Goal: Task Accomplishment & Management: Use online tool/utility

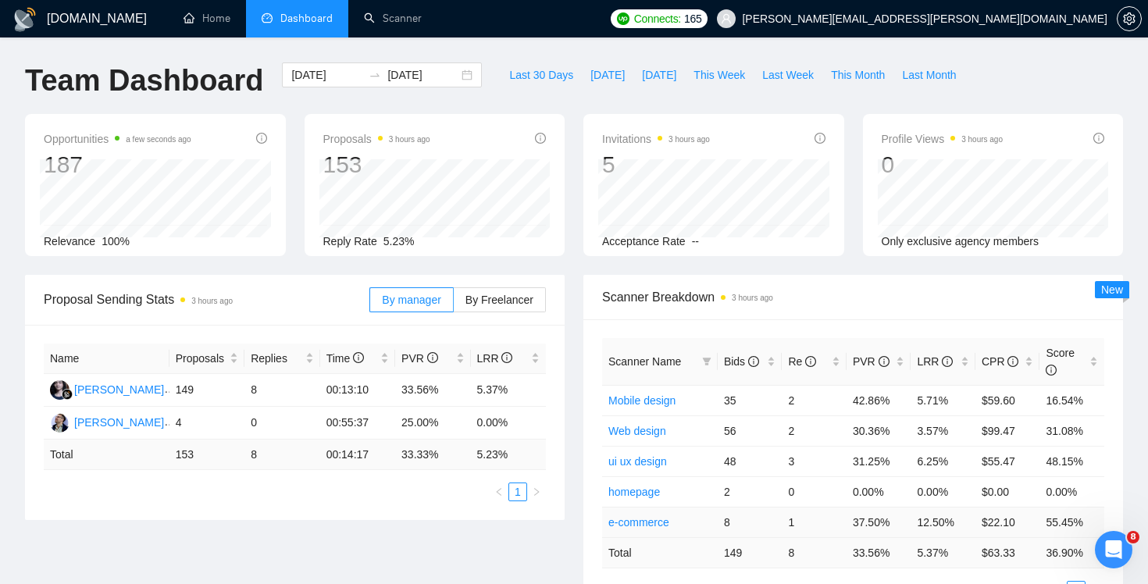
scroll to position [14, 0]
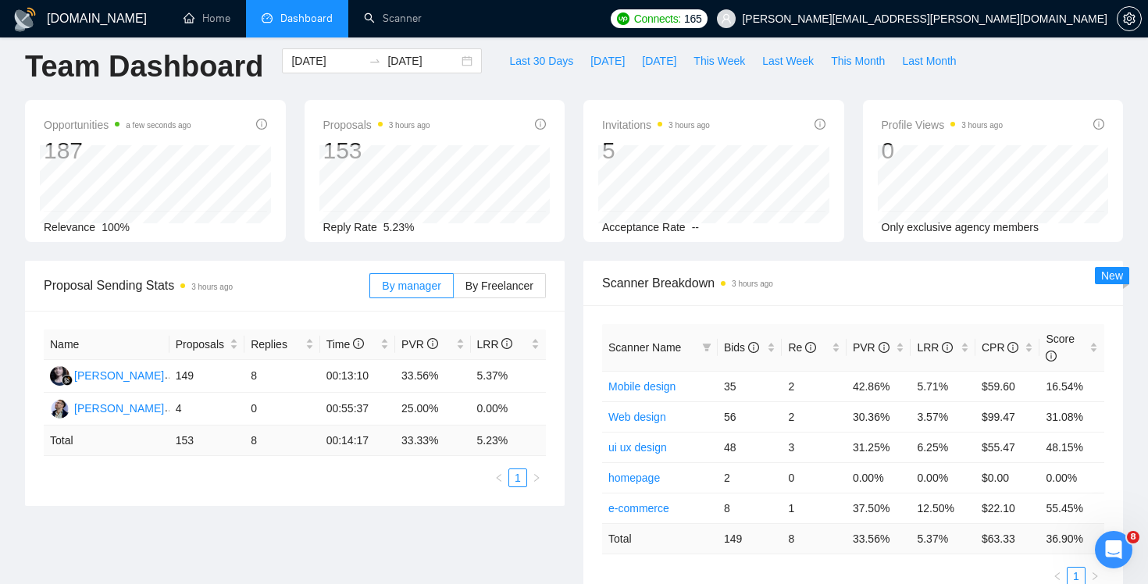
click at [569, 194] on div "Proposals 3 hours ago 153 Reply Rate 5.23%" at bounding box center [435, 171] width 280 height 142
click at [198, 25] on link "Home" at bounding box center [206, 18] width 47 height 13
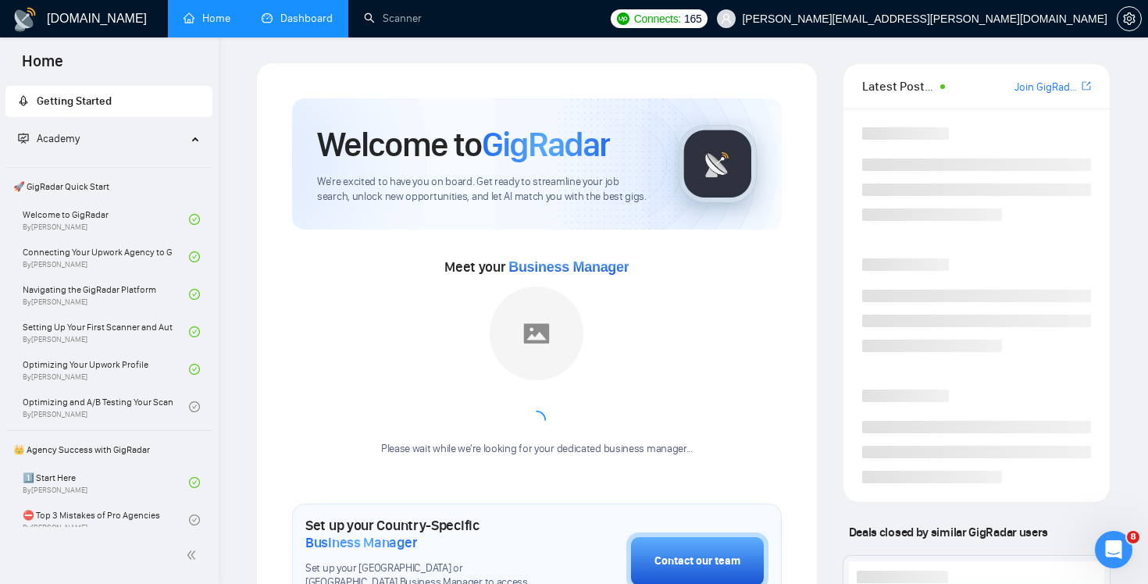
click at [293, 19] on link "Dashboard" at bounding box center [297, 18] width 71 height 13
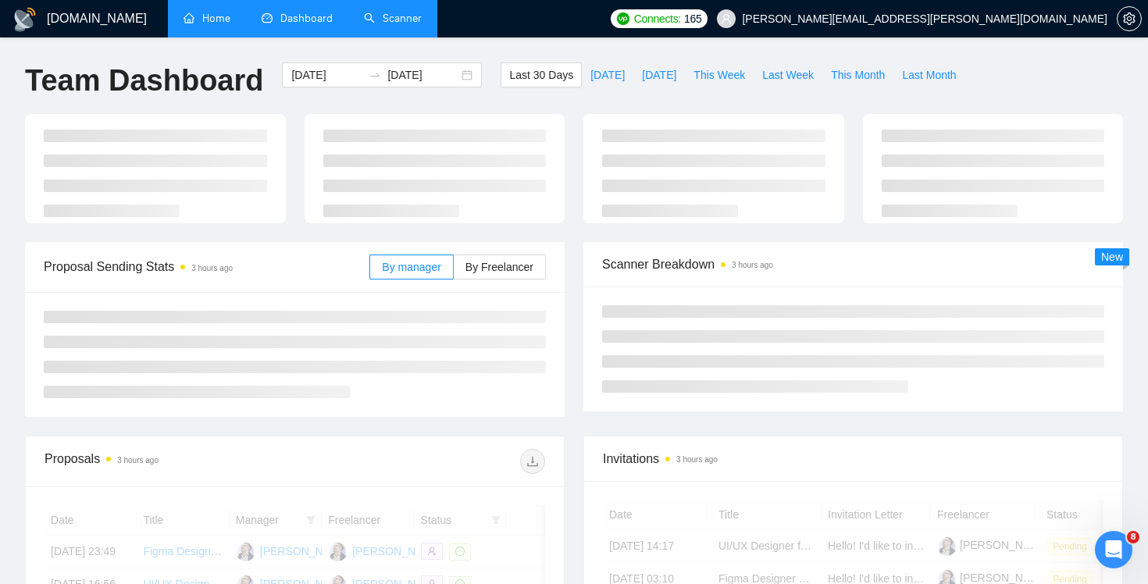
click at [418, 25] on link "Scanner" at bounding box center [393, 18] width 58 height 13
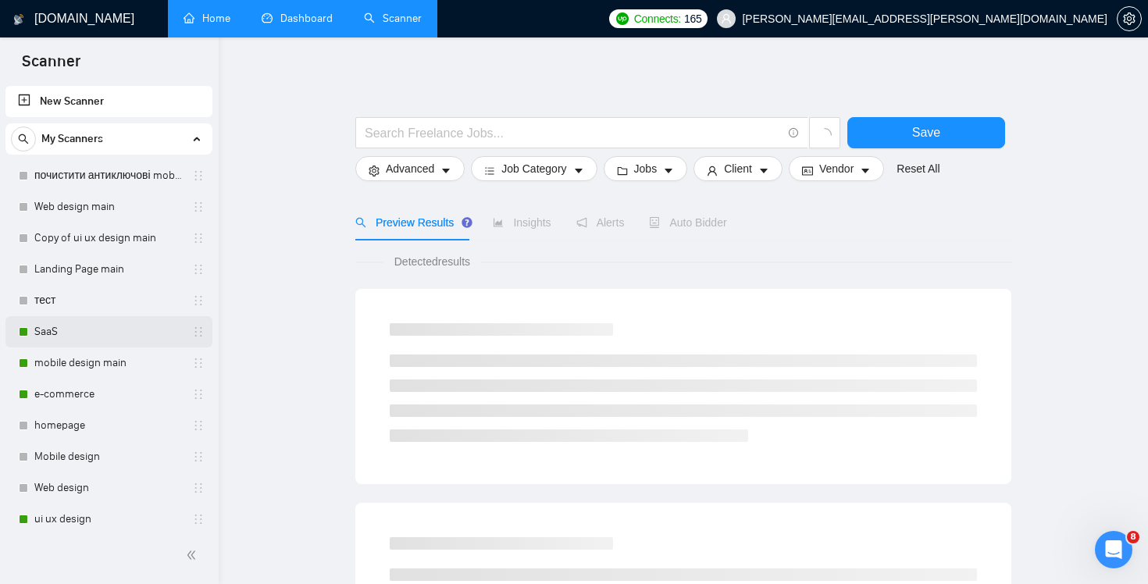
click at [111, 337] on link "SaaS" at bounding box center [108, 331] width 148 height 31
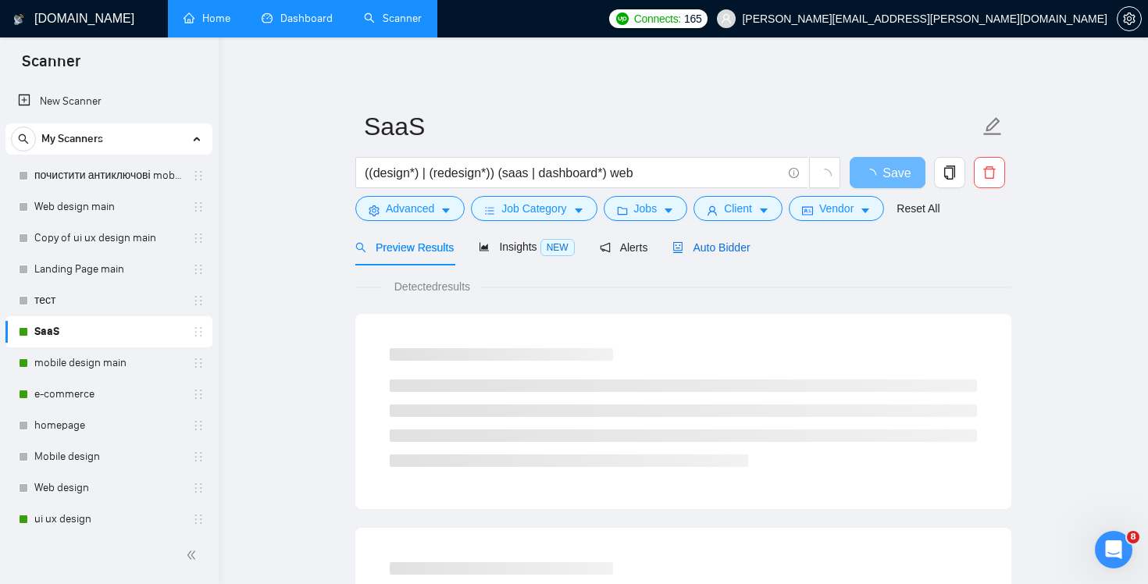
click at [739, 248] on span "Auto Bidder" at bounding box center [710, 247] width 77 height 12
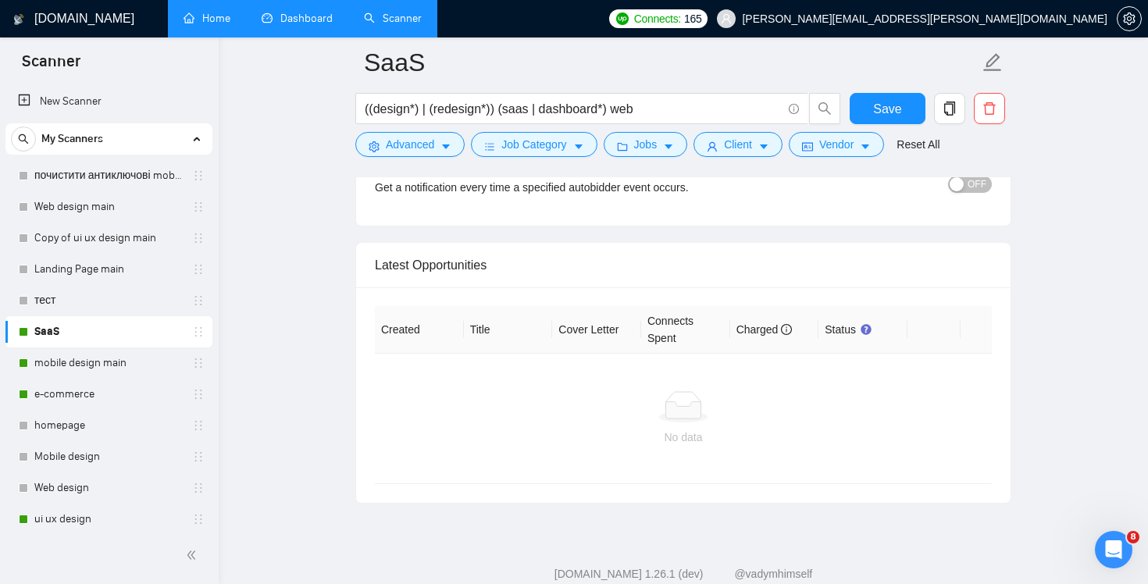
scroll to position [3783, 0]
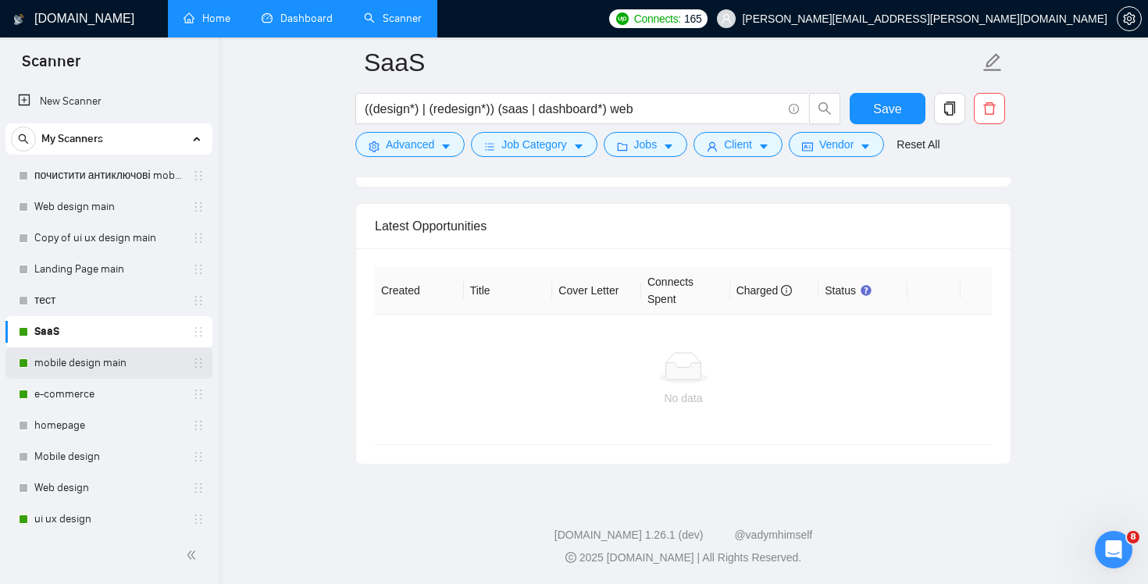
click at [97, 364] on link "mobile design main" at bounding box center [108, 362] width 148 height 31
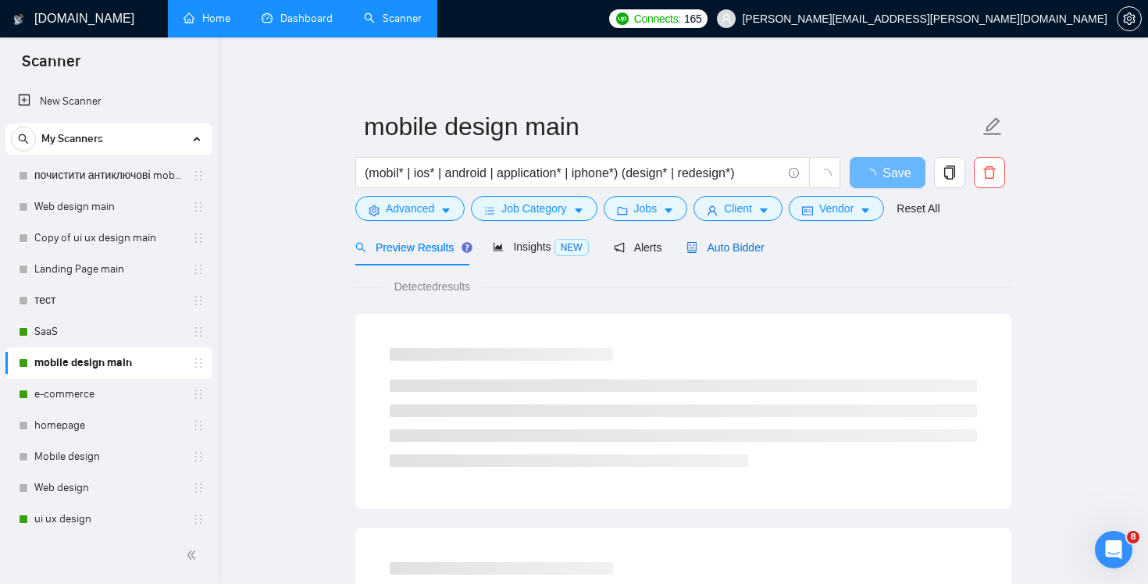
click at [736, 253] on div "Auto Bidder" at bounding box center [724, 247] width 77 height 17
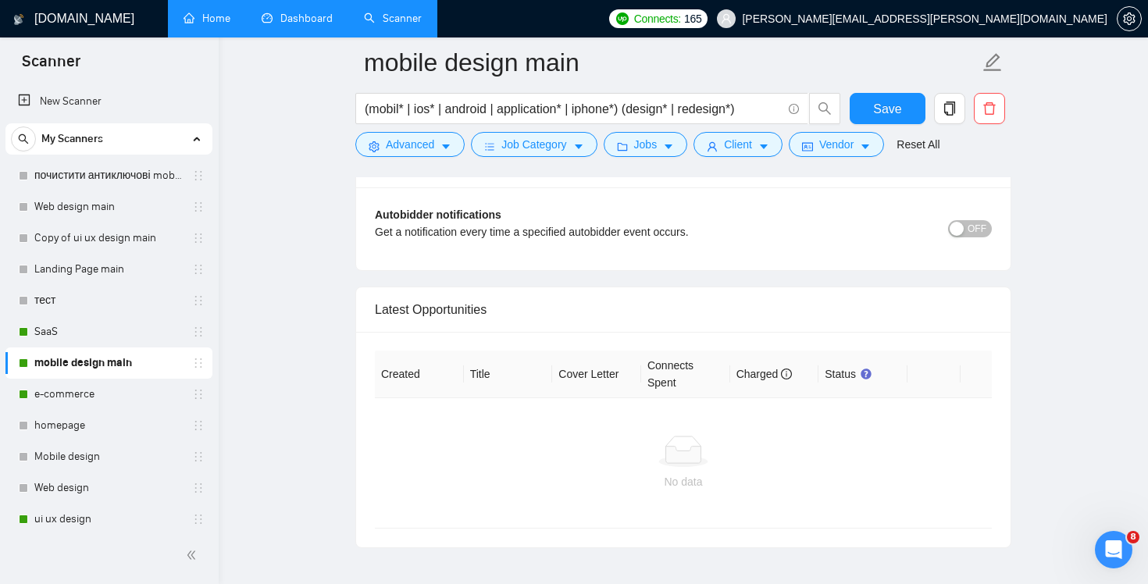
scroll to position [3783, 0]
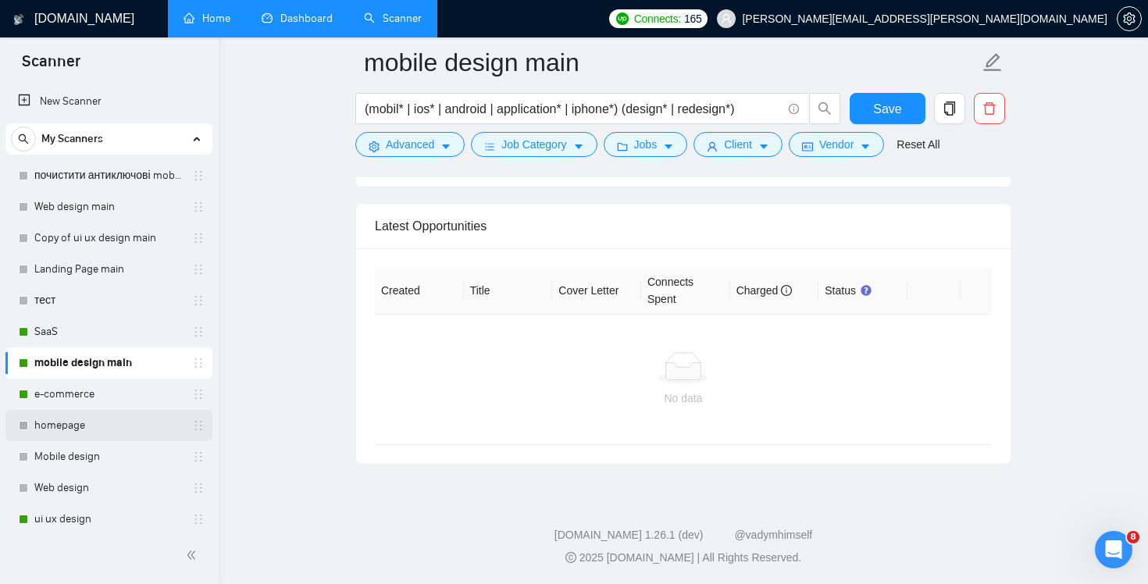
click at [126, 410] on link "homepage" at bounding box center [108, 425] width 148 height 31
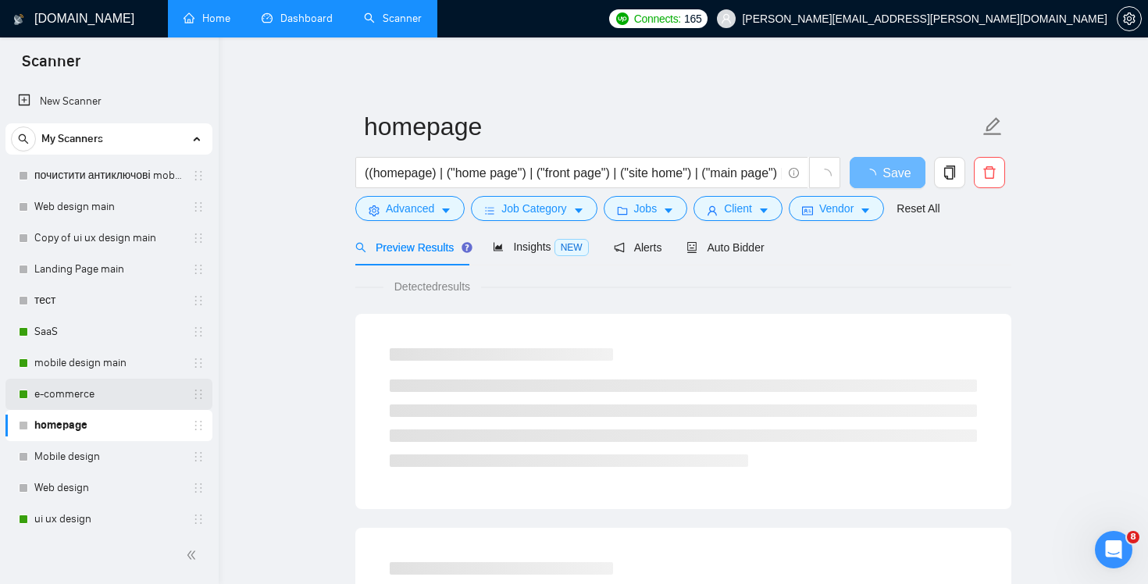
click at [124, 408] on link "e-commerce" at bounding box center [108, 394] width 148 height 31
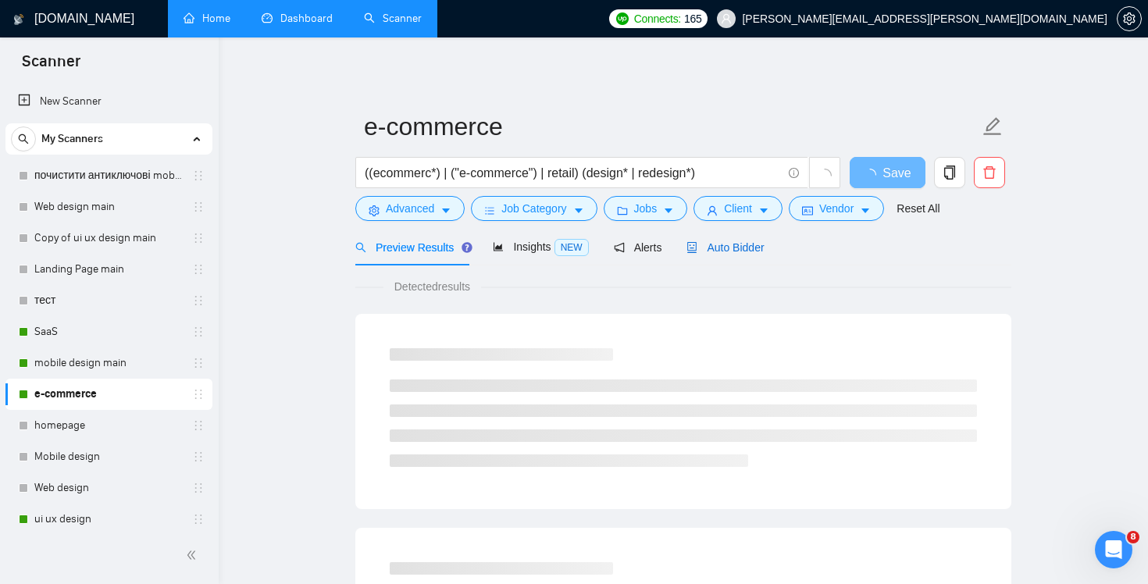
click at [750, 247] on span "Auto Bidder" at bounding box center [724, 247] width 77 height 12
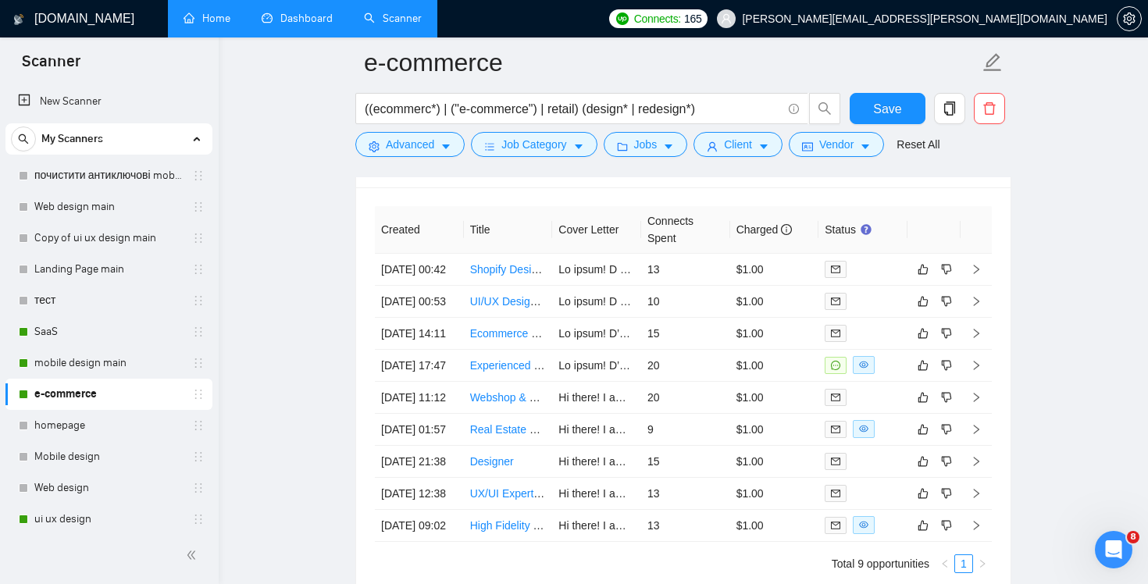
scroll to position [3866, 0]
click at [102, 522] on link "ui ux design" at bounding box center [108, 519] width 148 height 31
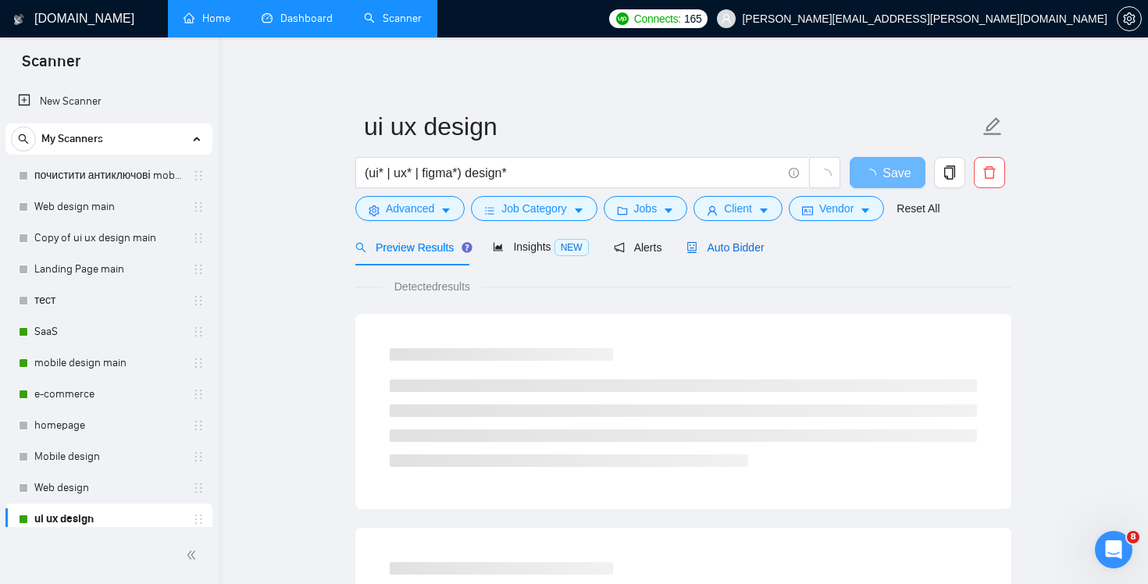
click at [743, 241] on span "Auto Bidder" at bounding box center [724, 247] width 77 height 12
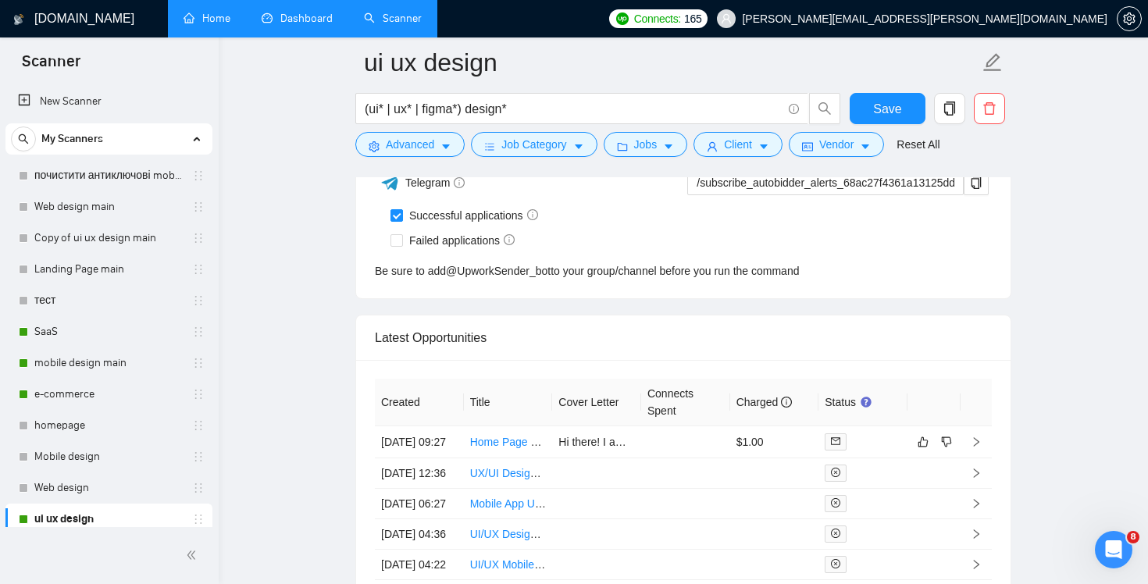
scroll to position [3878, 0]
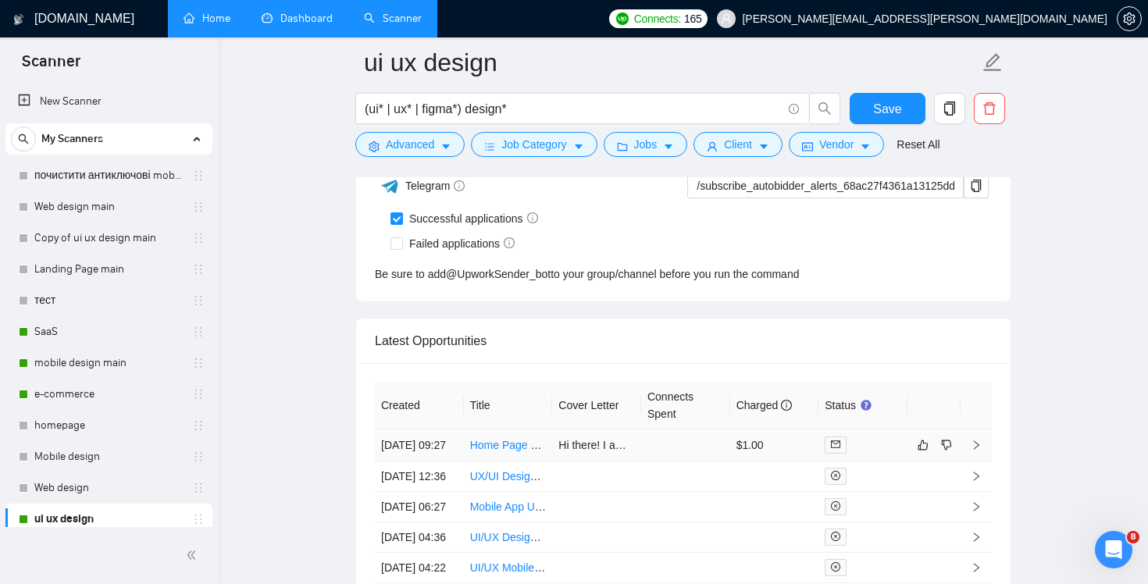
click at [670, 456] on td at bounding box center [685, 445] width 89 height 32
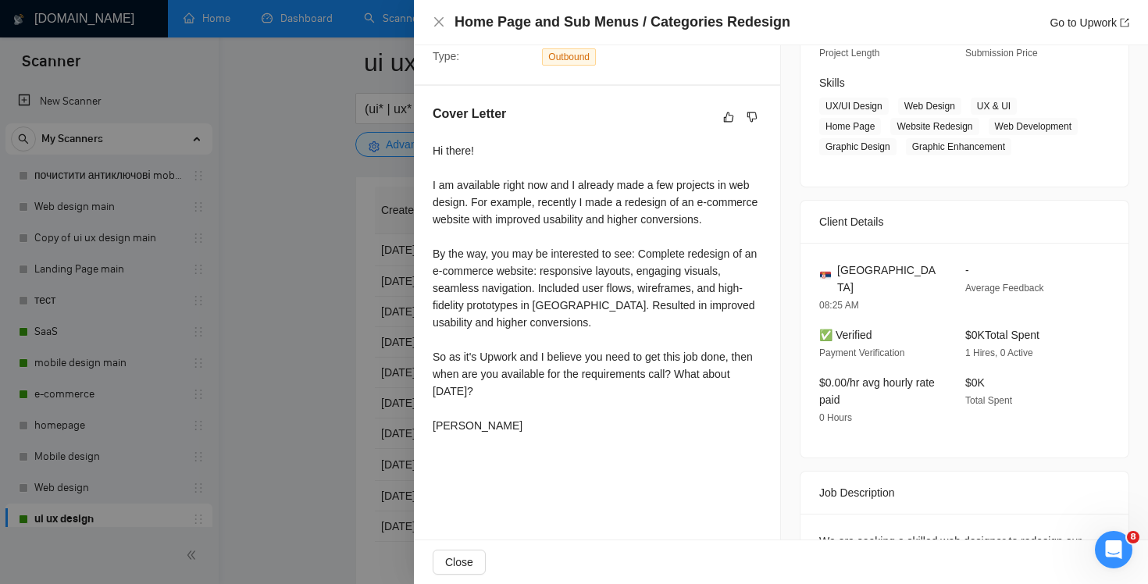
scroll to position [422, 0]
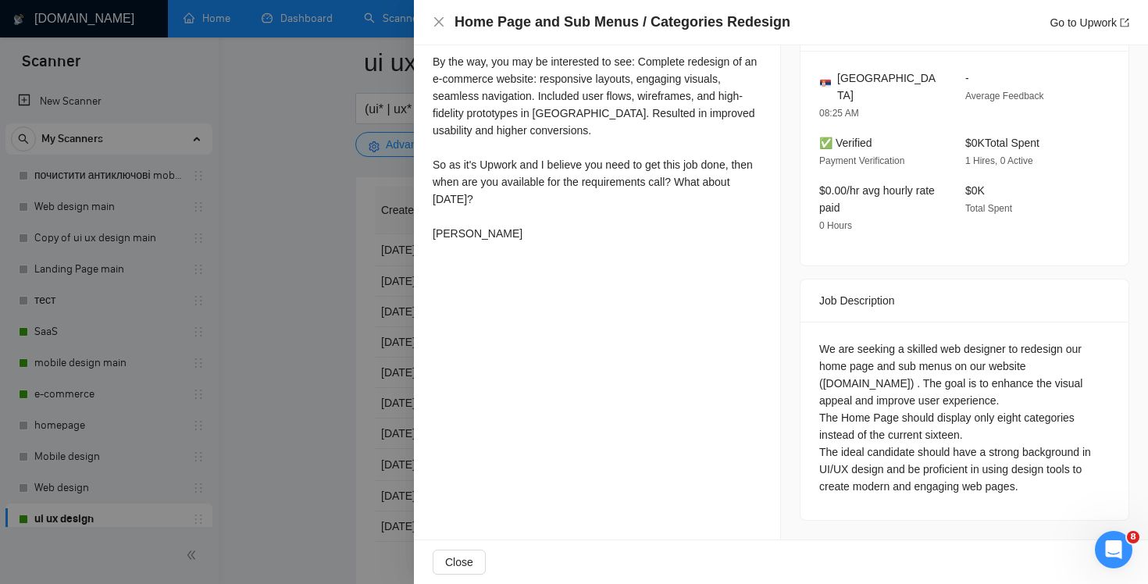
click at [431, 19] on div "Home Page and Sub Menus / Categories Redesign Go to Upwork" at bounding box center [781, 22] width 734 height 45
click at [436, 19] on icon "close" at bounding box center [439, 22] width 12 height 12
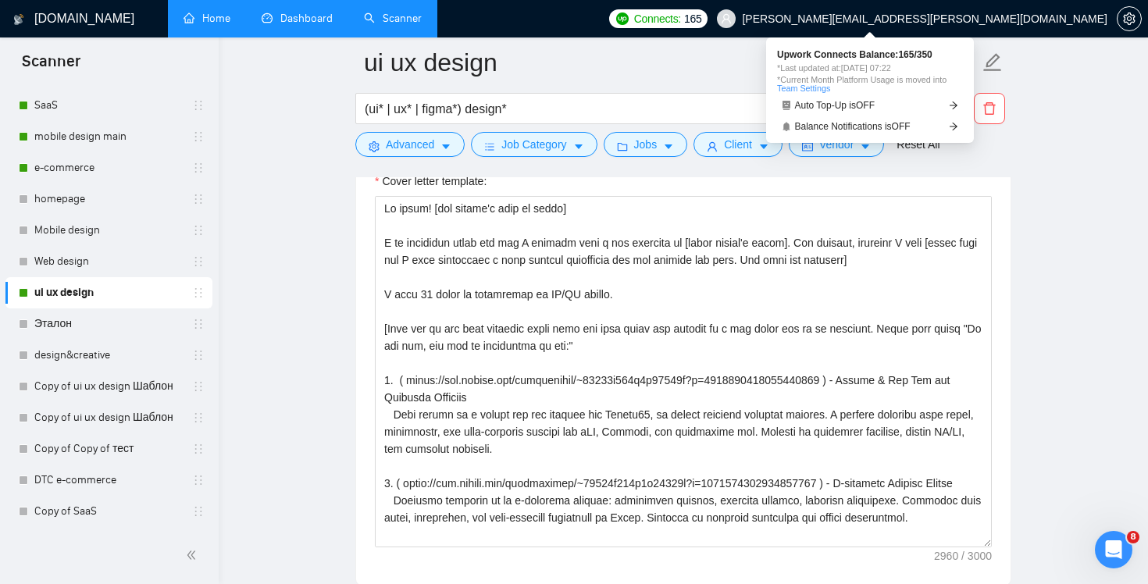
click at [681, 18] on span "Connects:" at bounding box center [657, 18] width 47 height 17
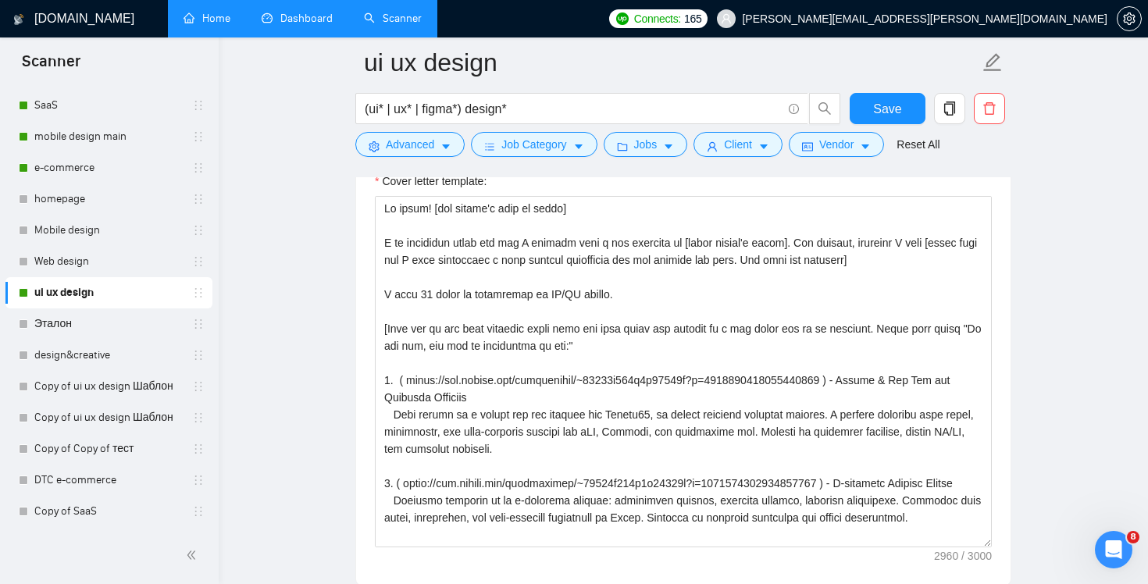
click at [106, 305] on link "ui ux design" at bounding box center [108, 292] width 148 height 31
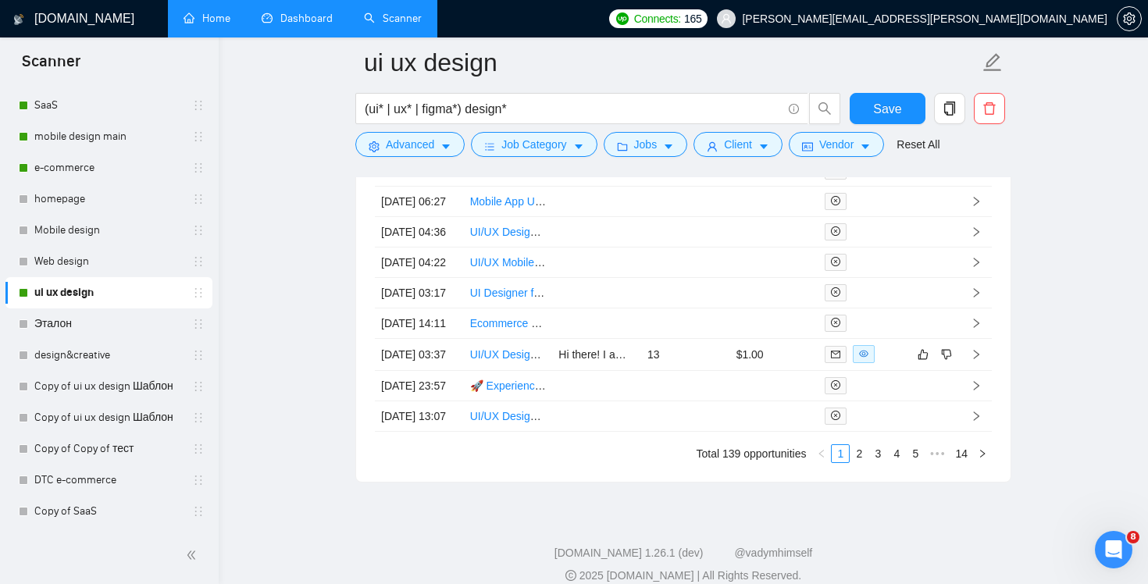
scroll to position [4370, 0]
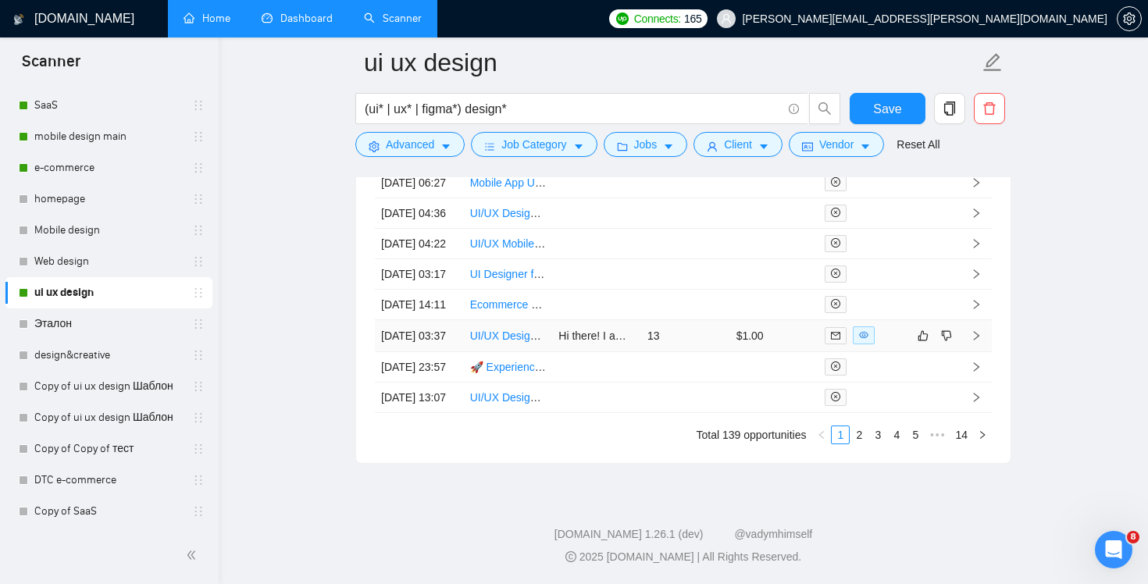
click at [689, 320] on td "13" at bounding box center [685, 336] width 89 height 32
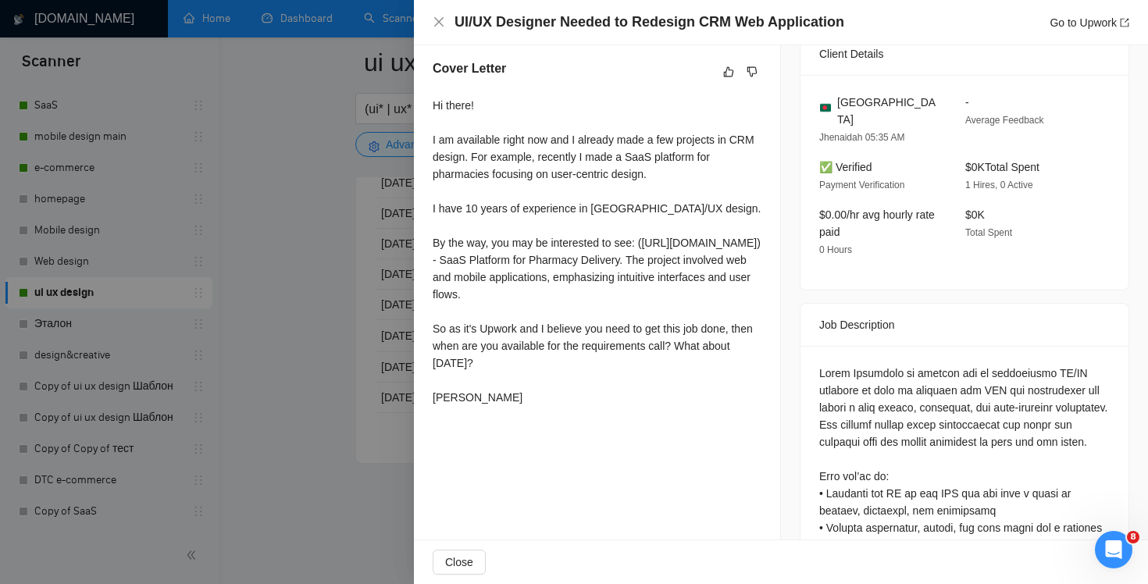
click at [858, 322] on div "Job Description" at bounding box center [964, 325] width 290 height 42
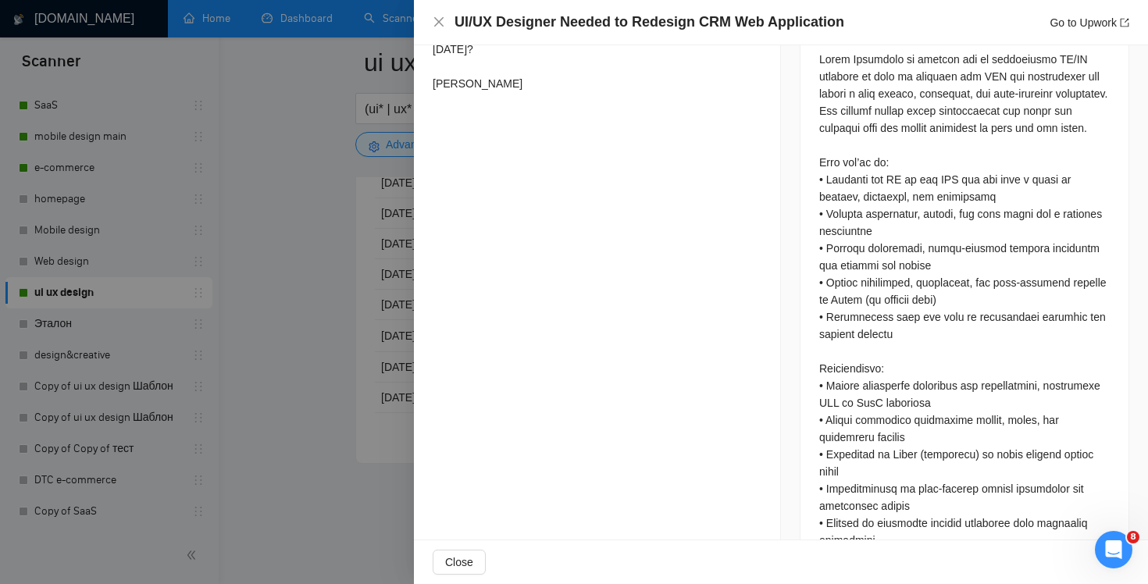
scroll to position [741, 0]
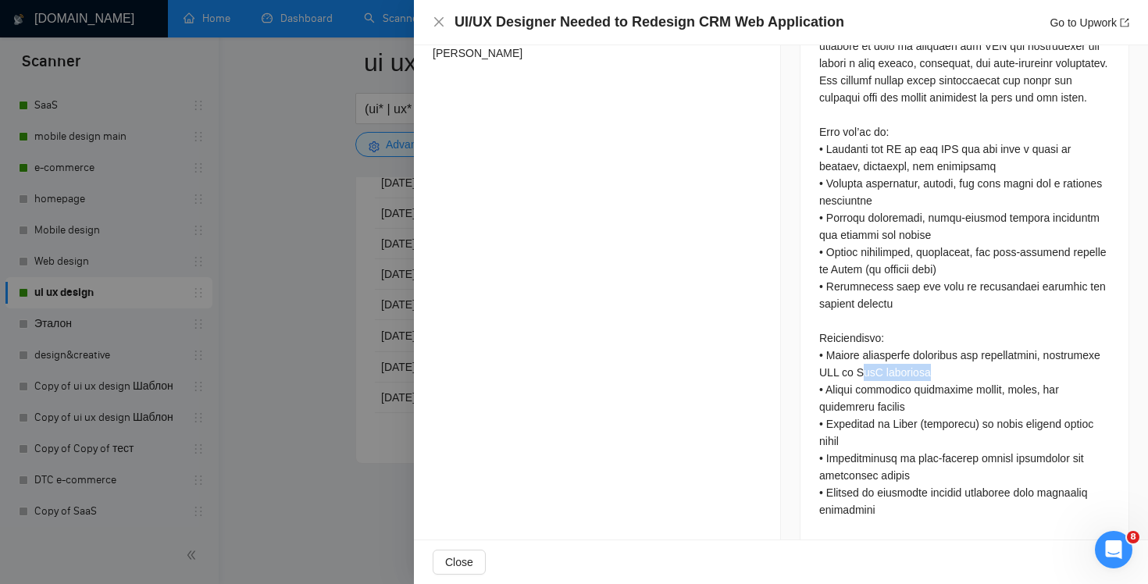
drag, startPoint x: 922, startPoint y: 369, endPoint x: 999, endPoint y: 372, distance: 76.6
click at [999, 372] on div at bounding box center [964, 441] width 290 height 842
drag, startPoint x: 1002, startPoint y: 372, endPoint x: 792, endPoint y: 357, distance: 209.8
click at [792, 357] on div "Job Posting Details Overview [DATE] 02:09 Published $35 - $50 Hourly Rate Inter…" at bounding box center [964, 105] width 367 height 1602
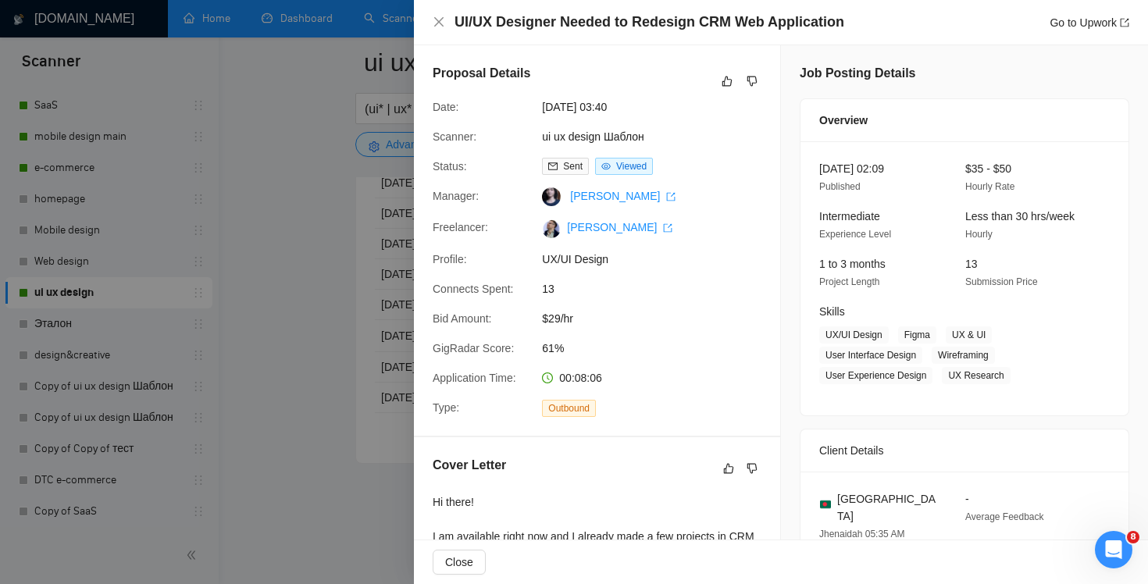
scroll to position [386, 0]
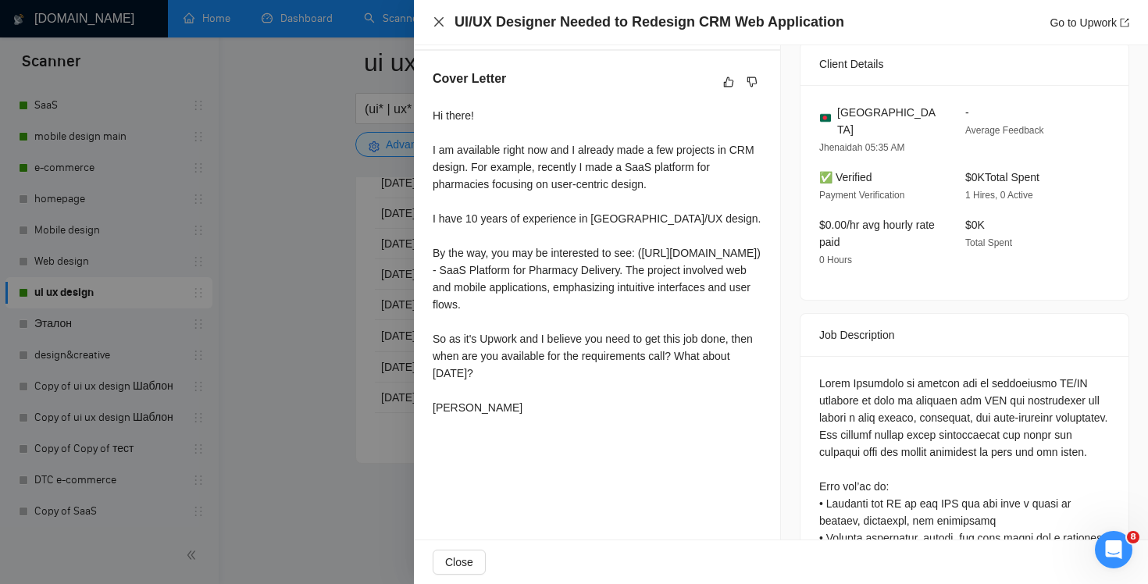
click at [437, 17] on icon "close" at bounding box center [439, 22] width 12 height 12
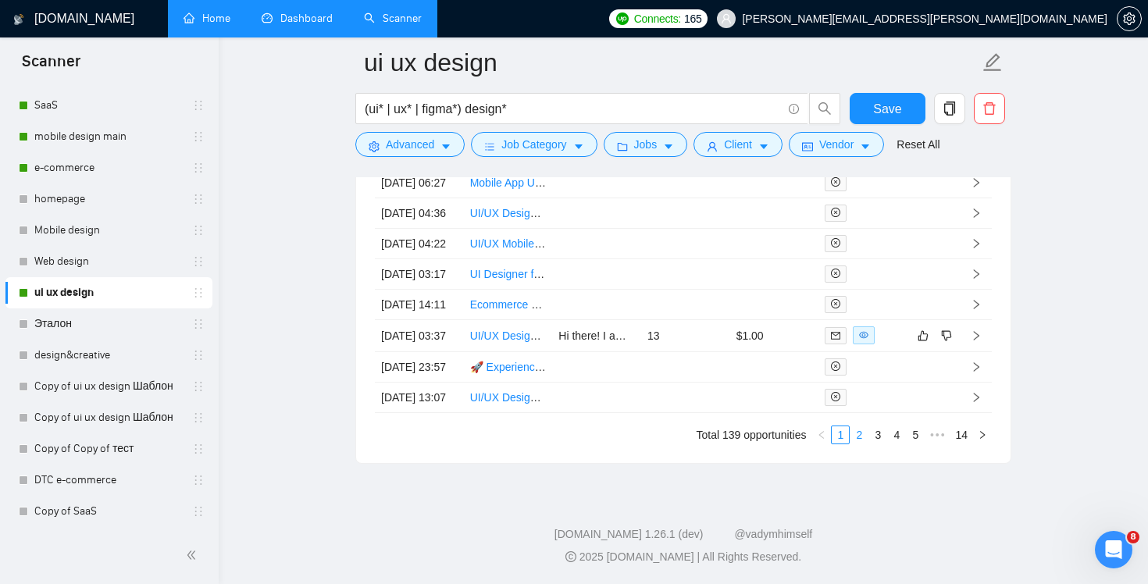
click at [859, 436] on link "2" at bounding box center [858, 434] width 17 height 17
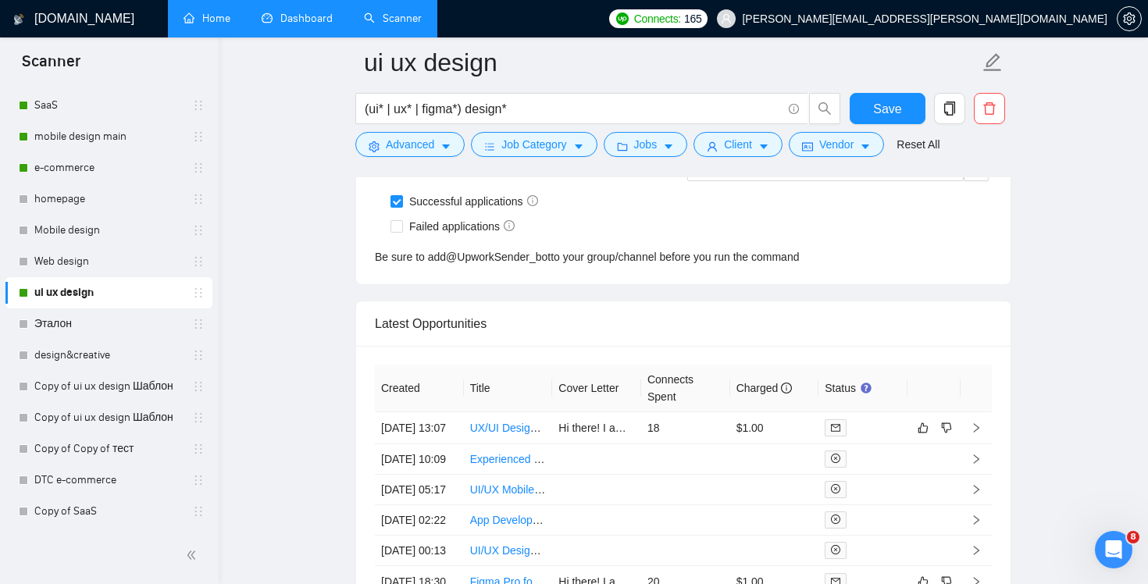
scroll to position [3969, 0]
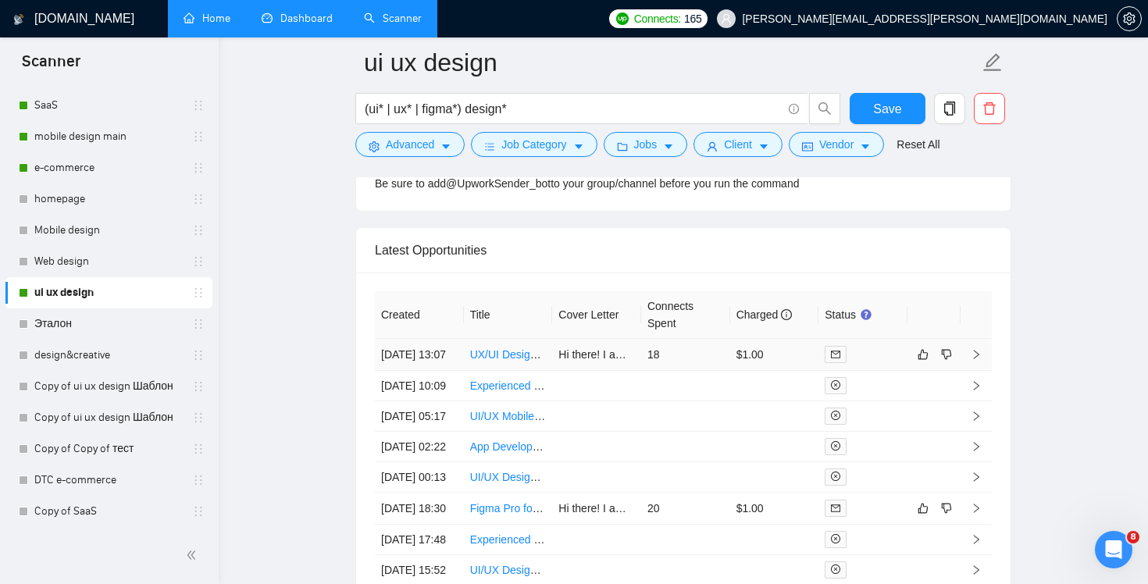
click at [801, 369] on td "$1.00" at bounding box center [774, 355] width 89 height 32
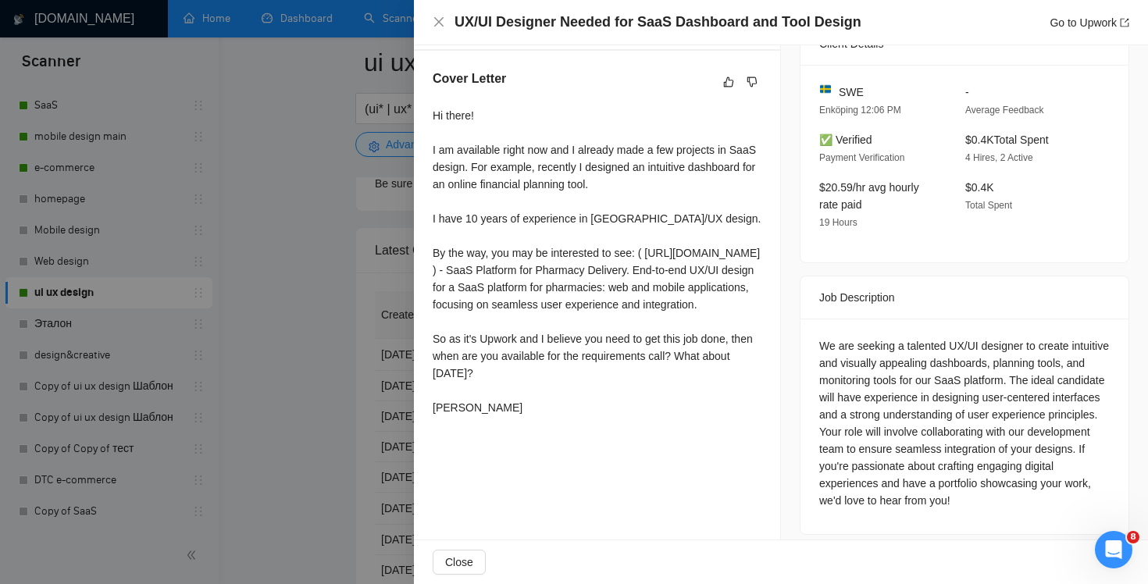
scroll to position [398, 0]
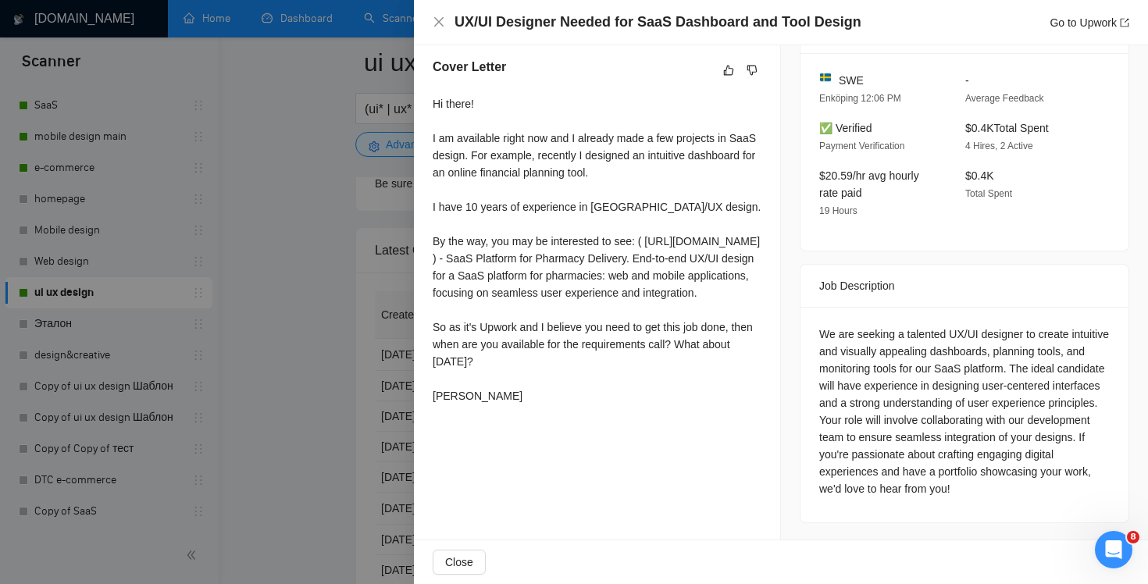
click at [437, 30] on div "UX/UI Designer Needed for SaaS Dashboard and Tool Design Go to Upwork" at bounding box center [781, 22] width 696 height 20
click at [443, 16] on icon "close" at bounding box center [439, 22] width 12 height 12
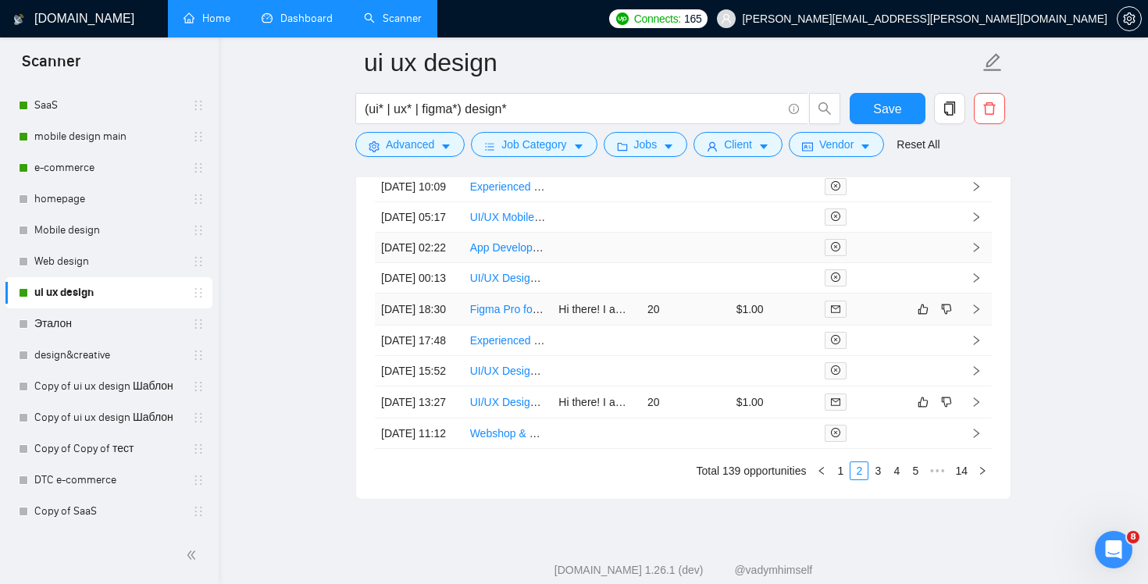
scroll to position [4221, 0]
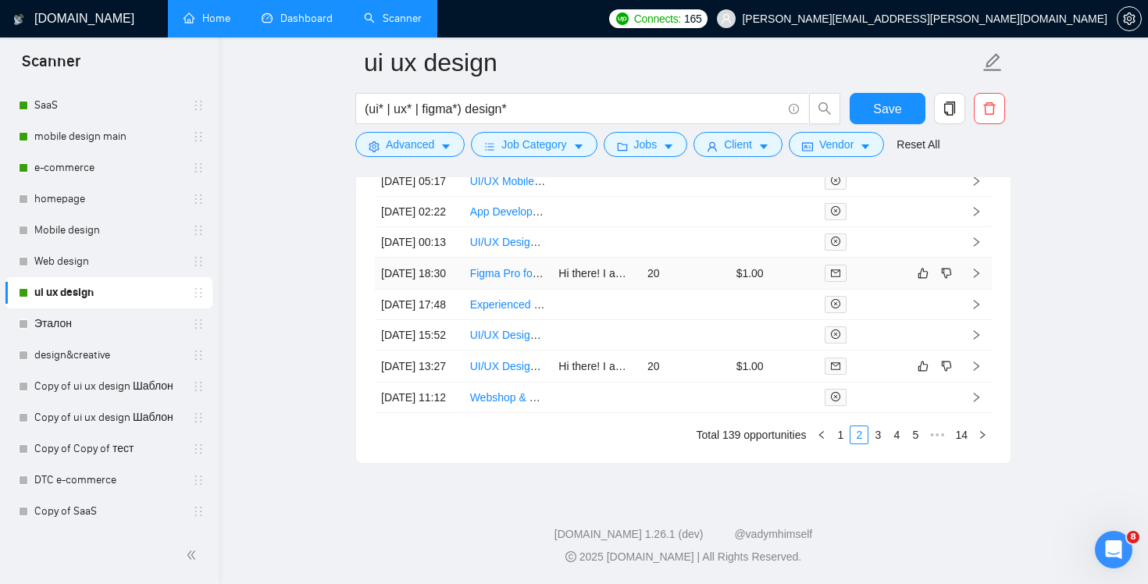
click at [701, 290] on td "20" at bounding box center [685, 274] width 89 height 32
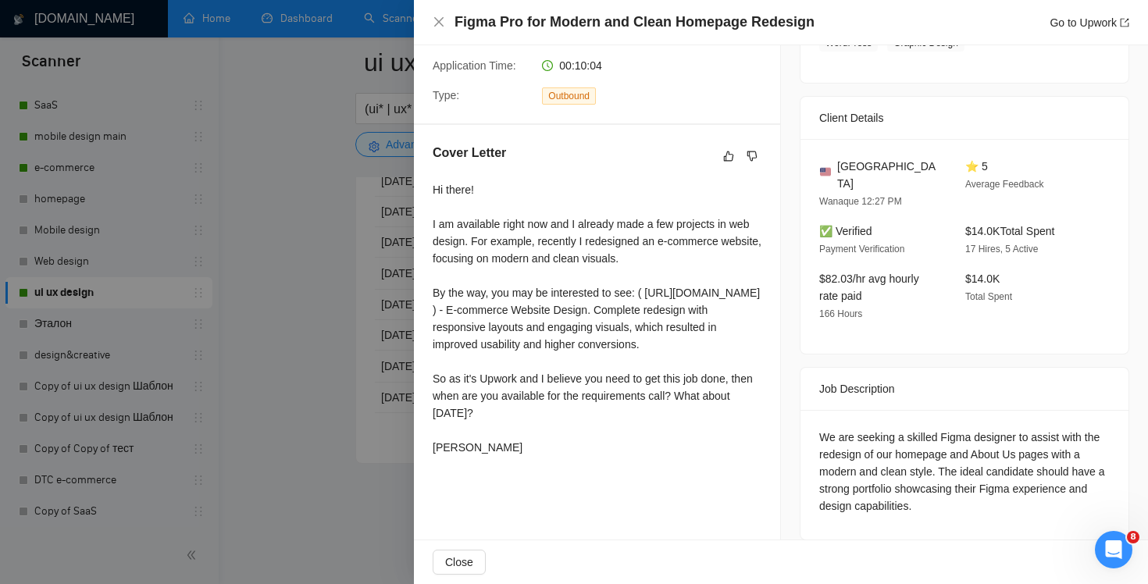
scroll to position [4253, 0]
click at [438, 19] on icon "close" at bounding box center [439, 22] width 12 height 12
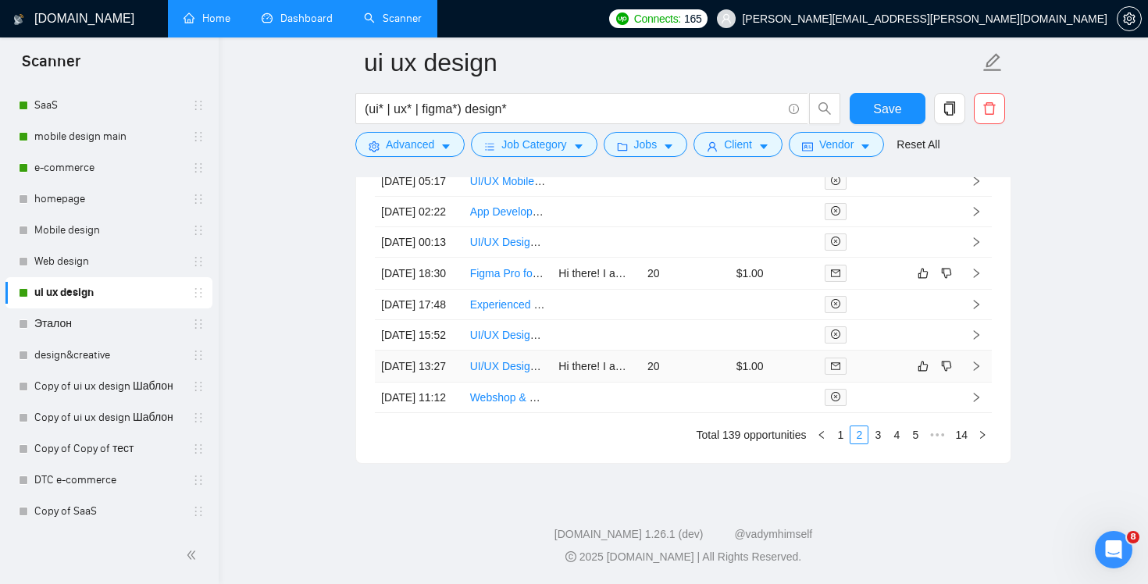
click at [796, 383] on td "$1.00" at bounding box center [774, 367] width 89 height 32
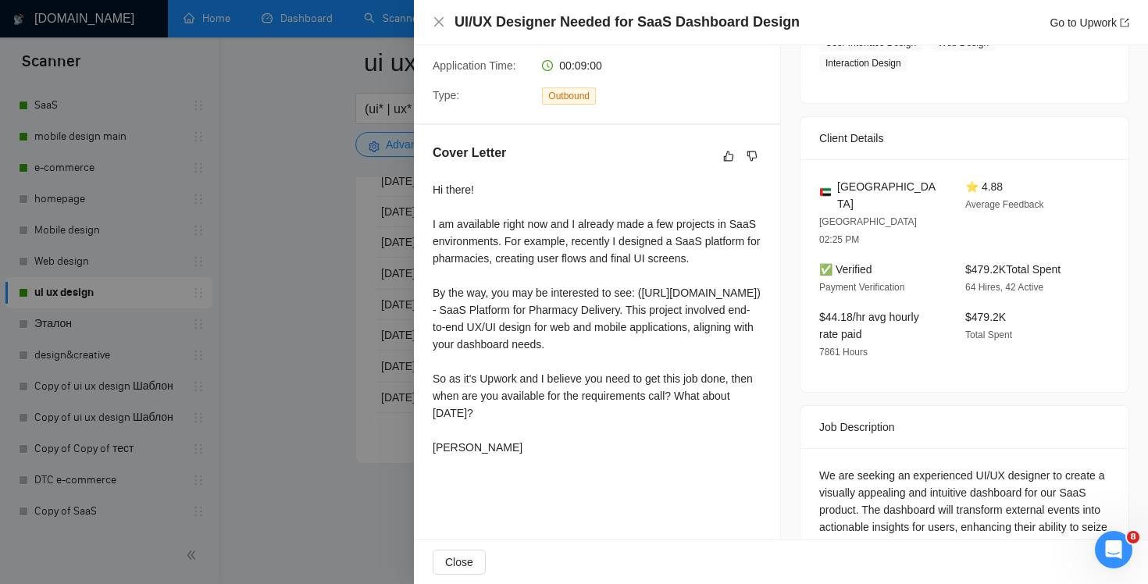
scroll to position [453, 0]
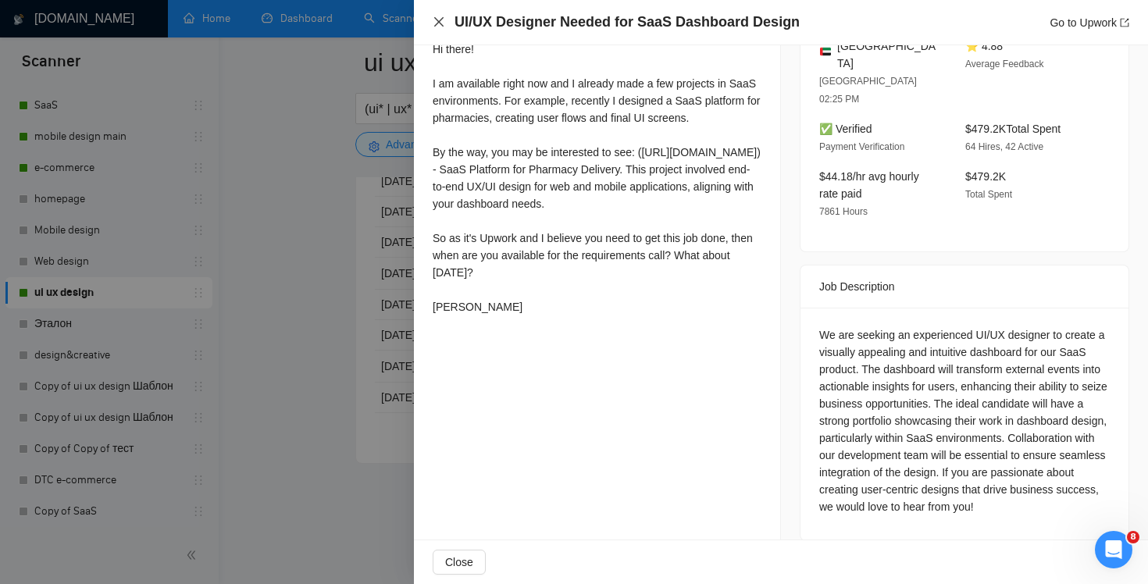
click at [436, 21] on icon "close" at bounding box center [439, 22] width 12 height 12
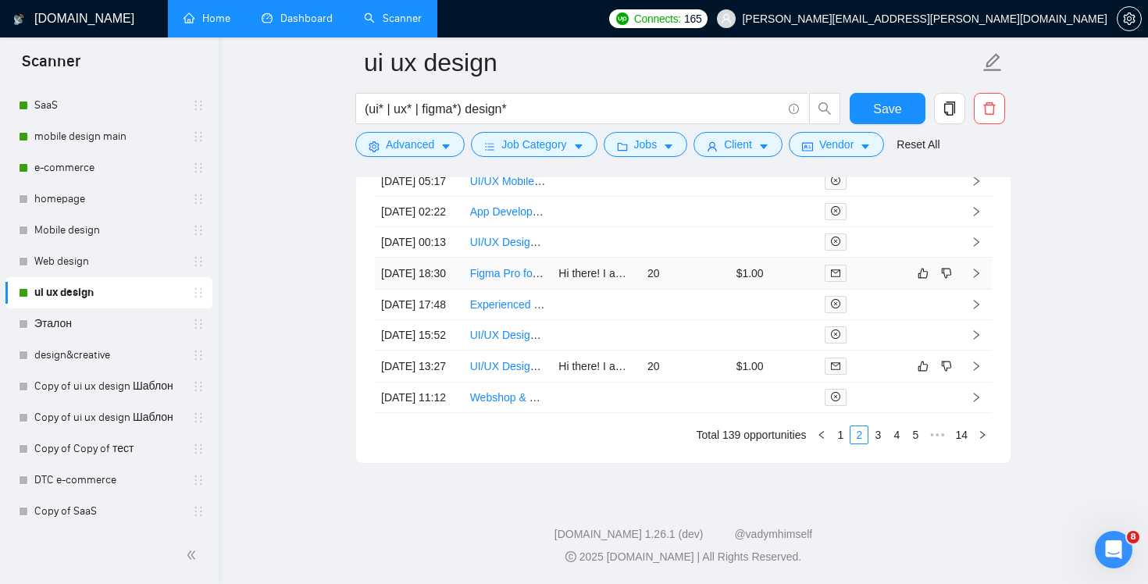
scroll to position [4370, 0]
click at [688, 351] on td "20" at bounding box center [685, 367] width 89 height 32
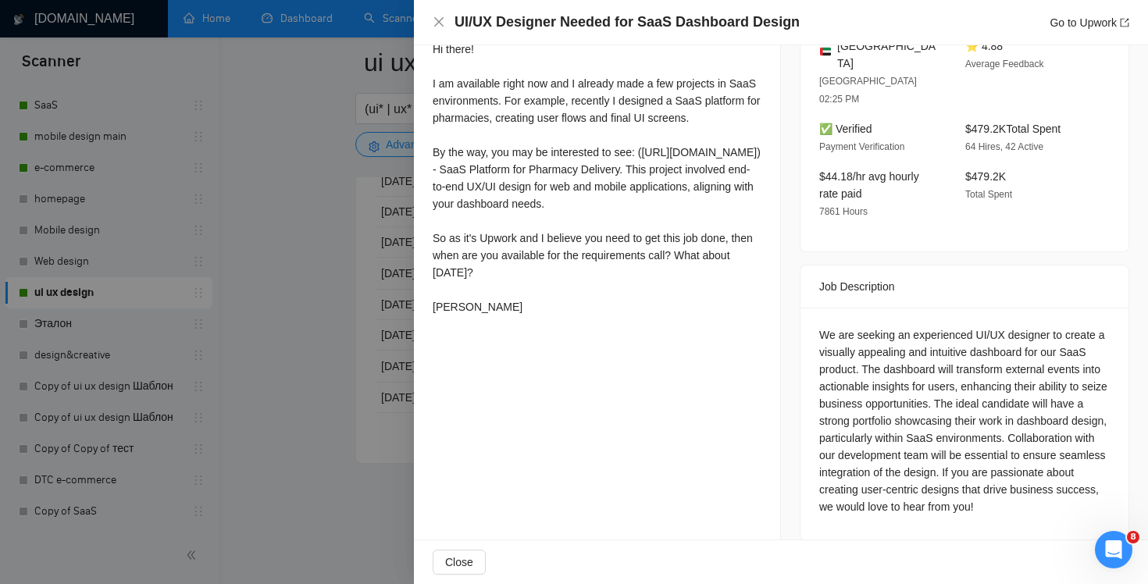
click at [358, 411] on div at bounding box center [574, 292] width 1148 height 584
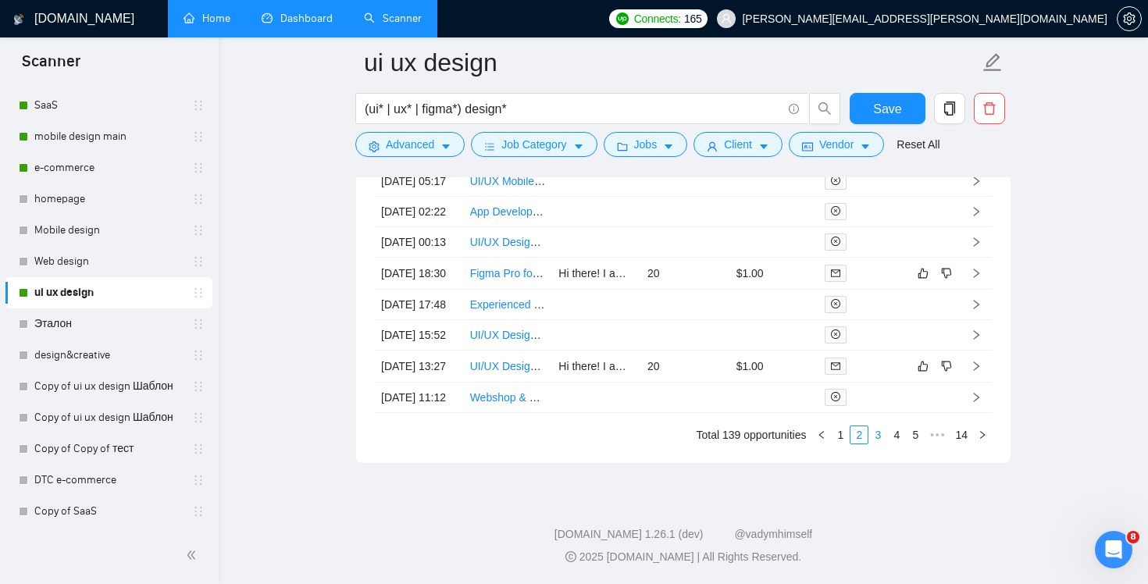
click at [872, 437] on link "3" at bounding box center [877, 434] width 17 height 17
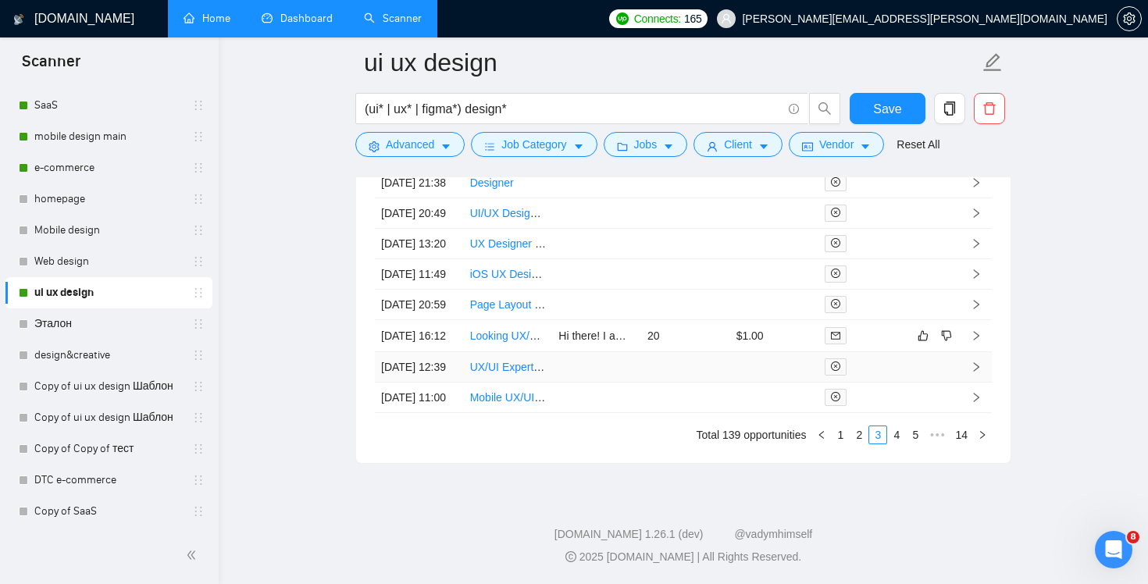
scroll to position [4065, 0]
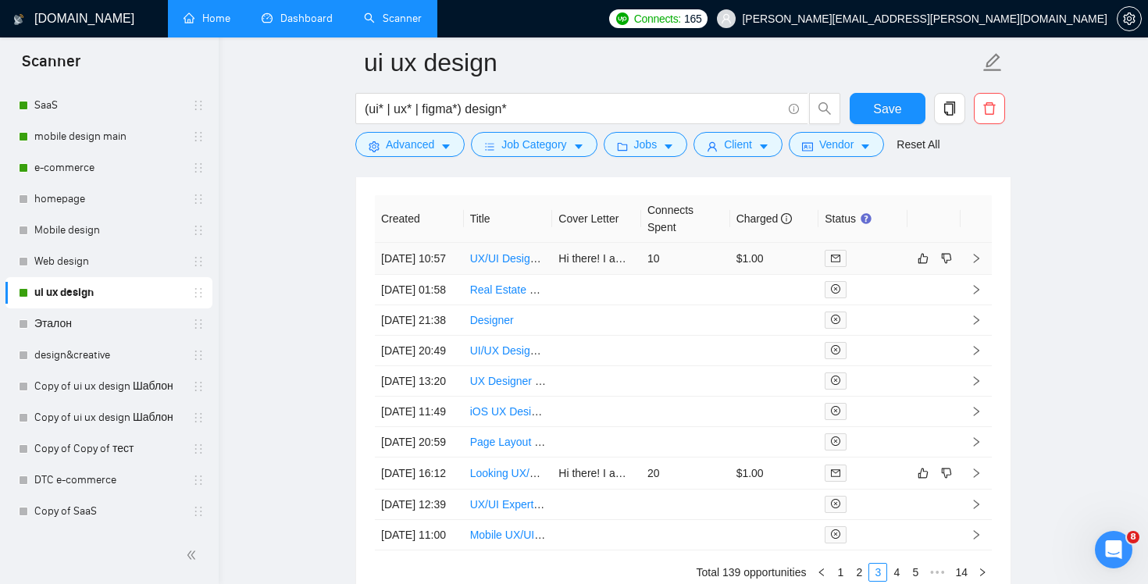
click at [707, 265] on td "10" at bounding box center [685, 259] width 89 height 32
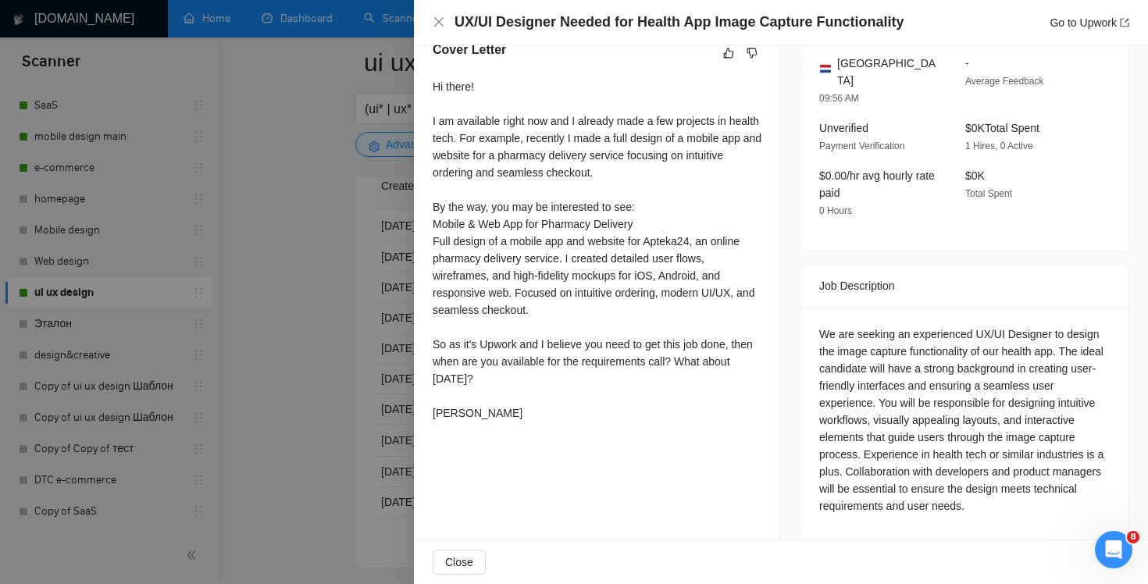
scroll to position [4101, 0]
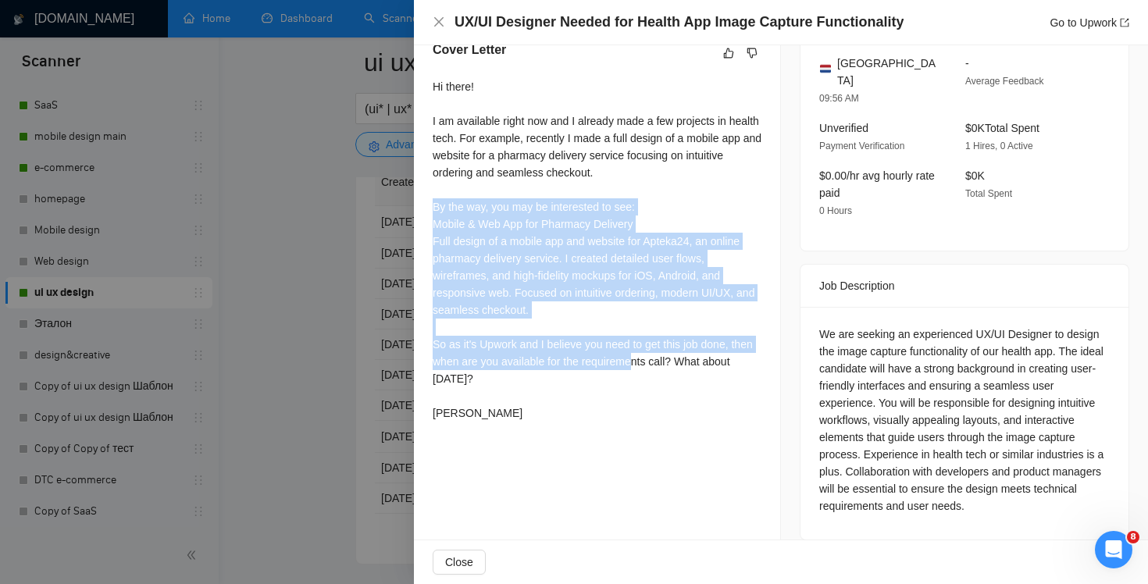
drag, startPoint x: 429, startPoint y: 203, endPoint x: 661, endPoint y: 358, distance: 278.0
click at [661, 358] on div "Cover Letter Hi there! I am available right now and I already made a few projec…" at bounding box center [597, 234] width 366 height 425
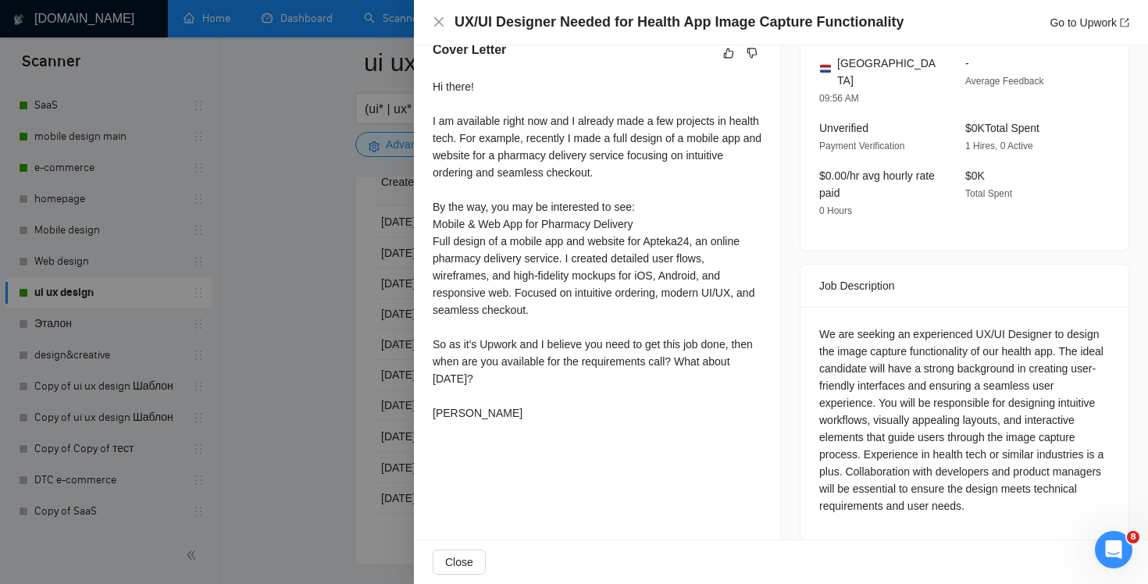
click at [706, 389] on div "Hi there! I am available right now and I already made a few projects in health …" at bounding box center [597, 250] width 329 height 344
click at [439, 19] on icon "close" at bounding box center [439, 22] width 12 height 12
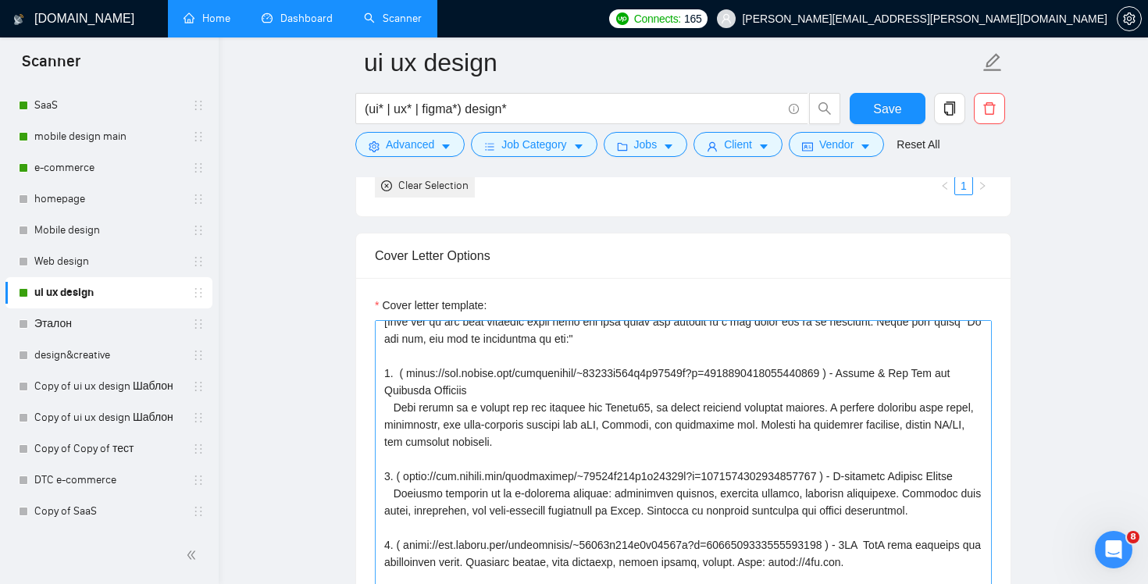
scroll to position [132, 0]
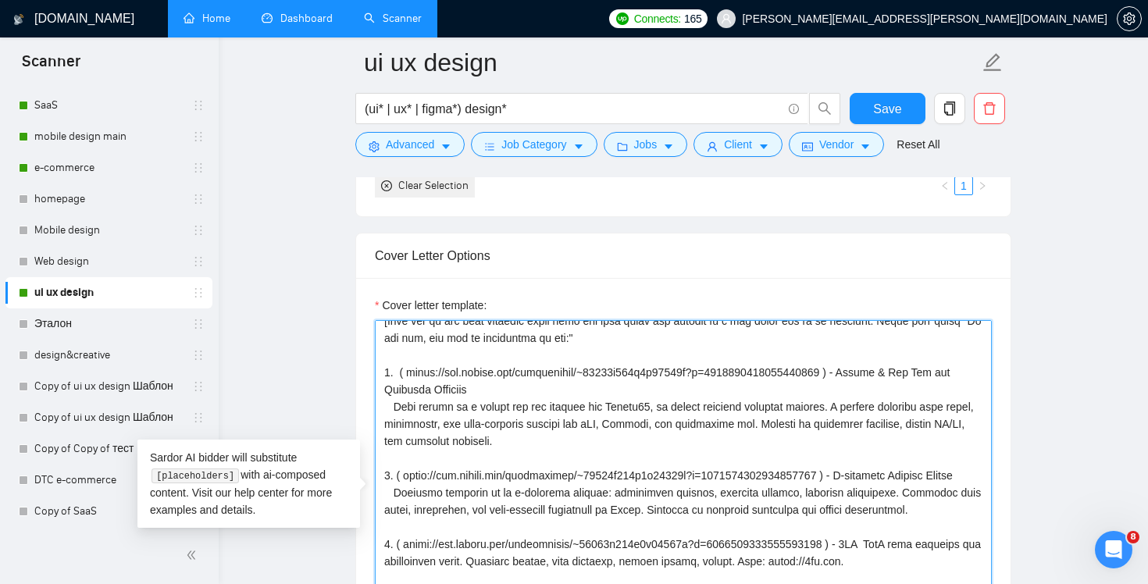
drag, startPoint x: 871, startPoint y: 373, endPoint x: 887, endPoint y: 451, distance: 79.8
click at [871, 377] on textarea "Cover letter template:" at bounding box center [683, 495] width 617 height 351
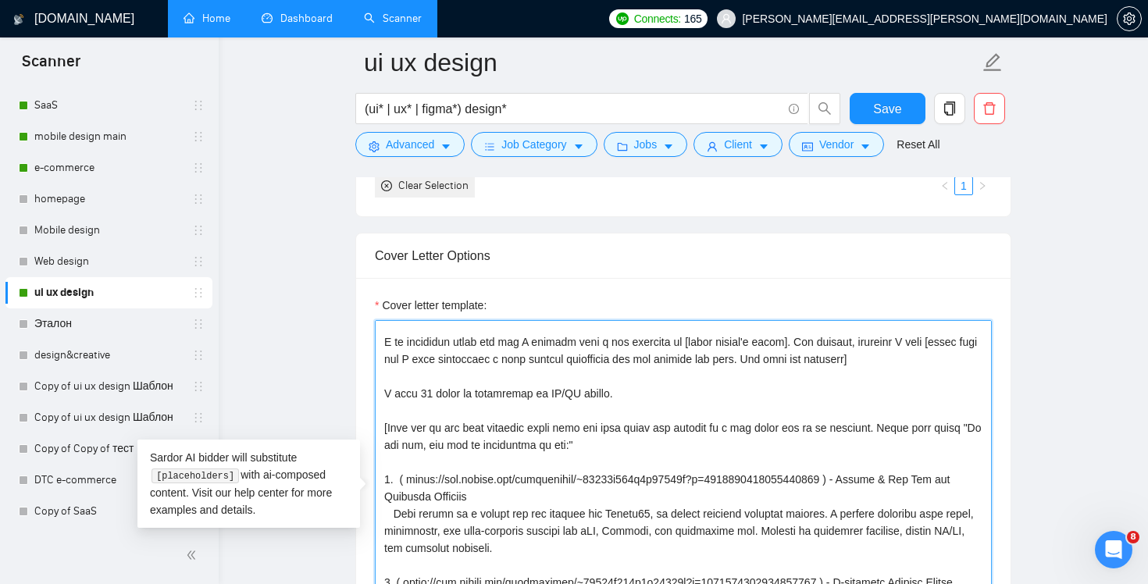
scroll to position [27, 0]
click at [435, 428] on textarea "Cover letter template:" at bounding box center [683, 495] width 617 height 351
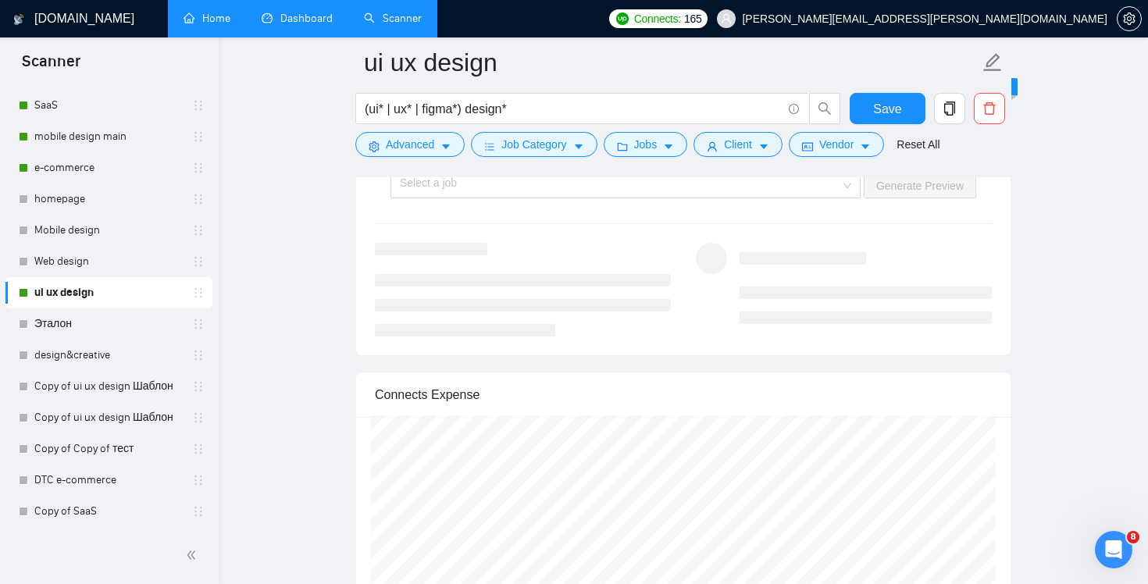
scroll to position [2756, 0]
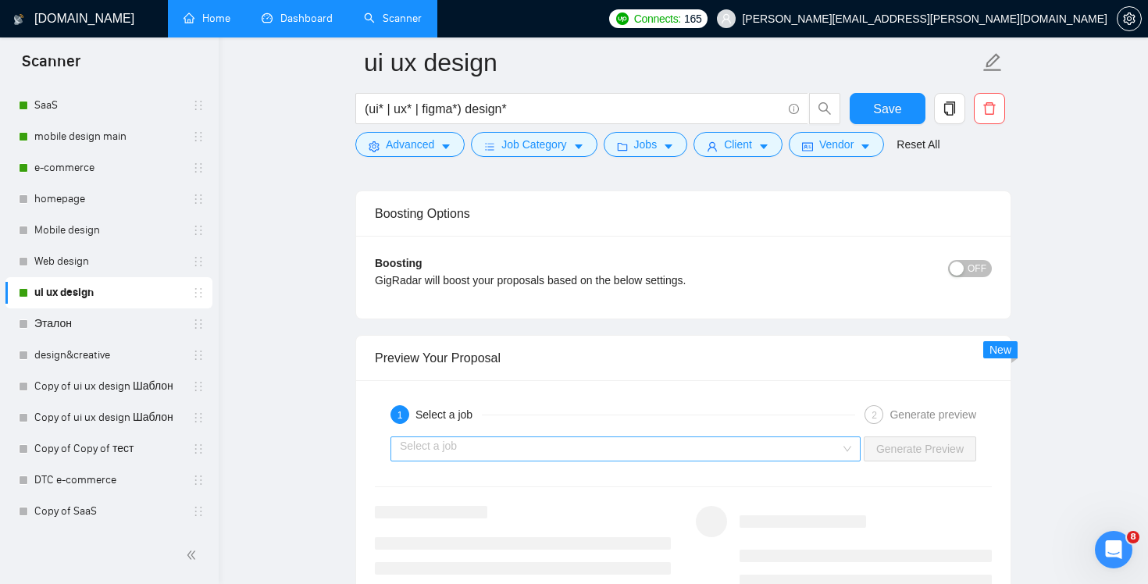
click at [820, 450] on input "search" at bounding box center [620, 448] width 440 height 23
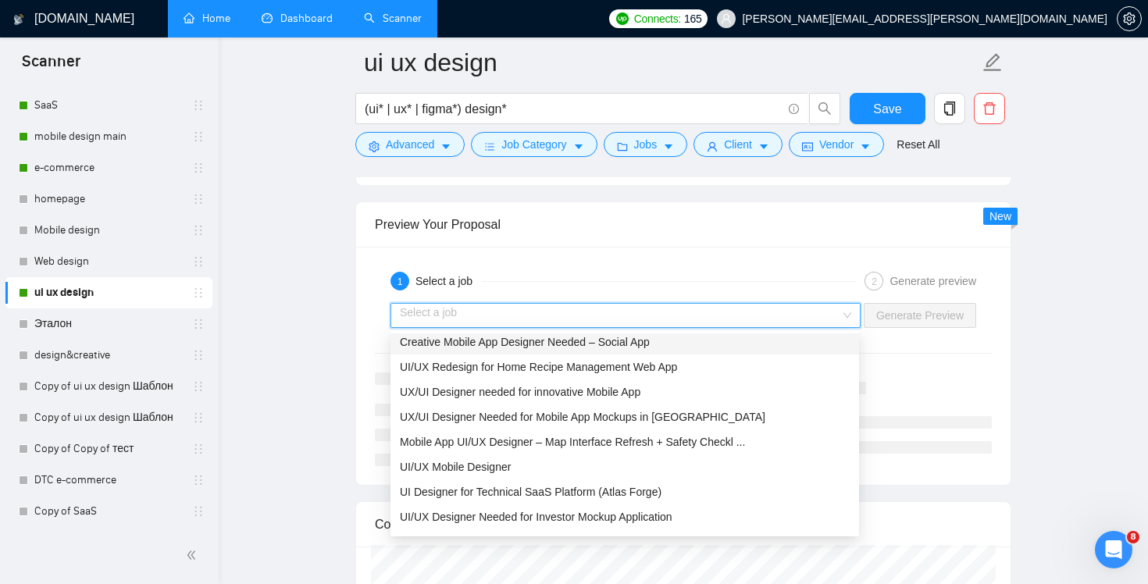
scroll to position [30, 0]
click at [661, 486] on span "UI Designer for Technical SaaS Platform (Atlas Forge)" at bounding box center [531, 491] width 262 height 12
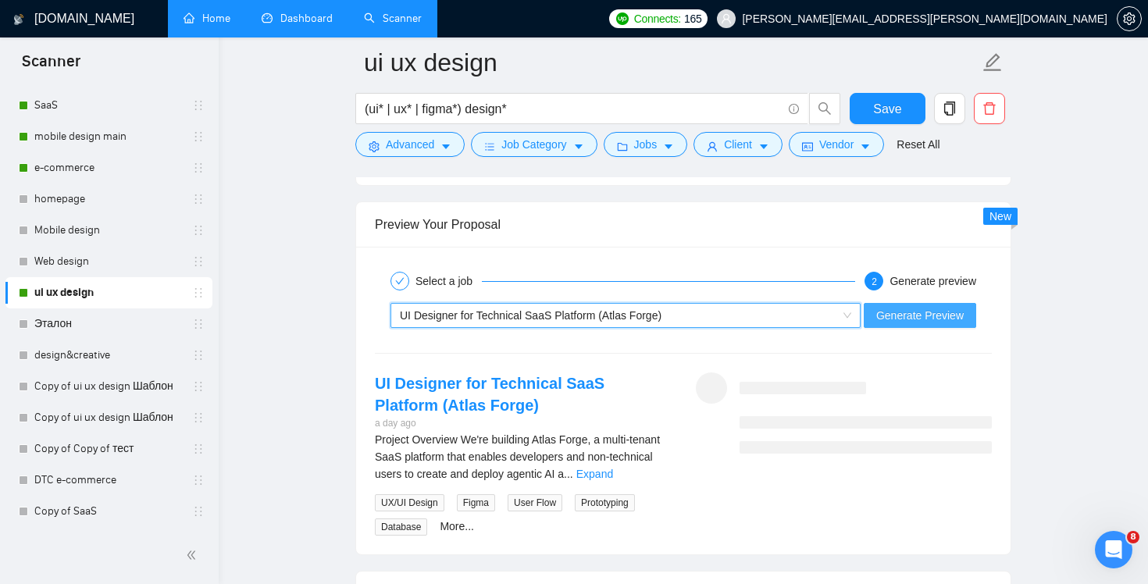
click at [942, 321] on span "Generate Preview" at bounding box center [919, 315] width 87 height 17
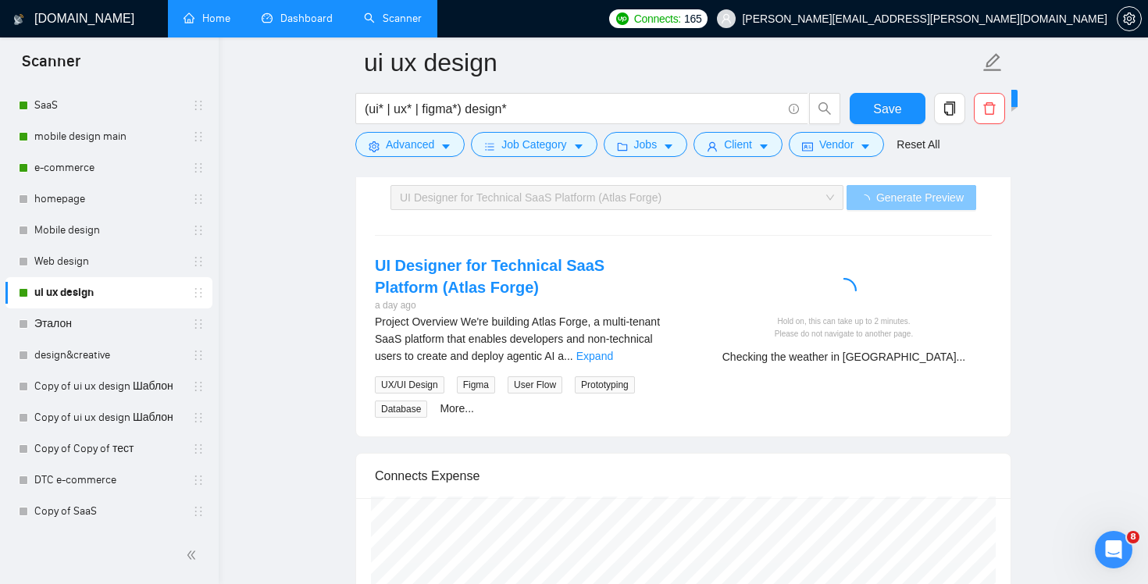
scroll to position [3025, 0]
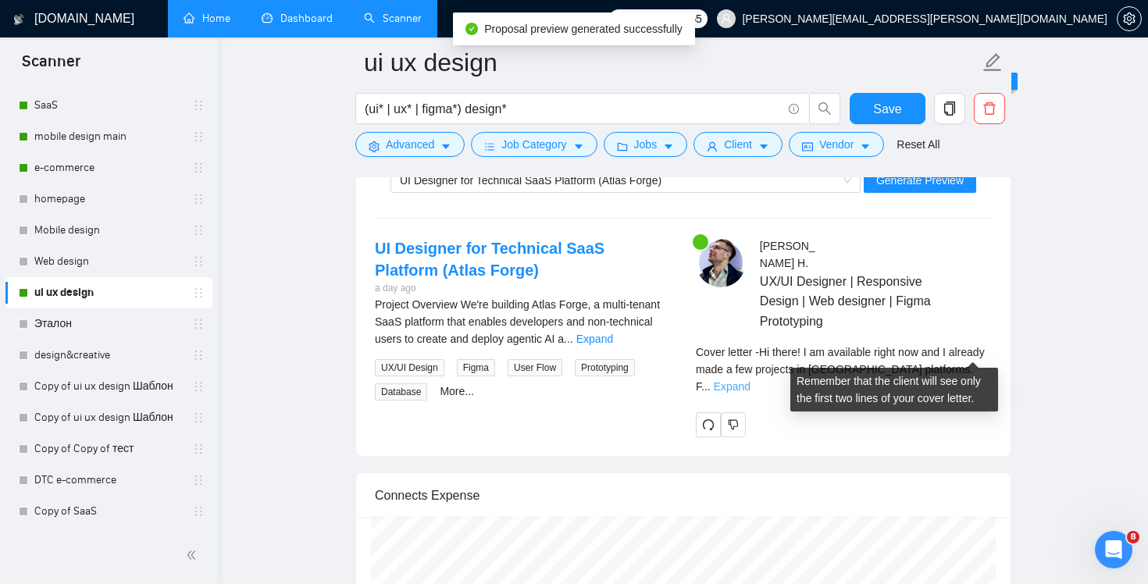
click at [750, 380] on link "Expand" at bounding box center [732, 386] width 37 height 12
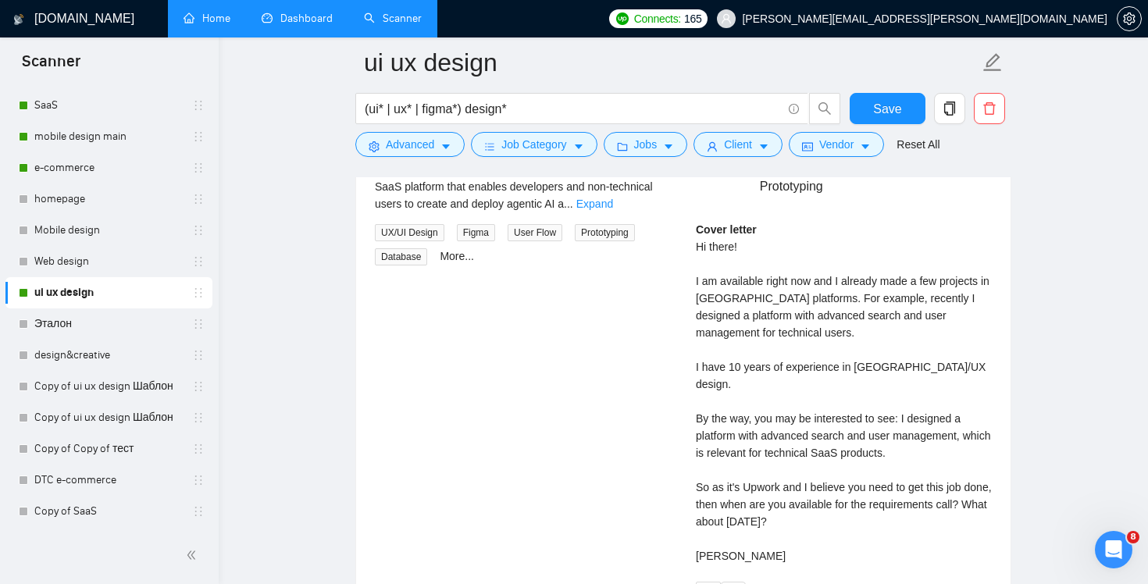
scroll to position [3169, 0]
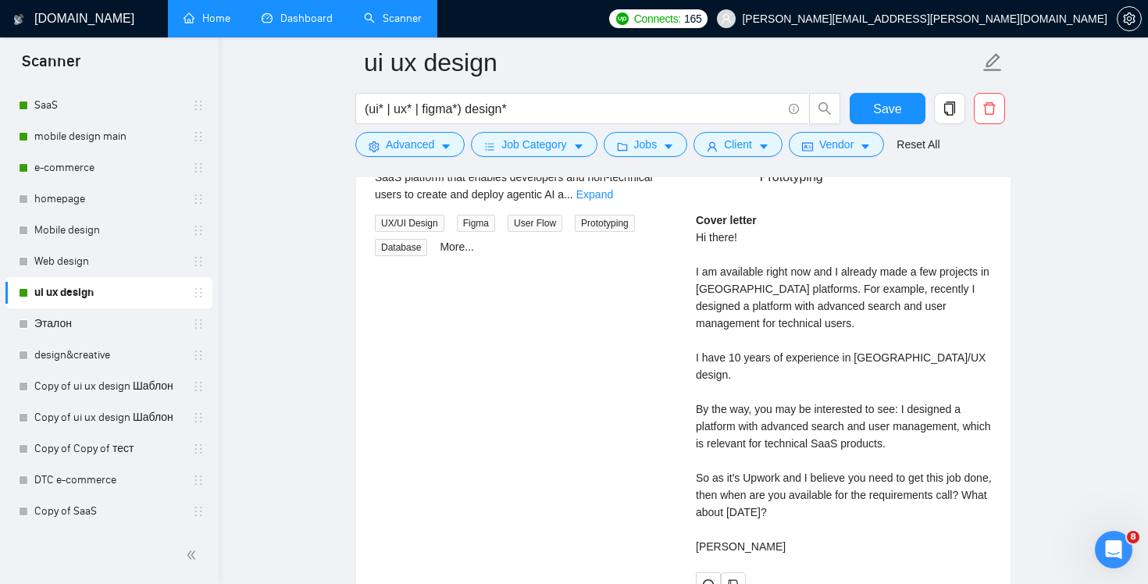
click at [906, 373] on div "Cover letter Hi there! I am available right now and I already made a few projec…" at bounding box center [844, 384] width 296 height 344
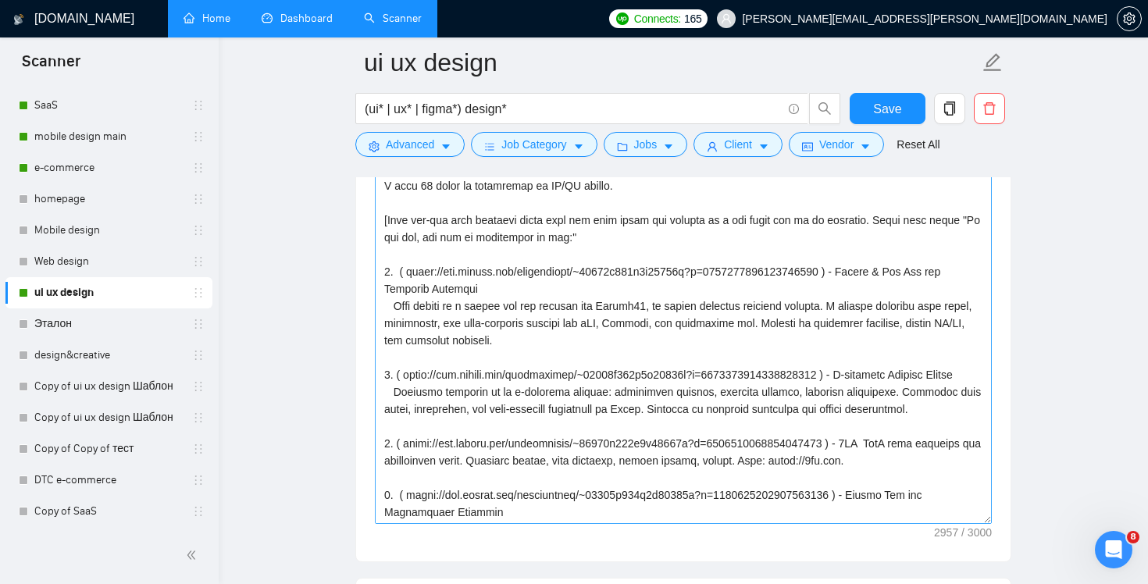
scroll to position [69, 0]
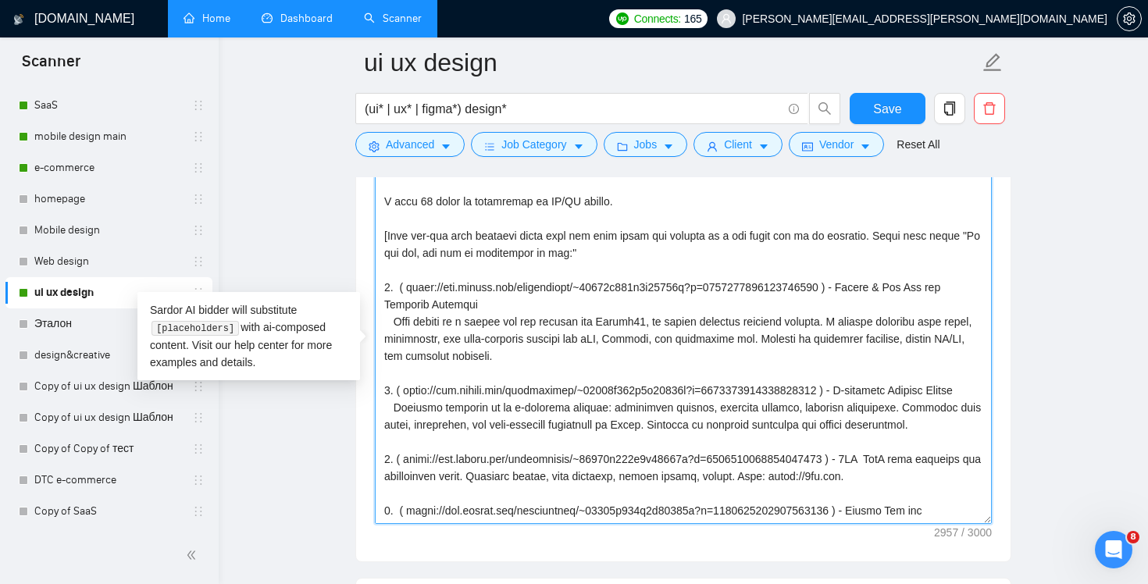
drag, startPoint x: 490, startPoint y: 235, endPoint x: 421, endPoint y: 232, distance: 69.6
click at [421, 232] on textarea "Cover letter template:" at bounding box center [683, 348] width 617 height 351
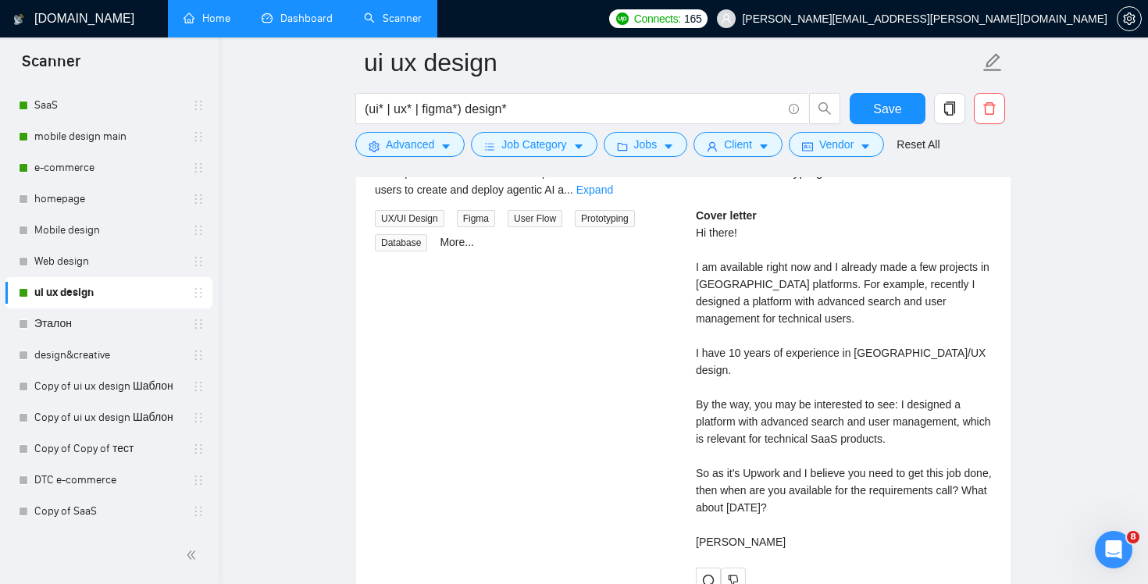
scroll to position [2994, 0]
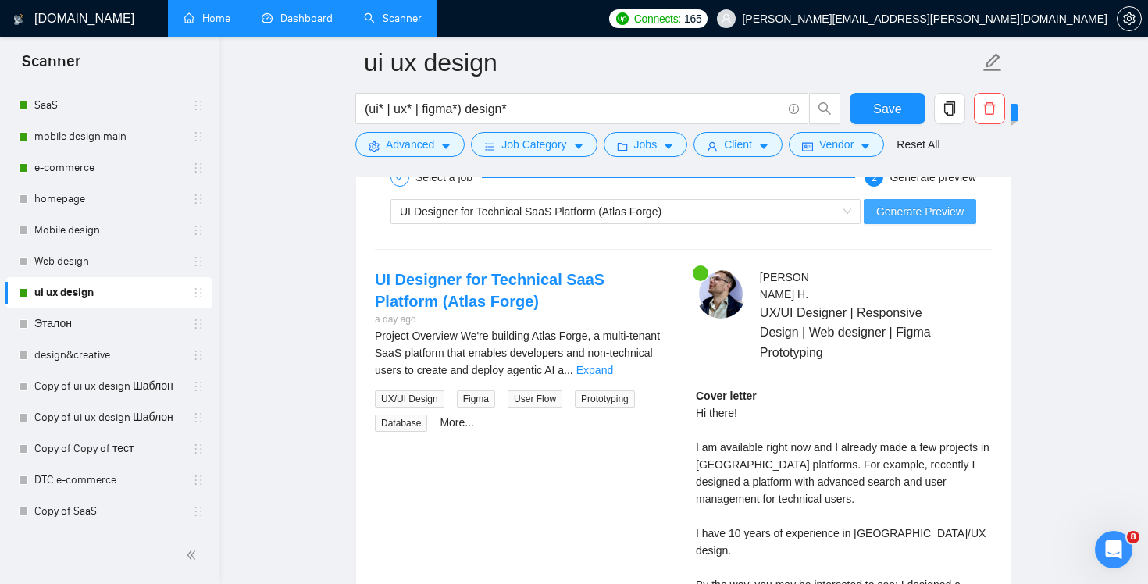
click at [919, 212] on span "Generate Preview" at bounding box center [919, 211] width 87 height 17
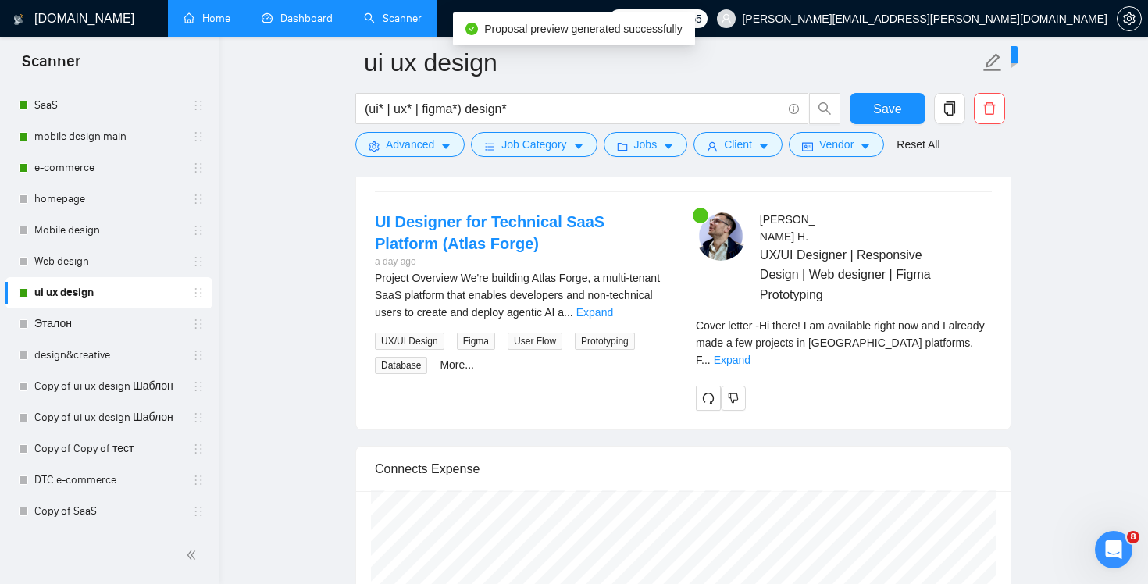
scroll to position [3082, 0]
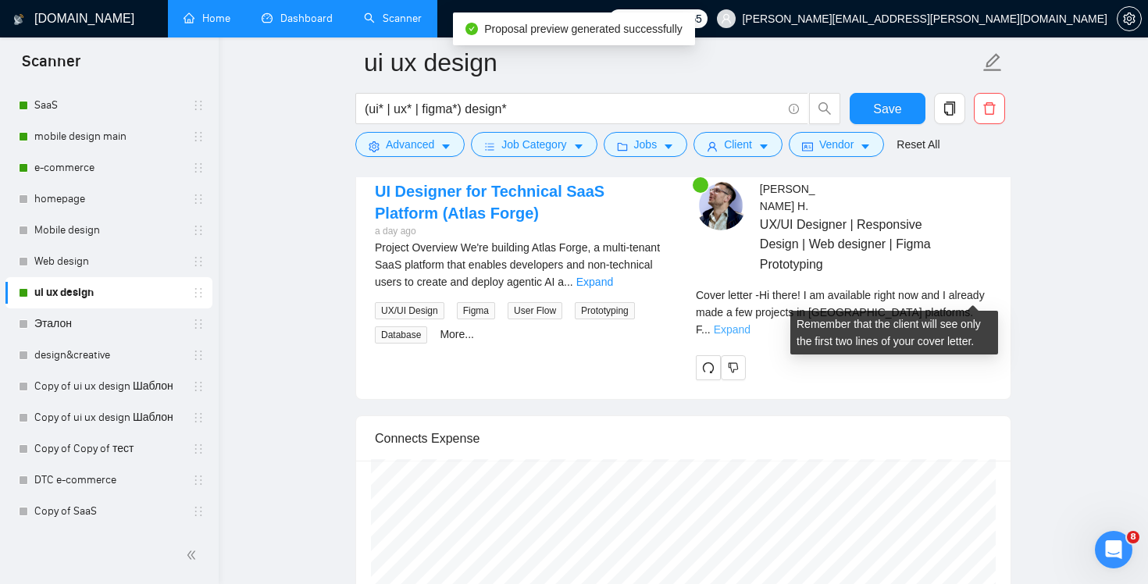
click at [750, 323] on link "Expand" at bounding box center [732, 329] width 37 height 12
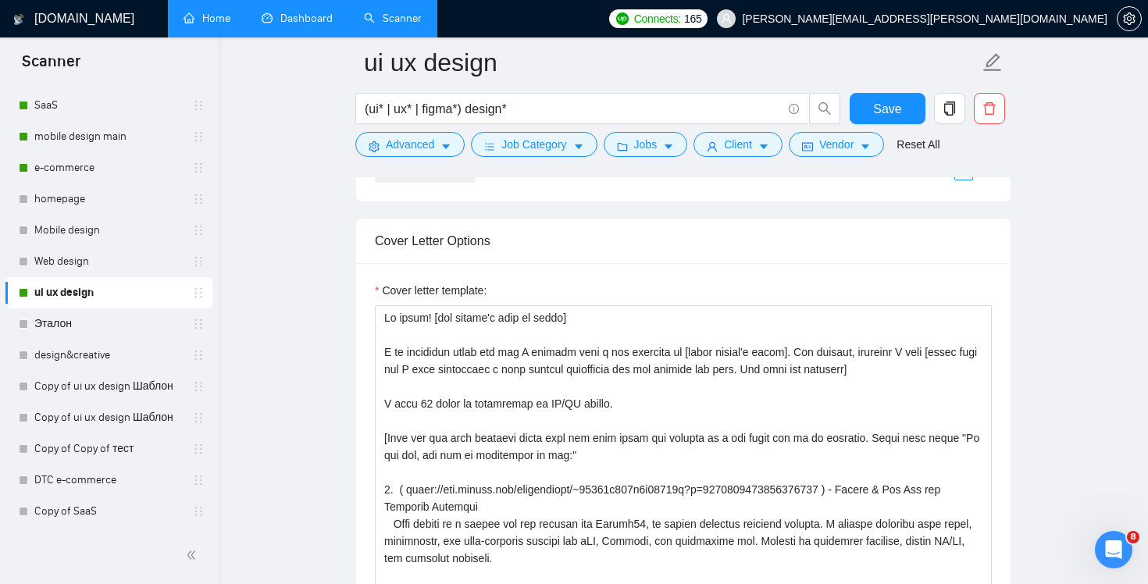
scroll to position [1654, 0]
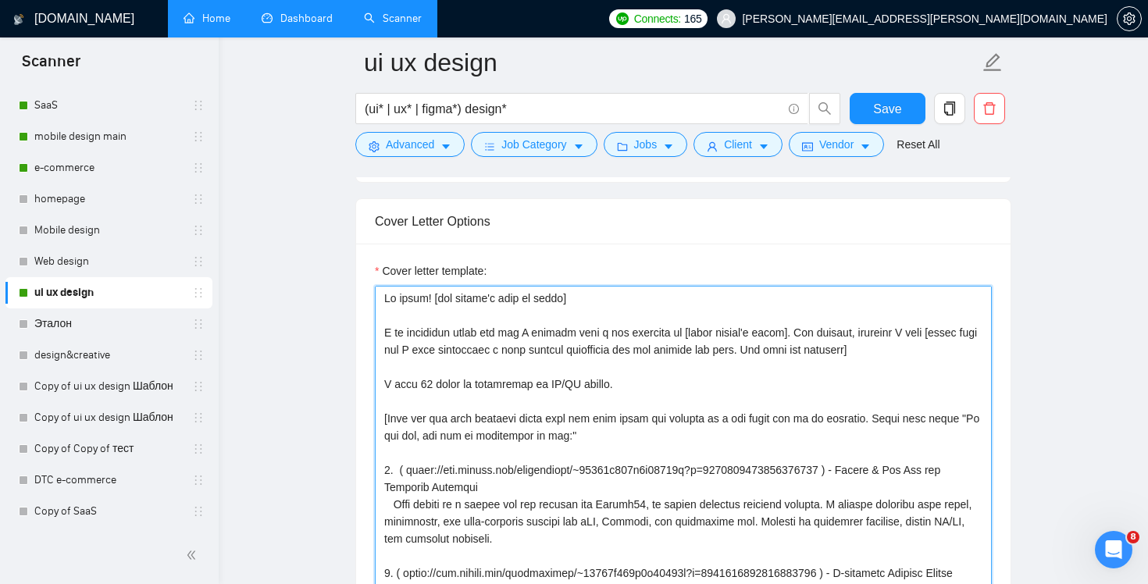
click at [697, 333] on textarea "Cover letter template:" at bounding box center [683, 461] width 617 height 351
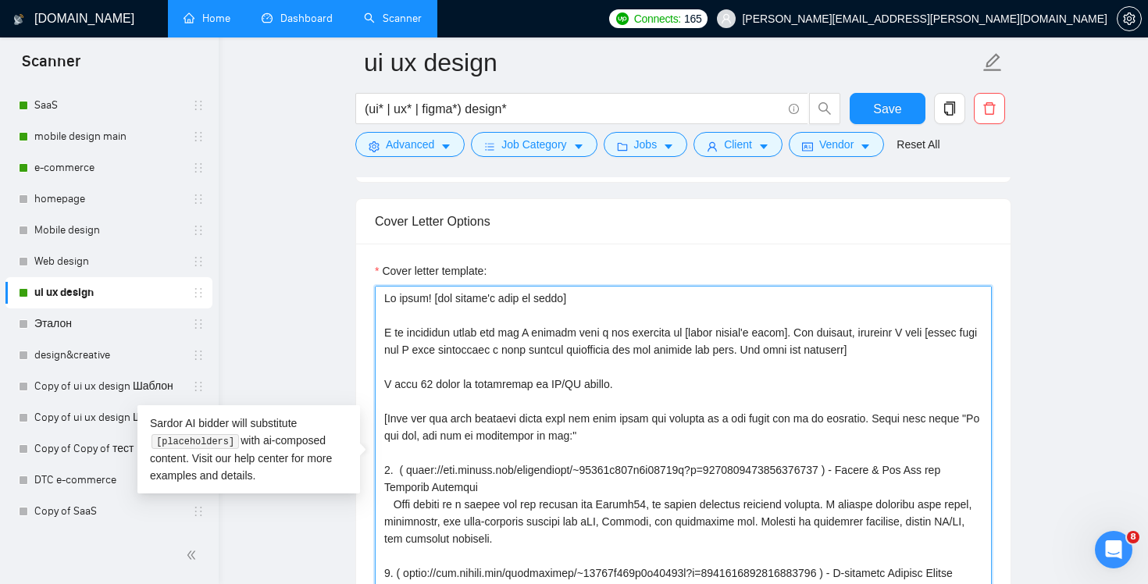
click at [532, 333] on textarea "Cover letter template:" at bounding box center [683, 461] width 617 height 351
click at [684, 332] on textarea "Cover letter template:" at bounding box center [683, 461] width 617 height 351
click at [497, 391] on textarea "Cover letter template:" at bounding box center [683, 461] width 617 height 351
click at [620, 336] on textarea "Cover letter template:" at bounding box center [683, 461] width 617 height 351
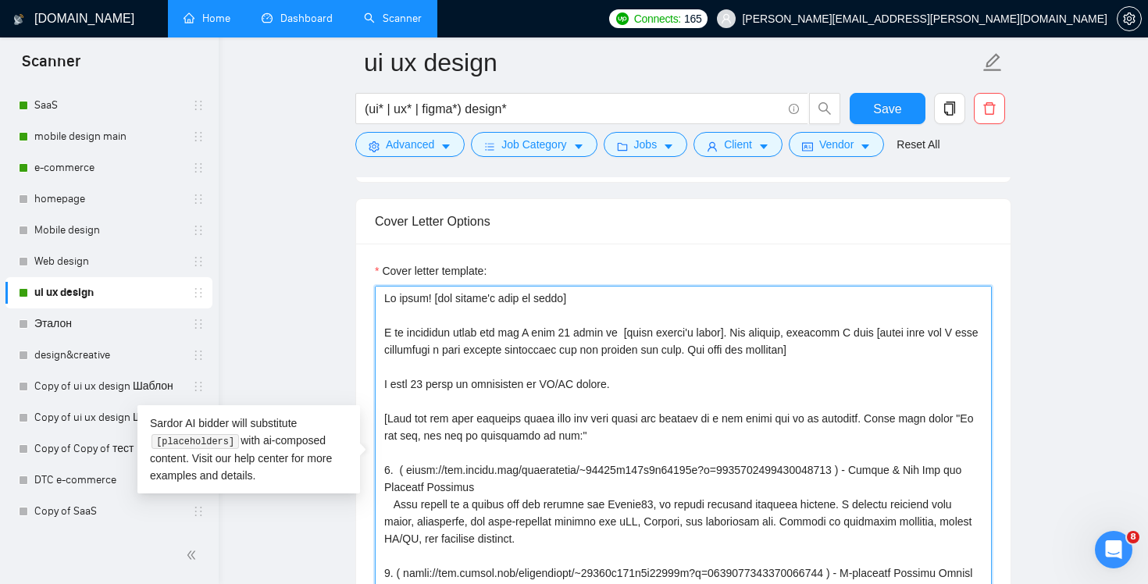
paste textarea "experience"
click at [620, 330] on textarea "Cover letter template:" at bounding box center [683, 461] width 617 height 351
drag, startPoint x: 668, startPoint y: 384, endPoint x: 600, endPoint y: 372, distance: 69.7
click at [600, 372] on textarea "Cover letter template:" at bounding box center [683, 461] width 617 height 351
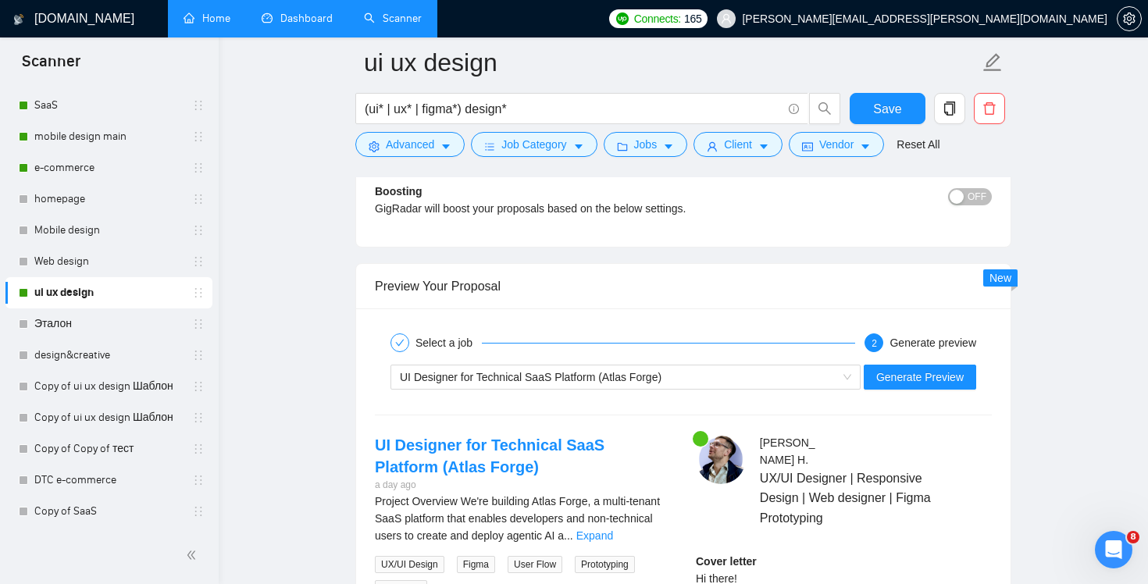
scroll to position [2992, 0]
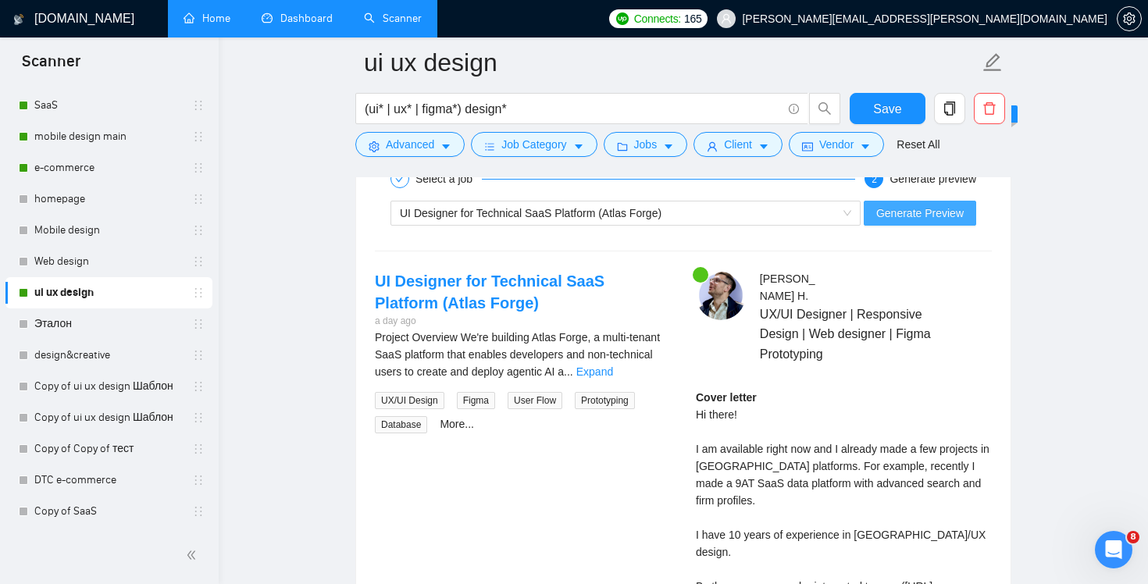
click at [895, 212] on span "Generate Preview" at bounding box center [919, 213] width 87 height 17
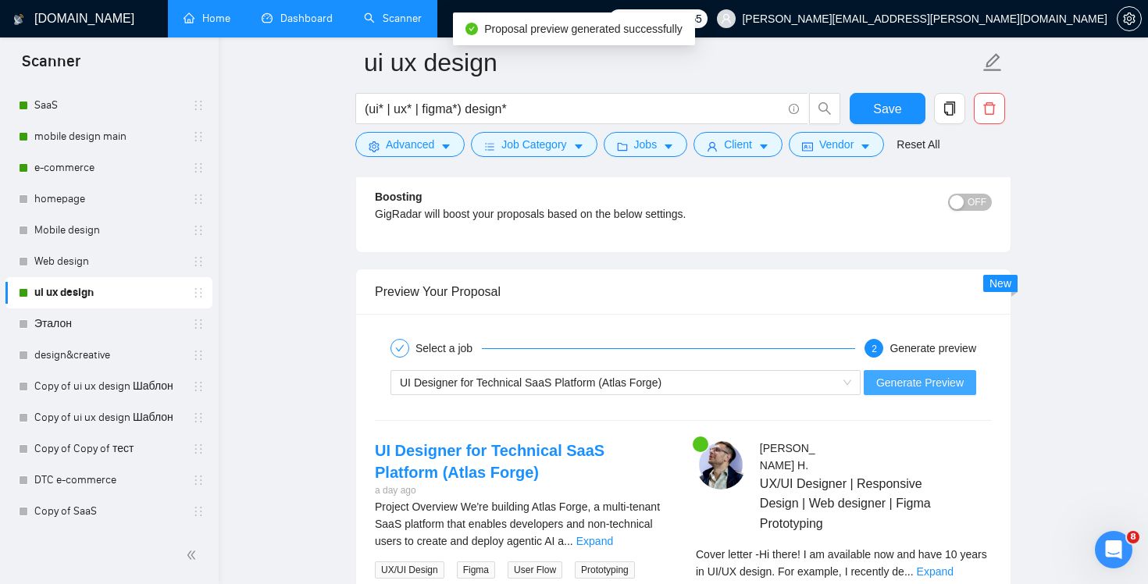
scroll to position [2991, 0]
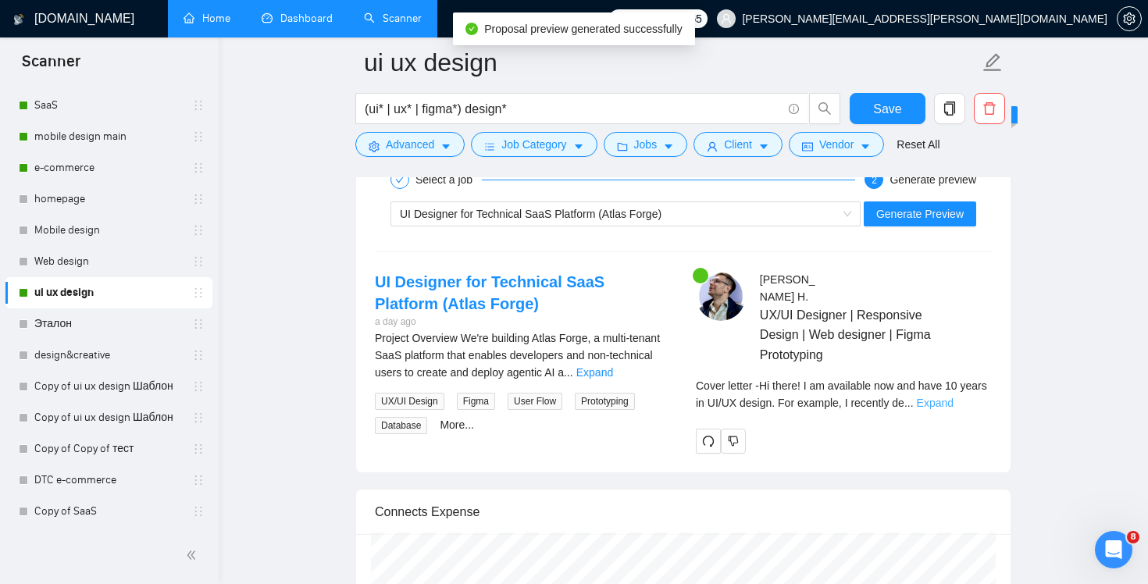
click at [953, 397] on link "Expand" at bounding box center [935, 403] width 37 height 12
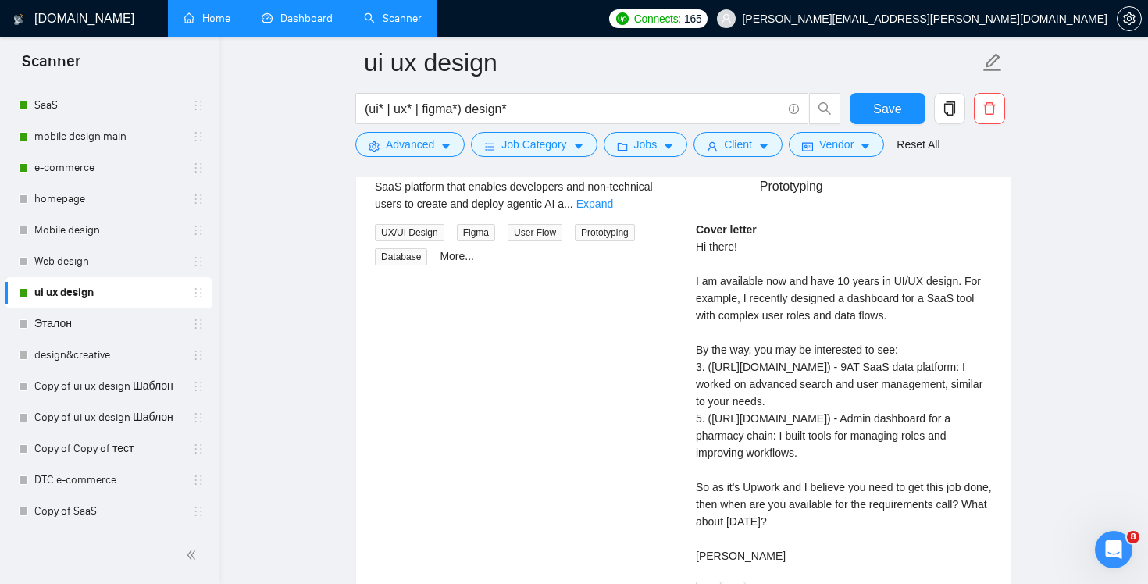
scroll to position [3234, 0]
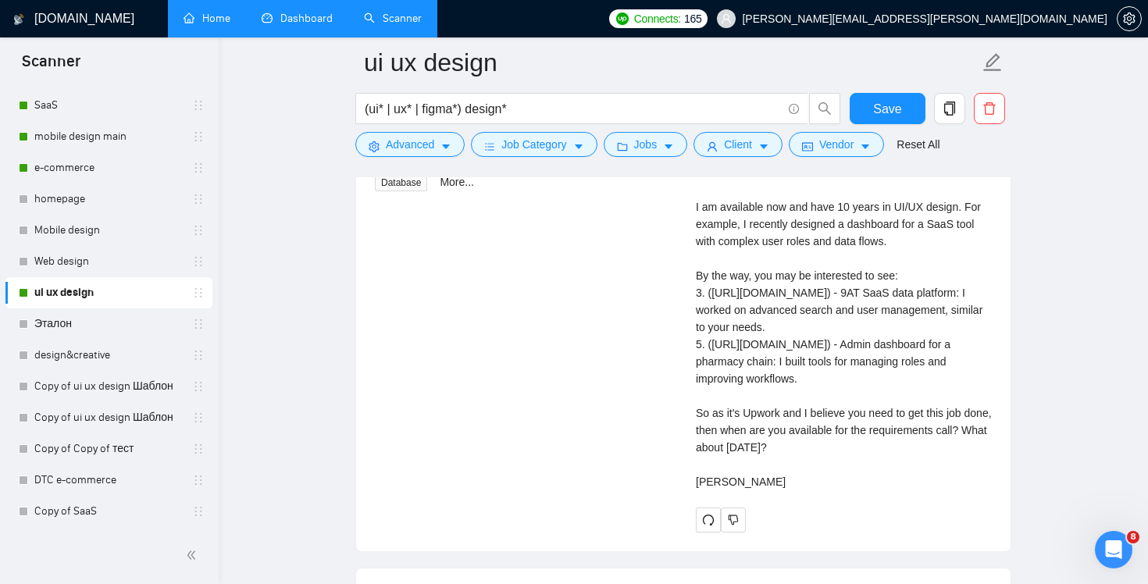
drag, startPoint x: 692, startPoint y: 359, endPoint x: 732, endPoint y: 359, distance: 39.8
click at [729, 359] on div "[PERSON_NAME] UX/UI Designer | Responsive Design | Web designer | Figma Prototy…" at bounding box center [843, 280] width 321 height 504
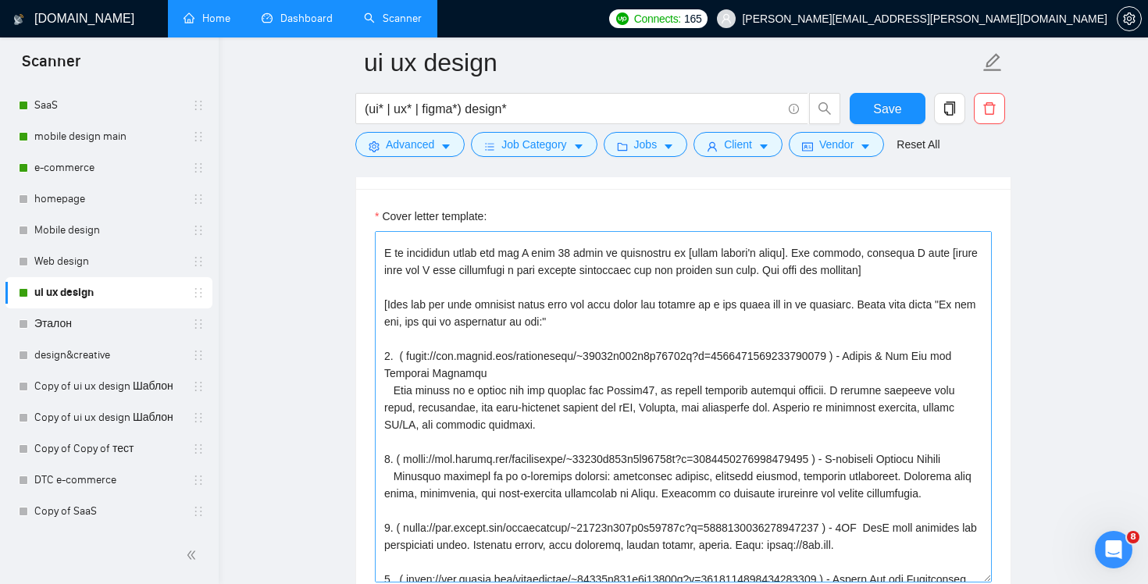
scroll to position [23, 0]
click at [752, 380] on textarea "Cover letter template:" at bounding box center [683, 406] width 617 height 351
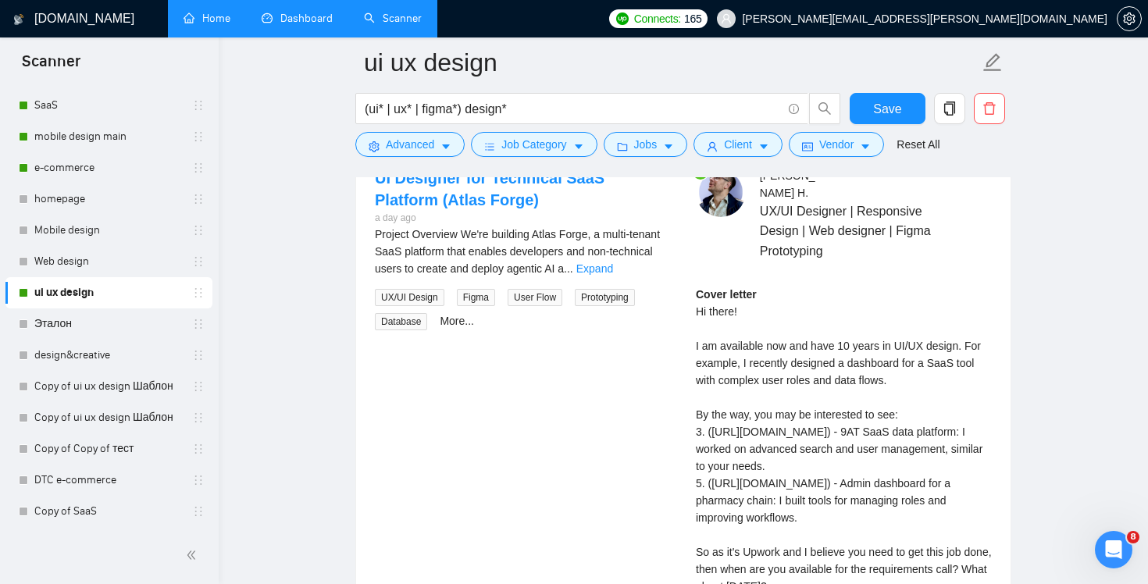
scroll to position [3179, 0]
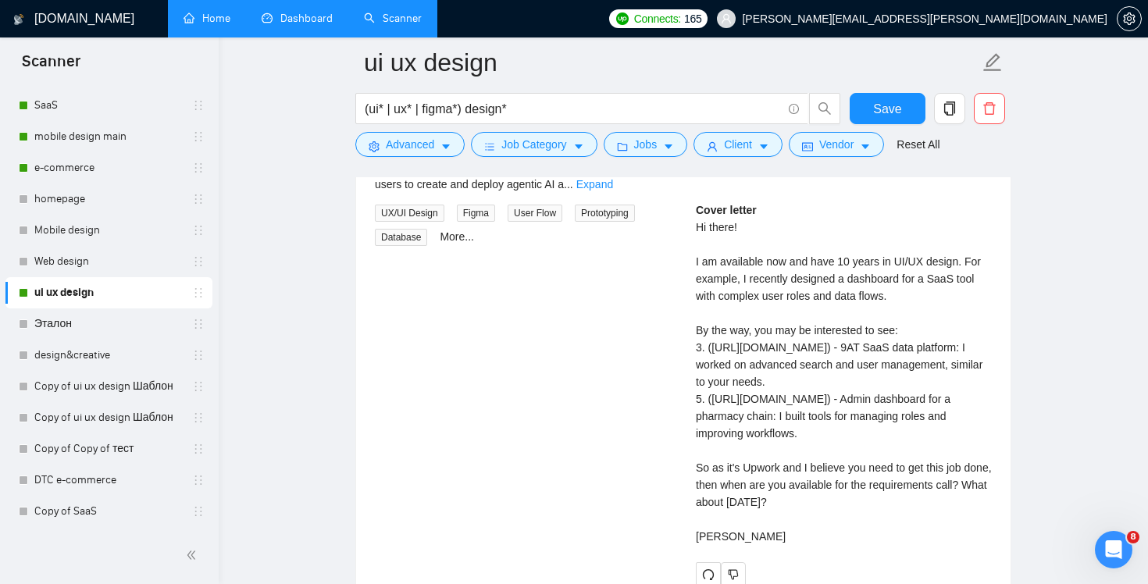
click at [835, 438] on div "Cover letter Hi there! I am available now and have 10 years in UI/UX design. Fo…" at bounding box center [844, 373] width 296 height 344
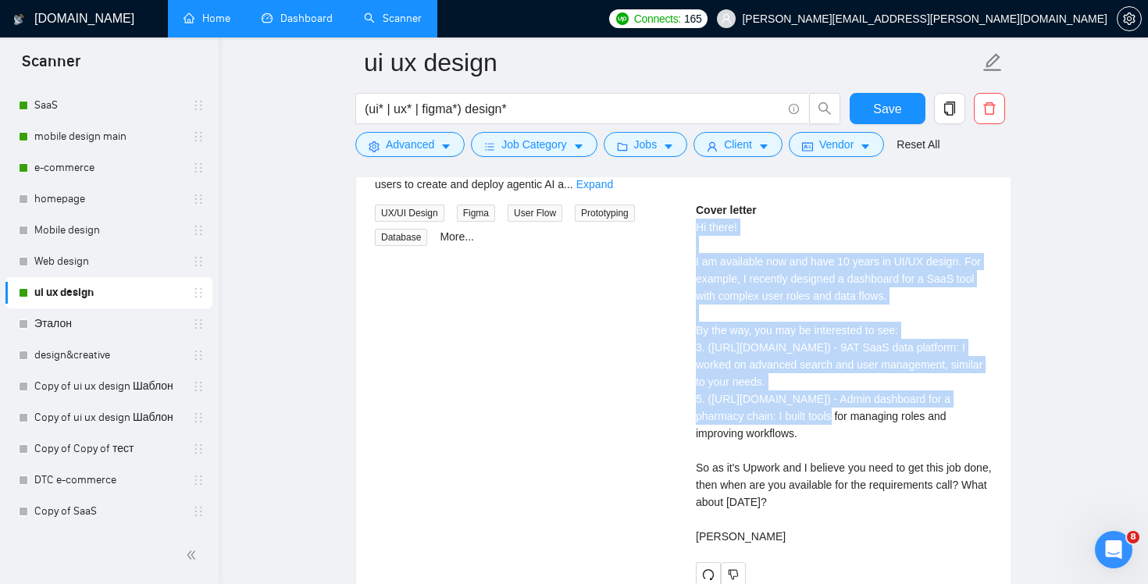
drag, startPoint x: 696, startPoint y: 214, endPoint x: 782, endPoint y: 430, distance: 232.4
click at [782, 430] on div "Cover letter Hi there! I am available now and have 10 years in UI/UX design. Fo…" at bounding box center [844, 373] width 296 height 344
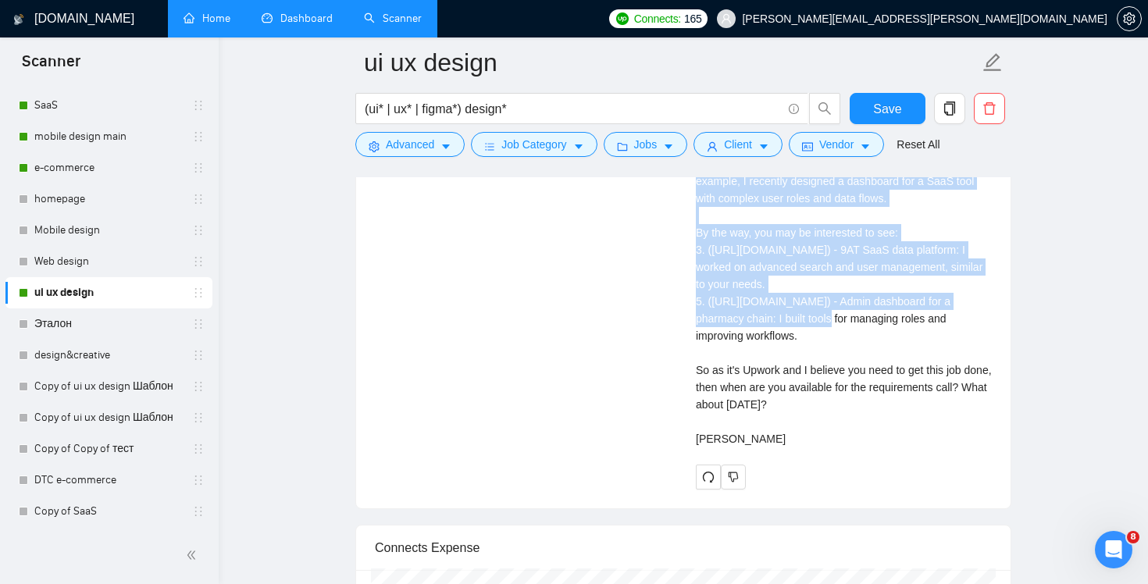
scroll to position [3346, 0]
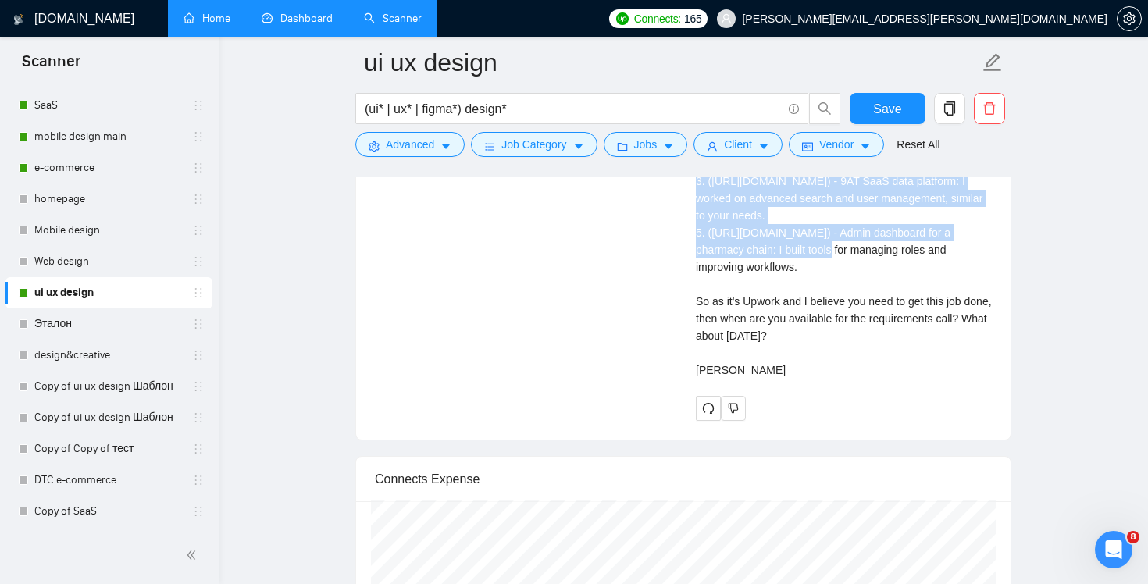
click at [776, 379] on div "Cover letter Hi there! I am available now and have 10 years in UI/UX design. Fo…" at bounding box center [844, 207] width 296 height 344
copy div "Hi there! I am available now and have 10 years in UI/UX design. For example, I …"
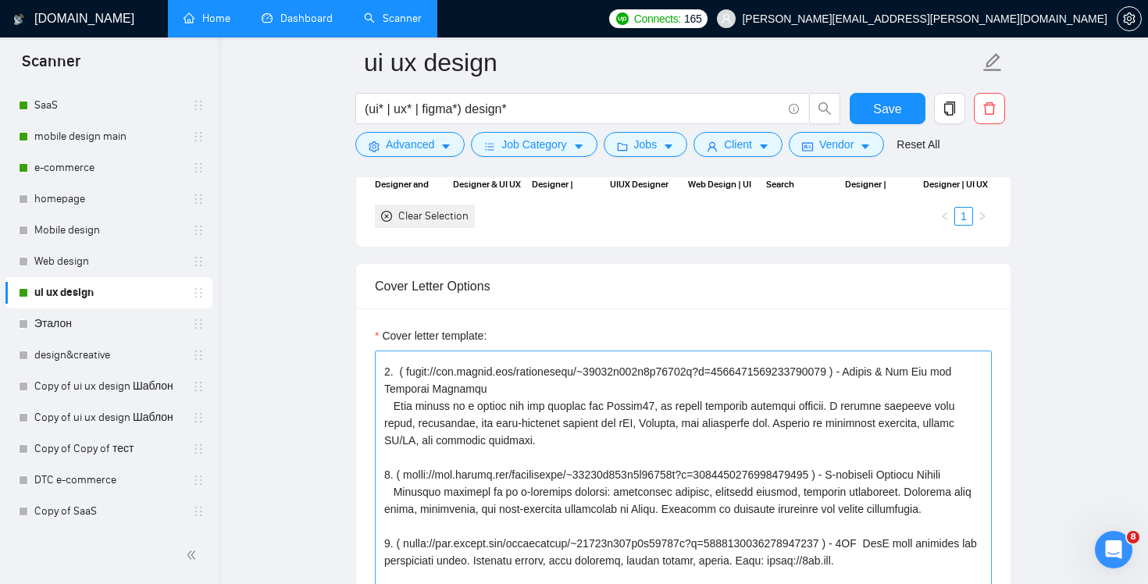
scroll to position [123, 0]
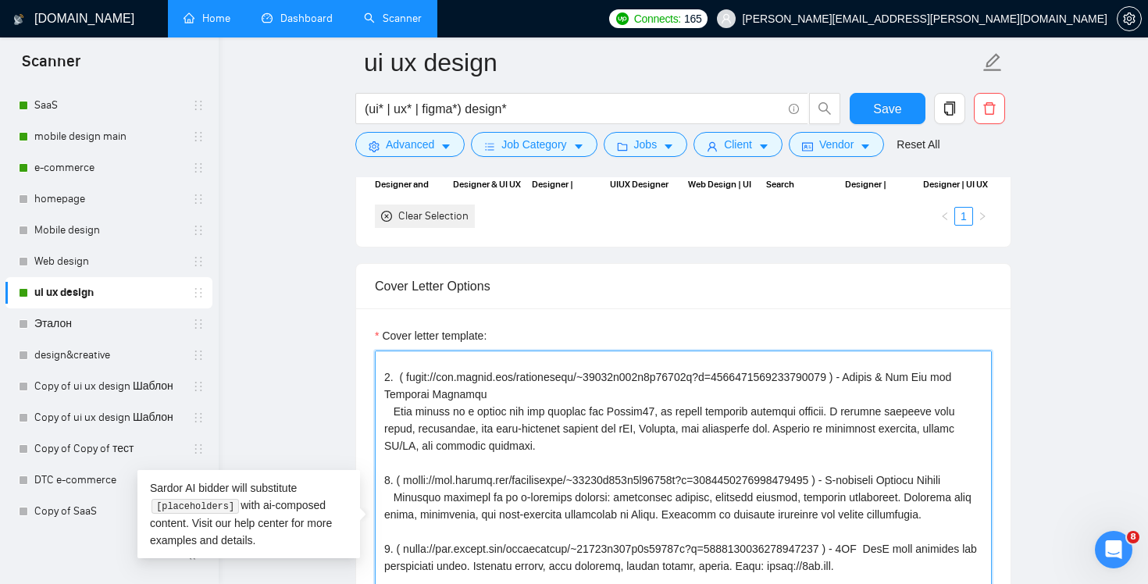
drag, startPoint x: 399, startPoint y: 376, endPoint x: 376, endPoint y: 376, distance: 22.6
click at [376, 376] on textarea "Cover letter template:" at bounding box center [683, 526] width 617 height 351
paste textarea "-"
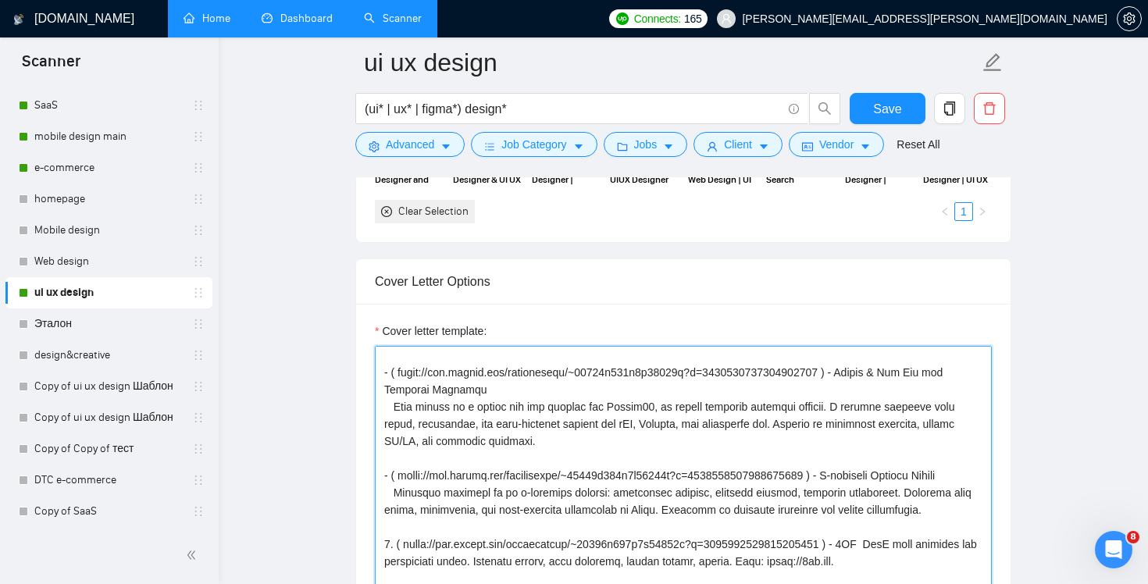
paste textarea "-"
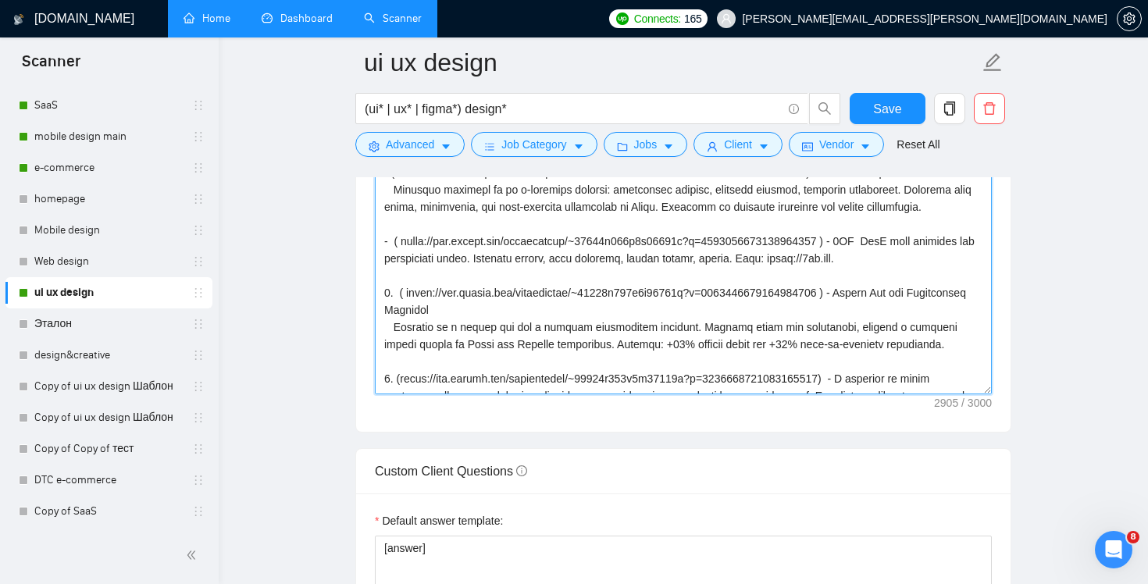
paste textarea "-"
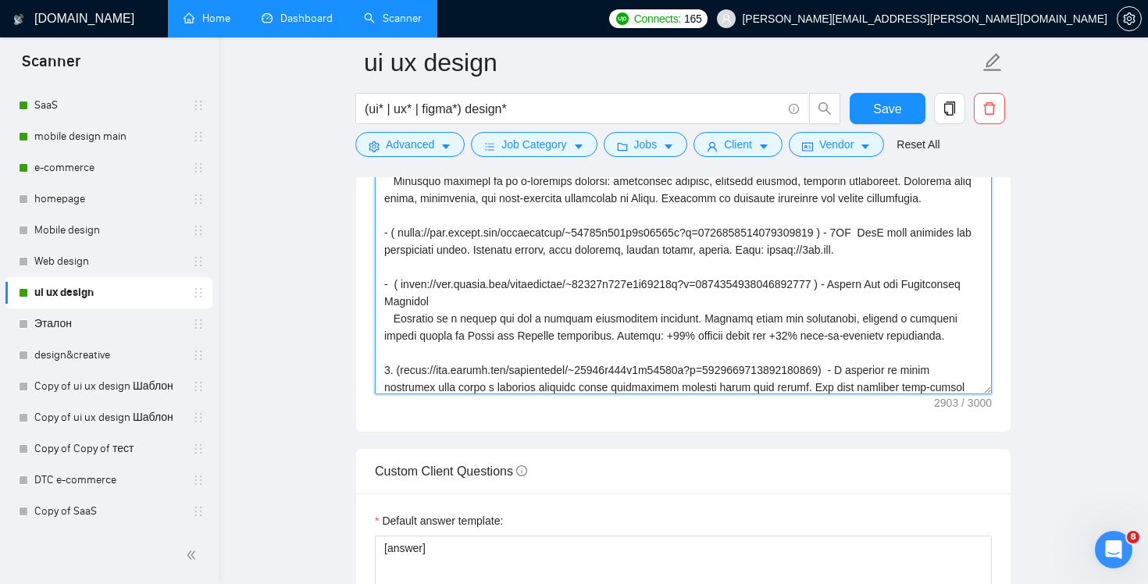
scroll to position [318, 0]
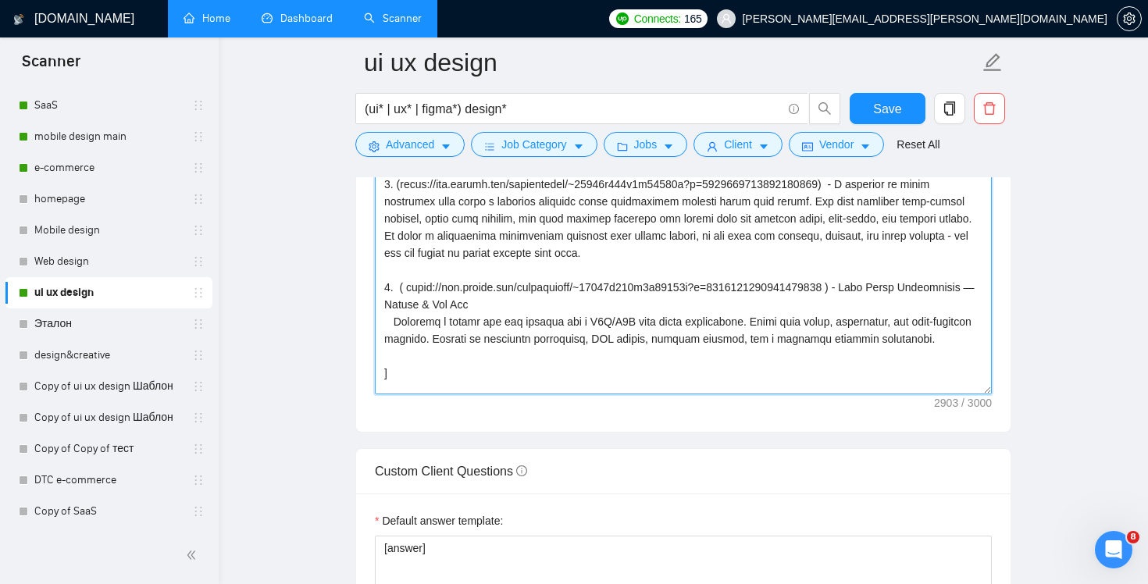
paste textarea "-"
click at [393, 200] on textarea "Cover letter template:" at bounding box center [683, 218] width 617 height 351
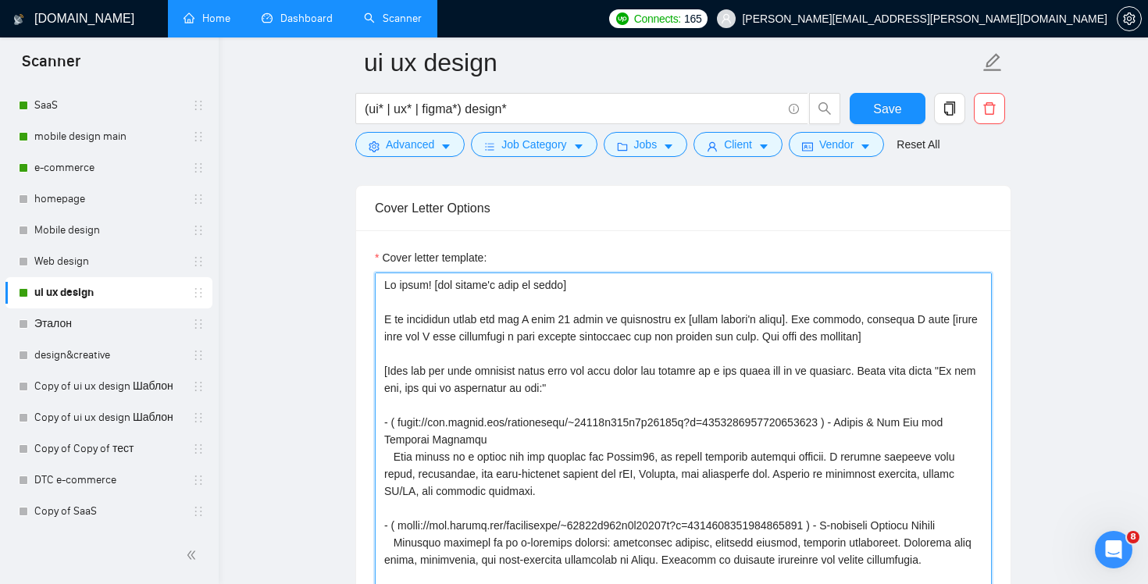
scroll to position [1601, 0]
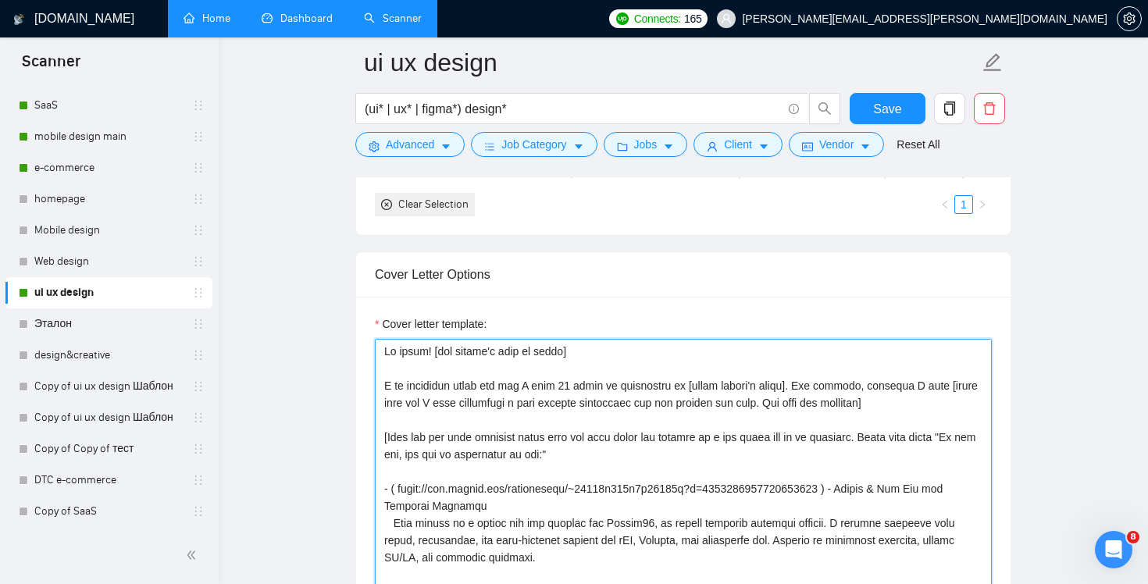
drag, startPoint x: 790, startPoint y: 385, endPoint x: 689, endPoint y: 390, distance: 100.8
click at [689, 390] on textarea "Cover letter template:" at bounding box center [683, 514] width 617 height 351
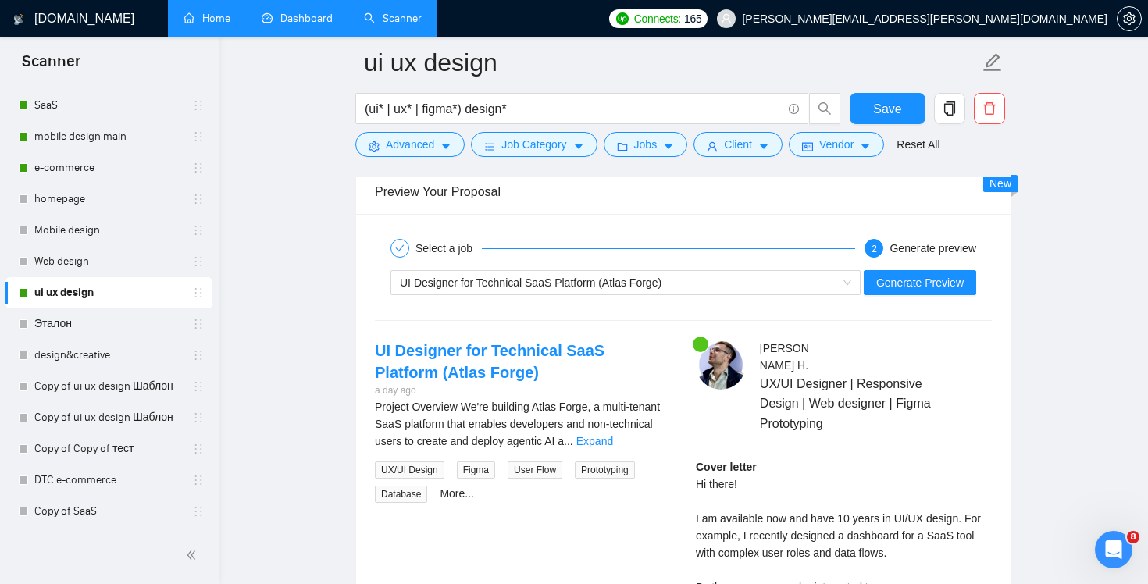
scroll to position [2923, 0]
click at [943, 284] on span "Generate Preview" at bounding box center [919, 281] width 87 height 17
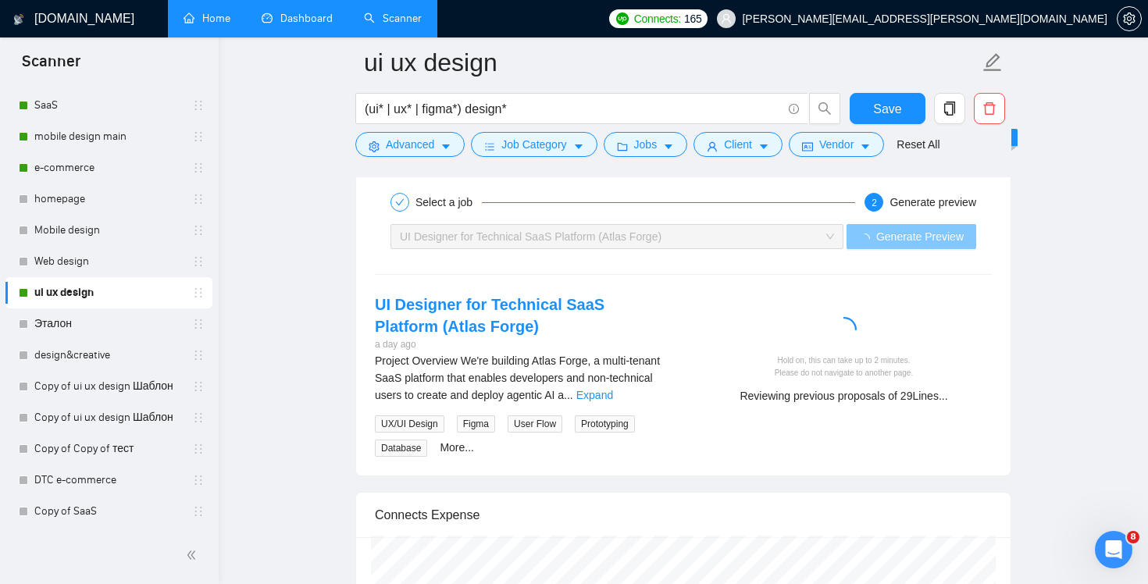
scroll to position [2968, 0]
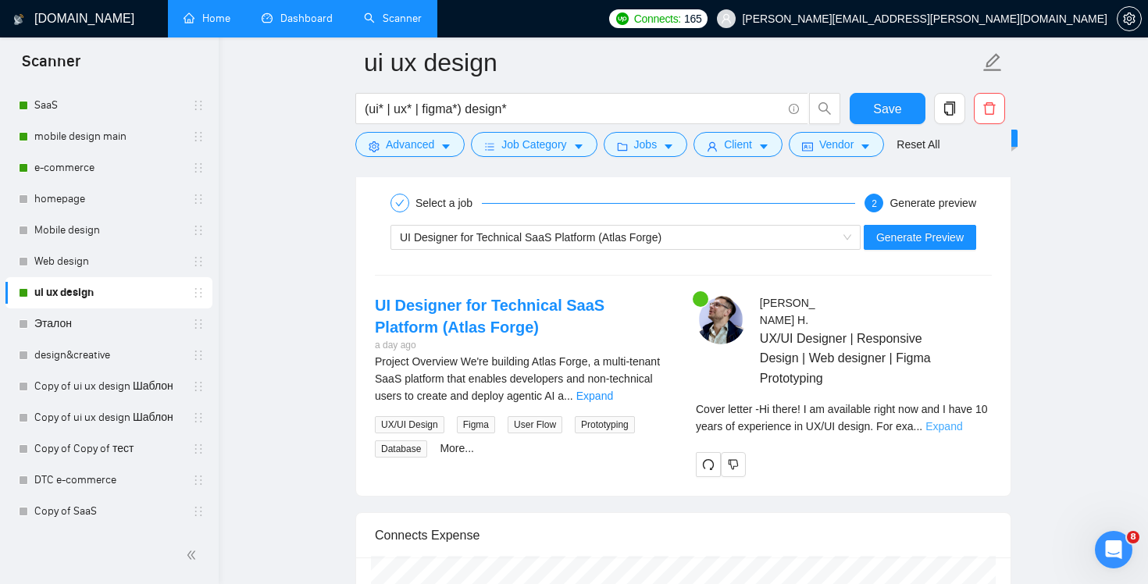
click at [962, 420] on link "Expand" at bounding box center [943, 426] width 37 height 12
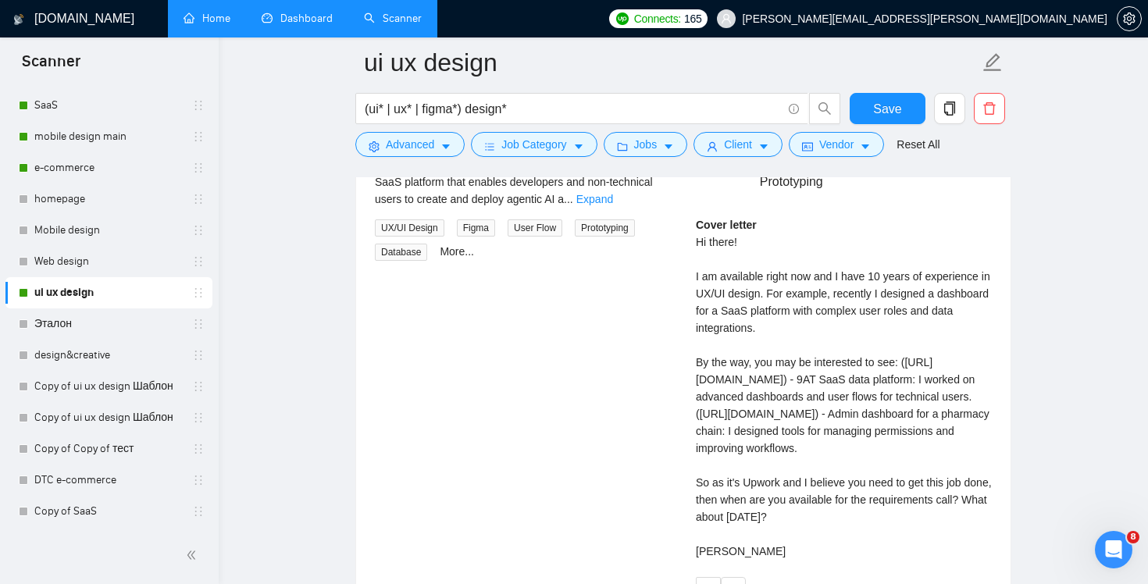
scroll to position [3167, 0]
click at [847, 214] on div "Cover letter Hi there! I am available right now and I have 10 years of experien…" at bounding box center [844, 386] width 296 height 344
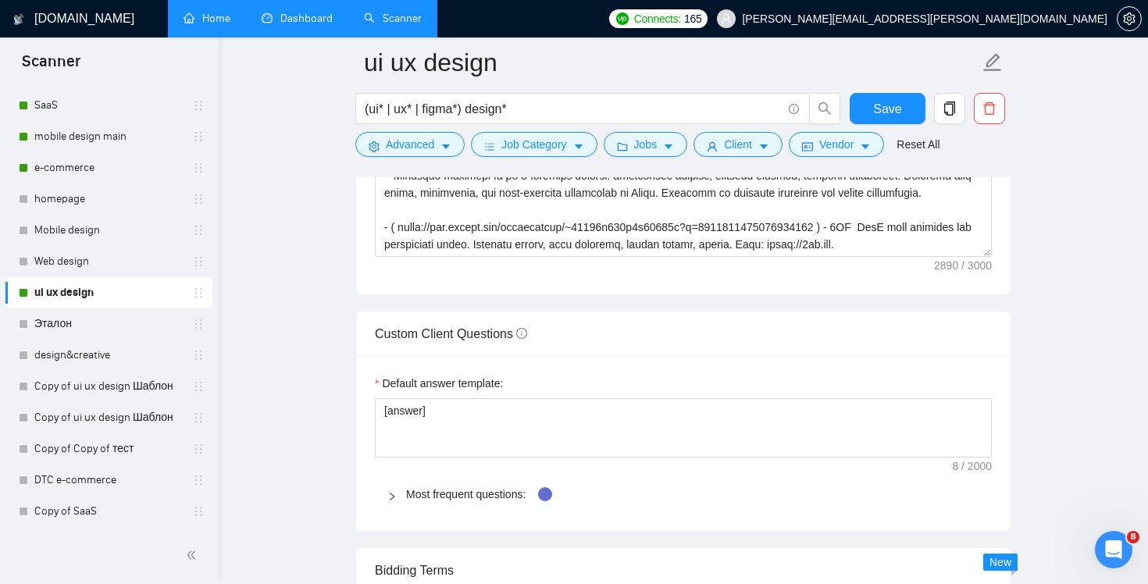
scroll to position [1805, 0]
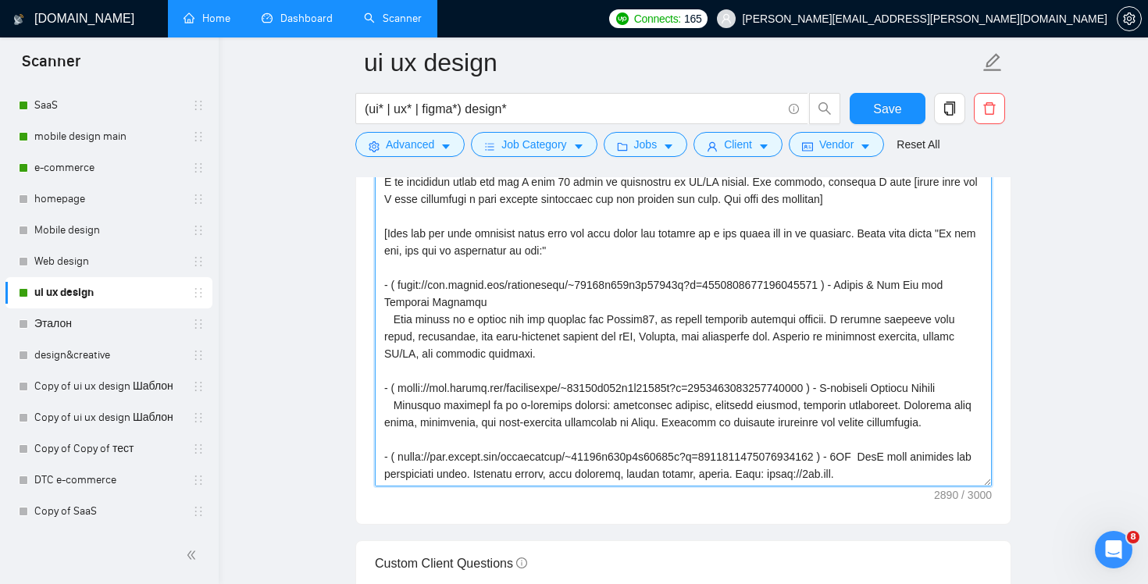
click at [390, 290] on textarea "Cover letter template:" at bounding box center [683, 310] width 617 height 351
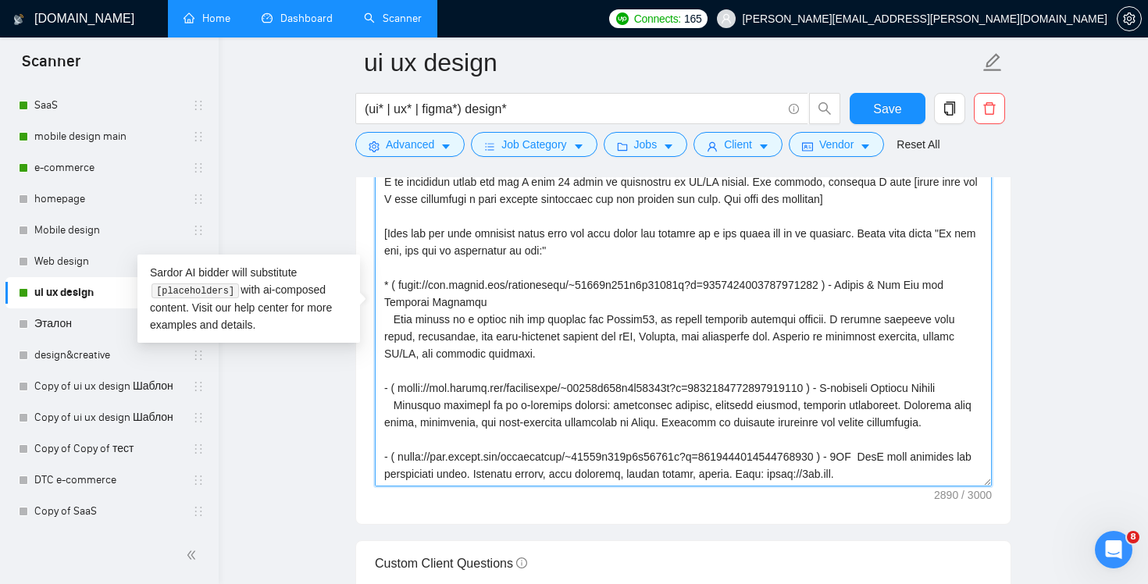
paste textarea "*"
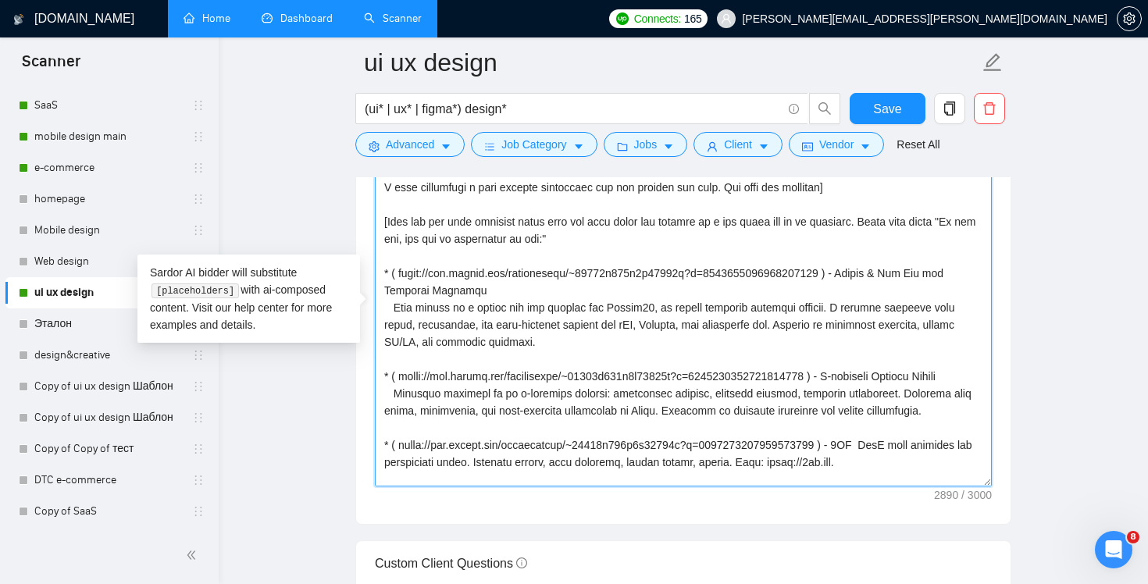
scroll to position [198, 0]
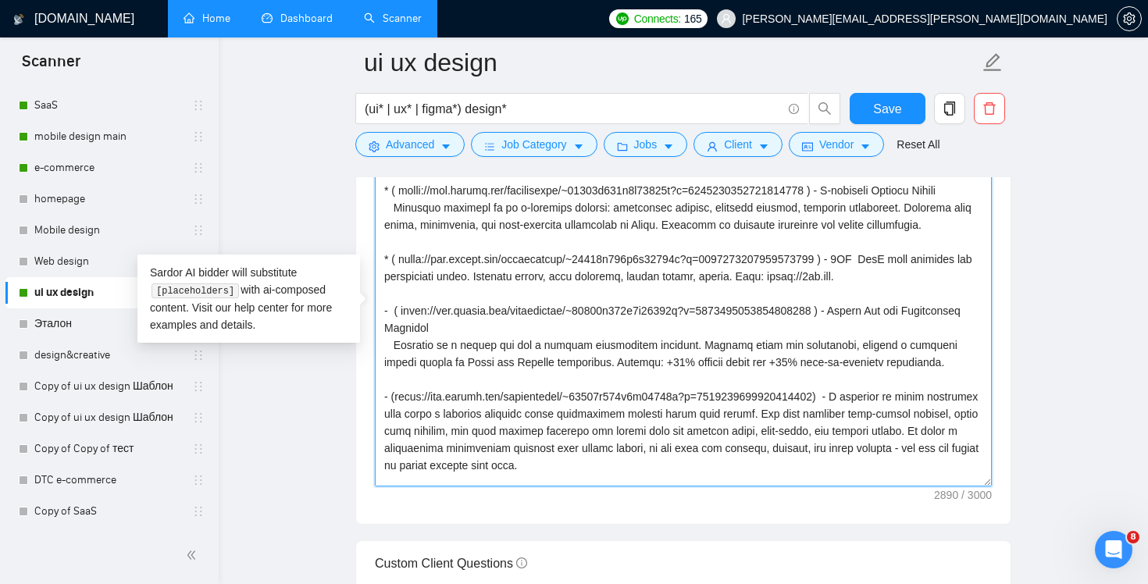
paste textarea "*"
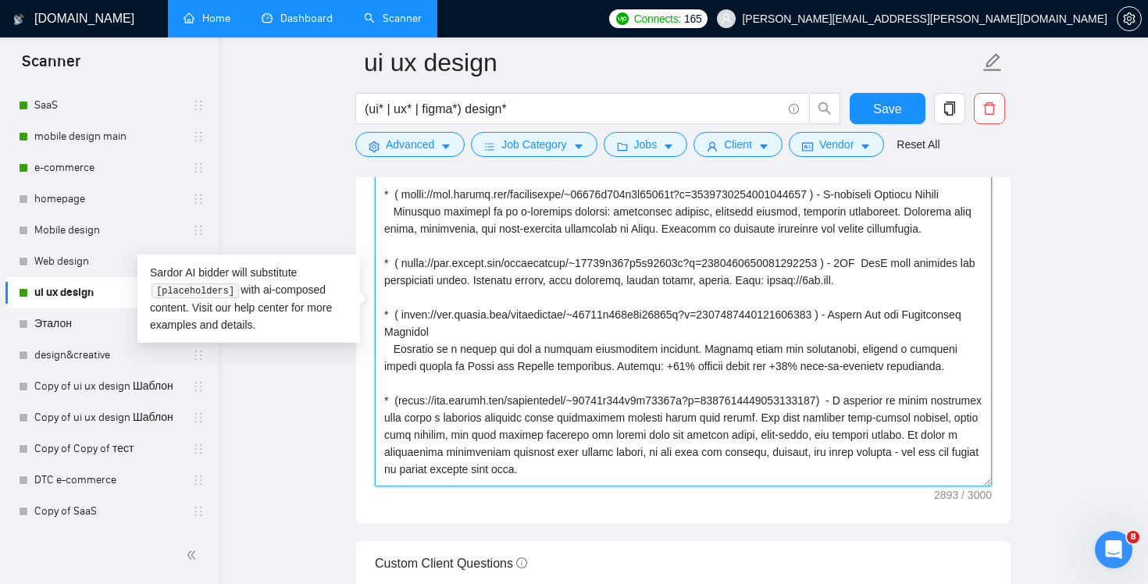
scroll to position [0, 0]
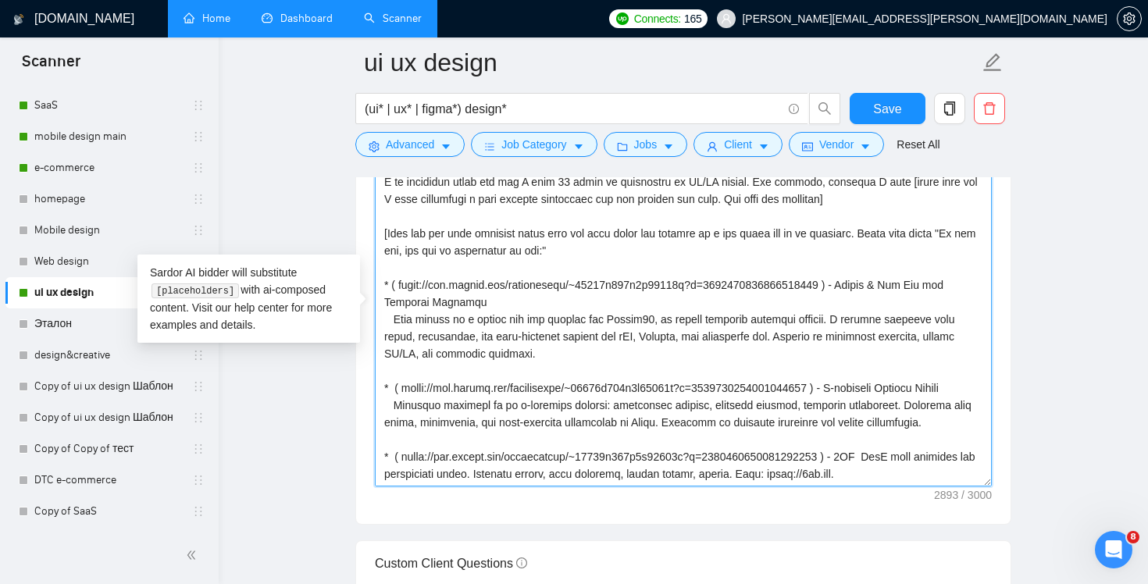
click at [393, 287] on textarea "Cover letter template:" at bounding box center [683, 310] width 617 height 351
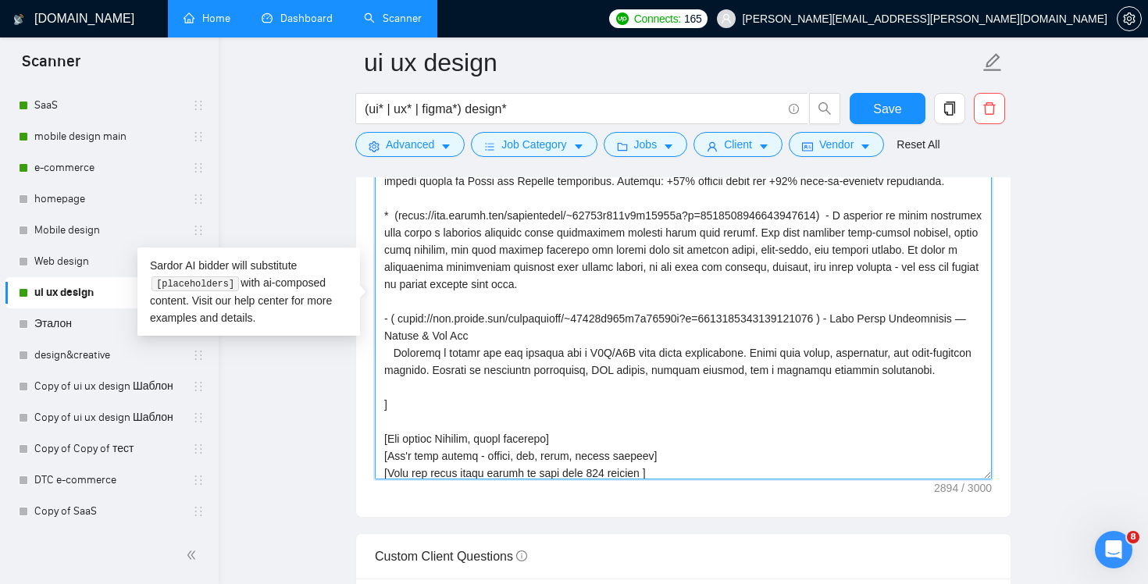
scroll to position [394, 0]
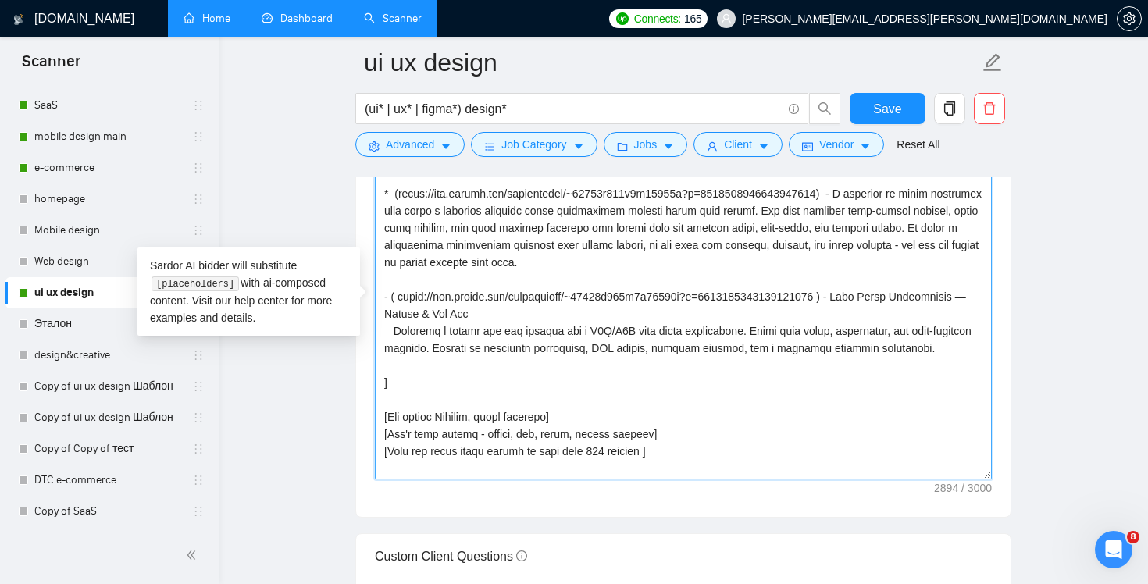
click at [388, 317] on textarea "Cover letter template:" at bounding box center [683, 303] width 617 height 351
click at [386, 316] on textarea "Cover letter template:" at bounding box center [683, 303] width 617 height 351
paste textarea "*"
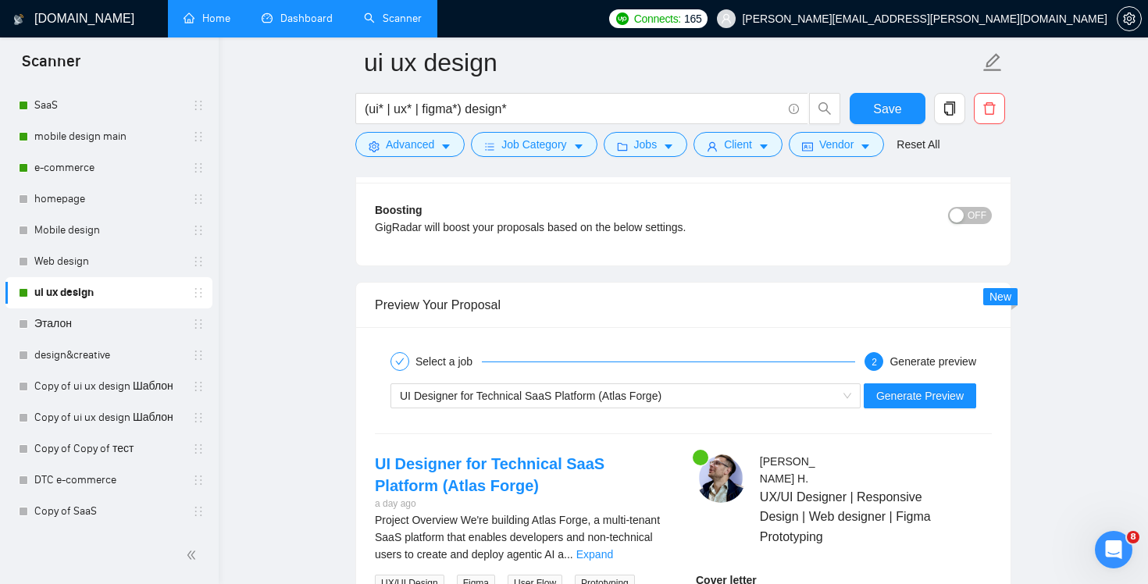
scroll to position [2862, 0]
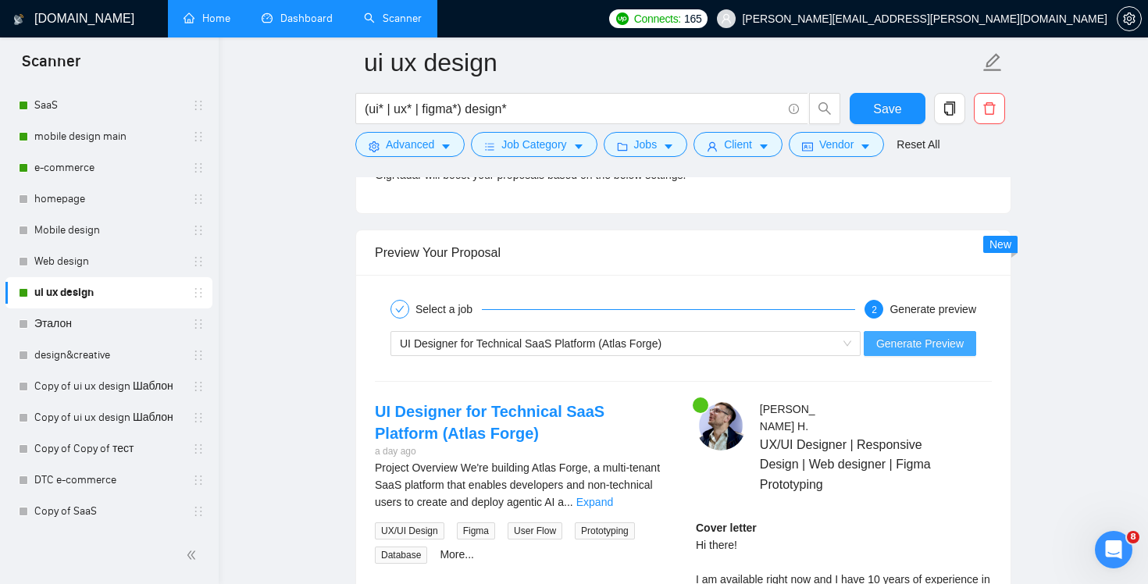
click at [942, 350] on span "Generate Preview" at bounding box center [919, 343] width 87 height 17
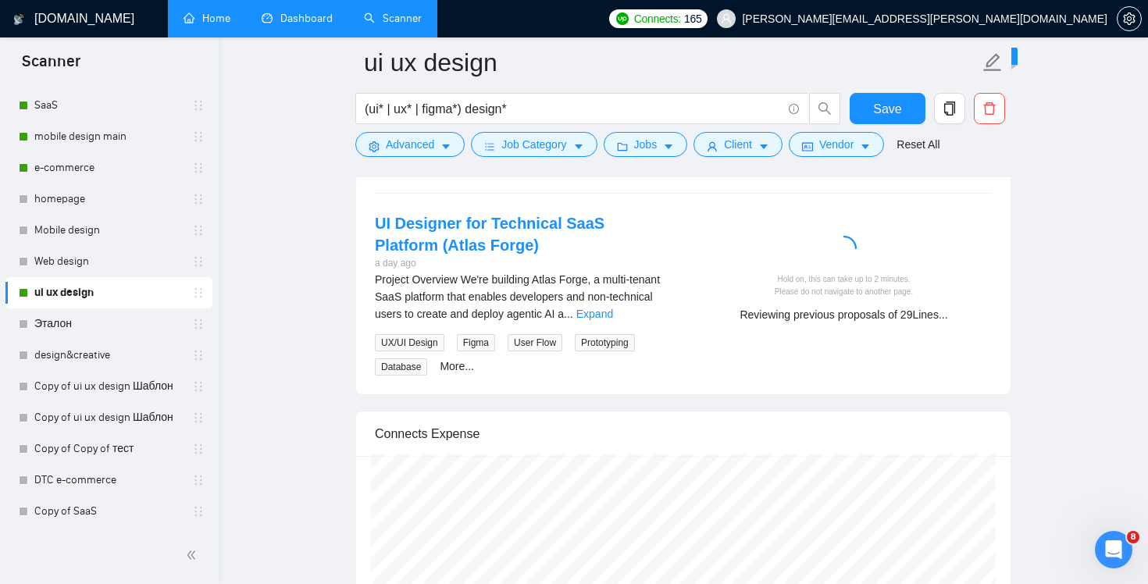
scroll to position [3027, 0]
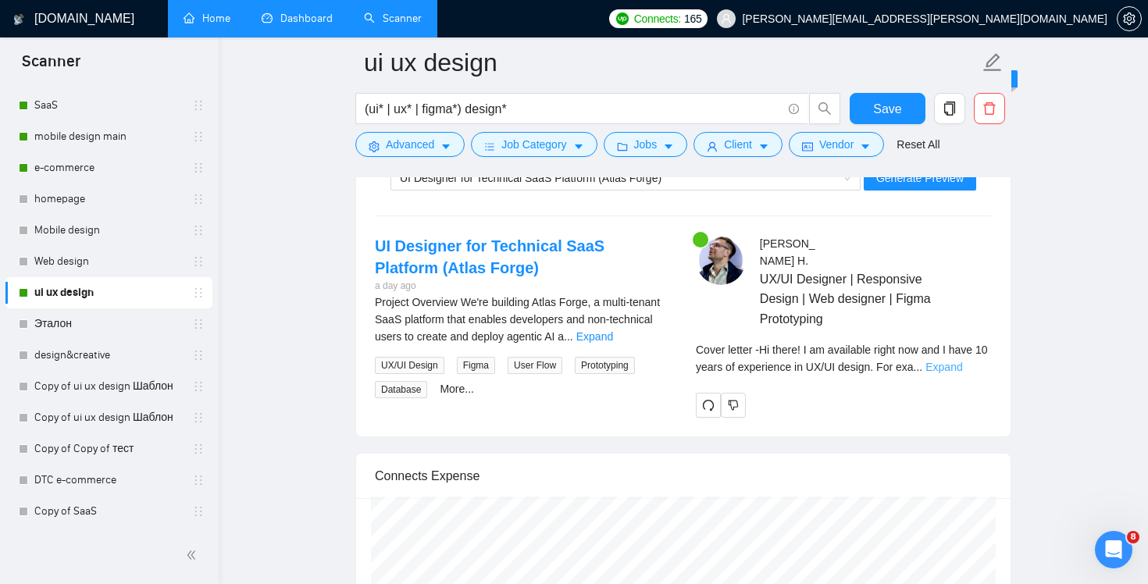
click at [960, 361] on link "Expand" at bounding box center [943, 367] width 37 height 12
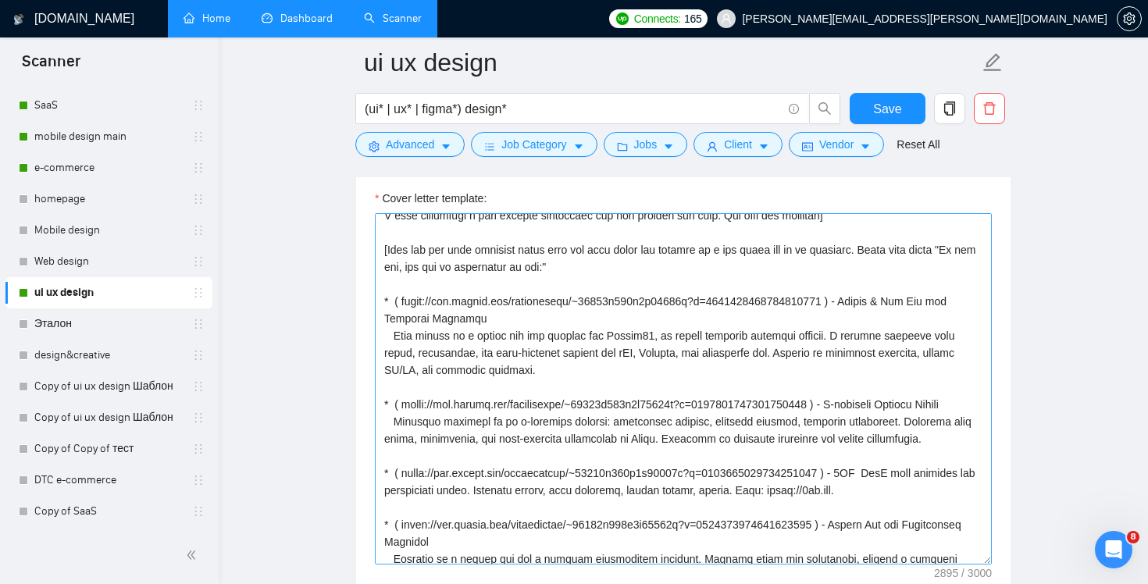
scroll to position [2, 0]
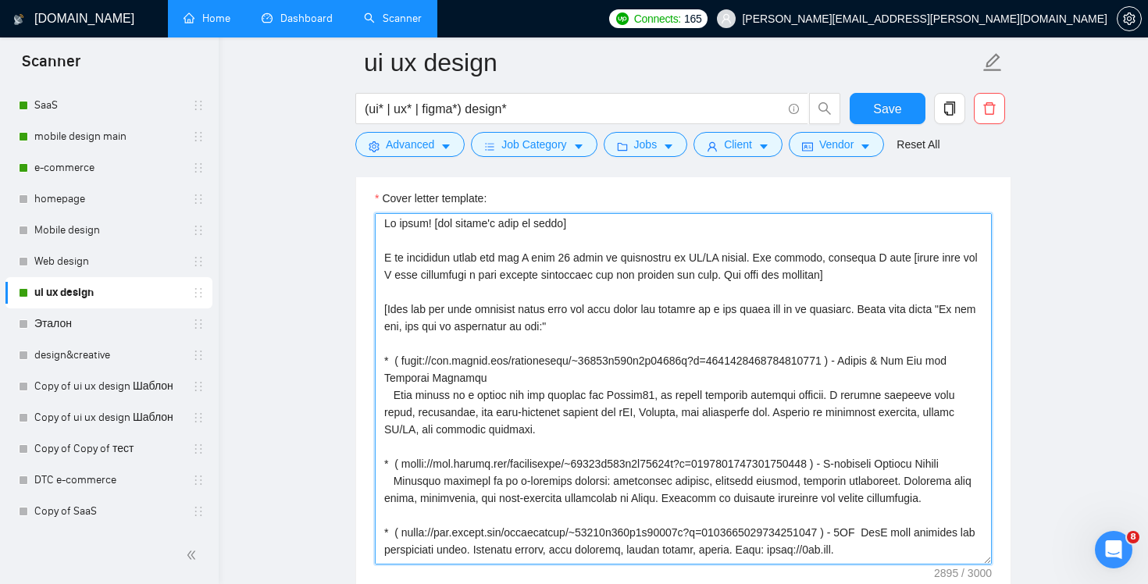
click at [864, 274] on textarea "Cover letter template:" at bounding box center [683, 388] width 617 height 351
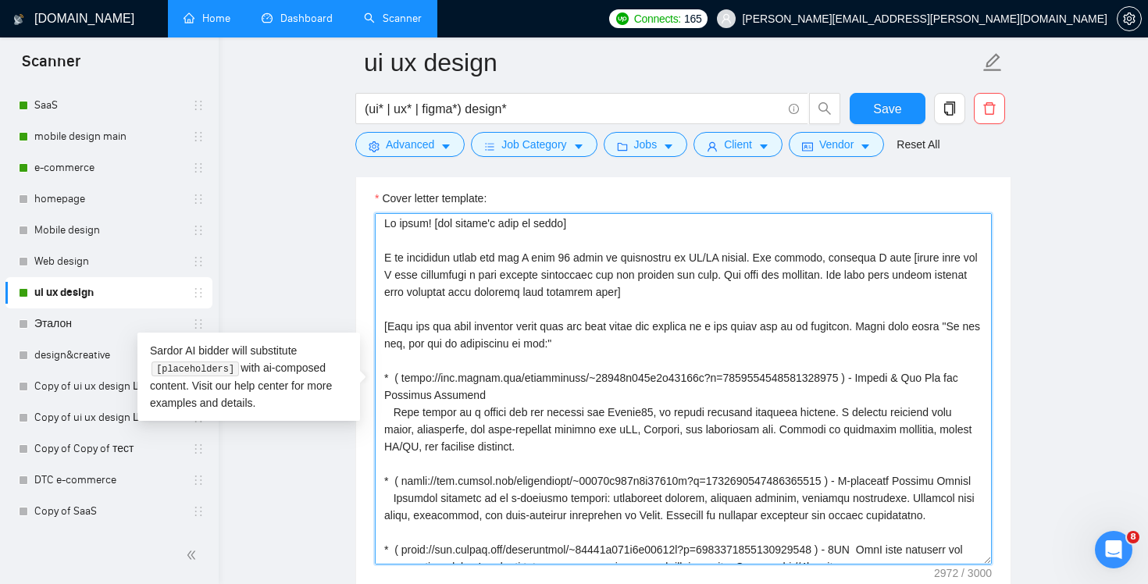
click at [874, 278] on textarea "Cover letter template:" at bounding box center [683, 388] width 617 height 351
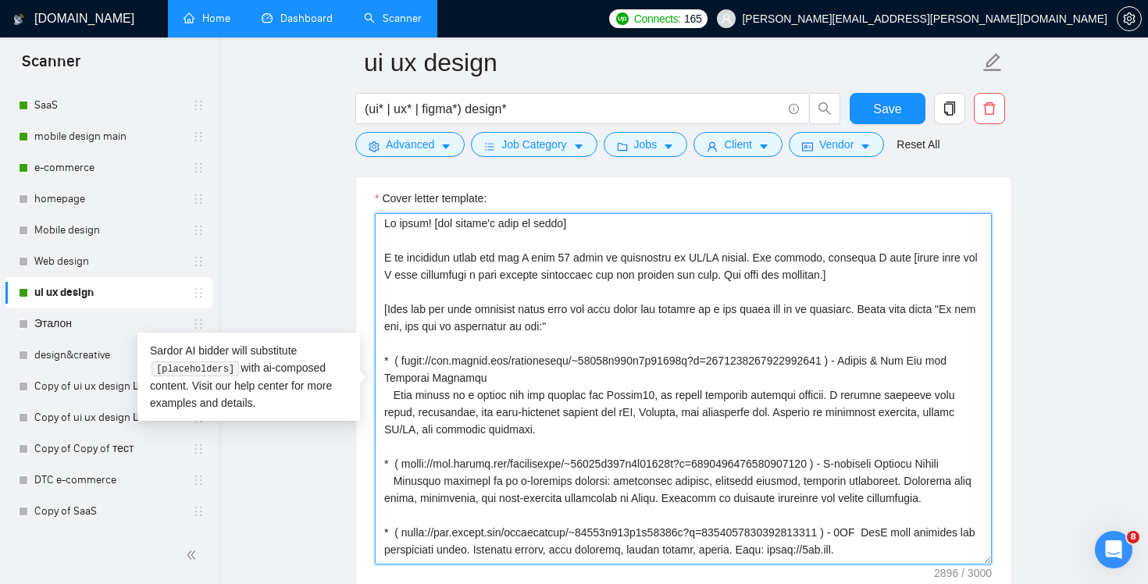
click at [878, 311] on textarea "Cover letter template:" at bounding box center [683, 388] width 617 height 351
paste textarea "Use list with proper symbols like asterisk when starting each relevant case"
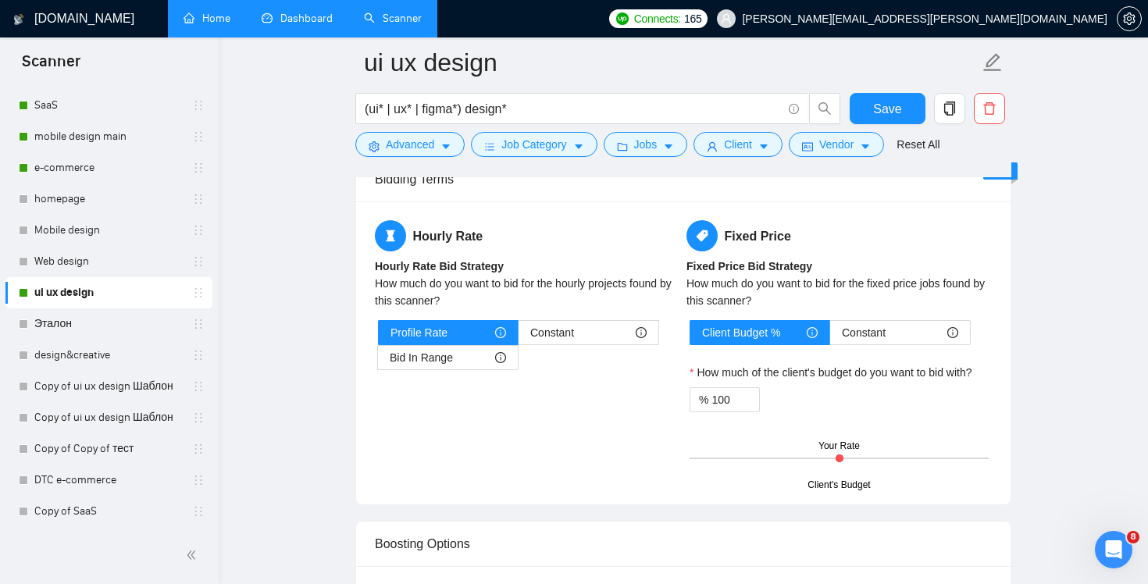
scroll to position [2826, 0]
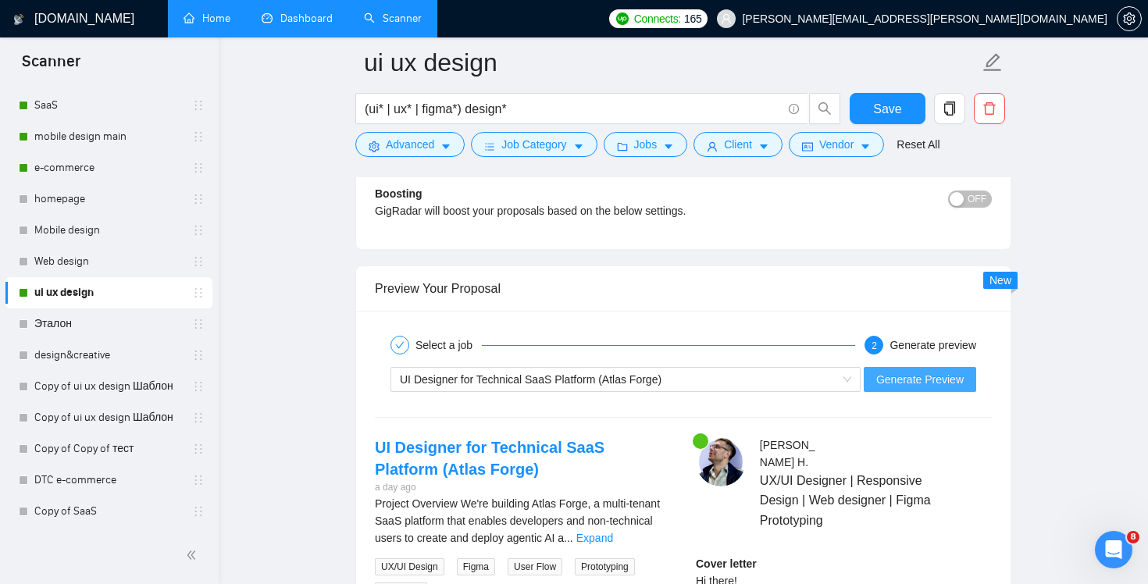
click at [924, 383] on span "Generate Preview" at bounding box center [919, 379] width 87 height 17
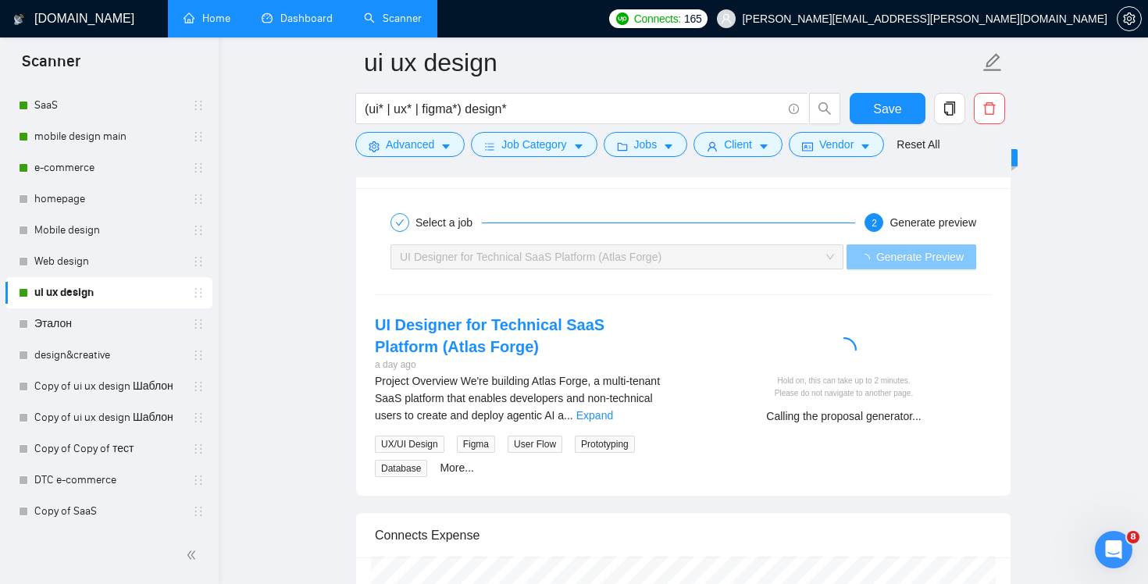
scroll to position [2980, 0]
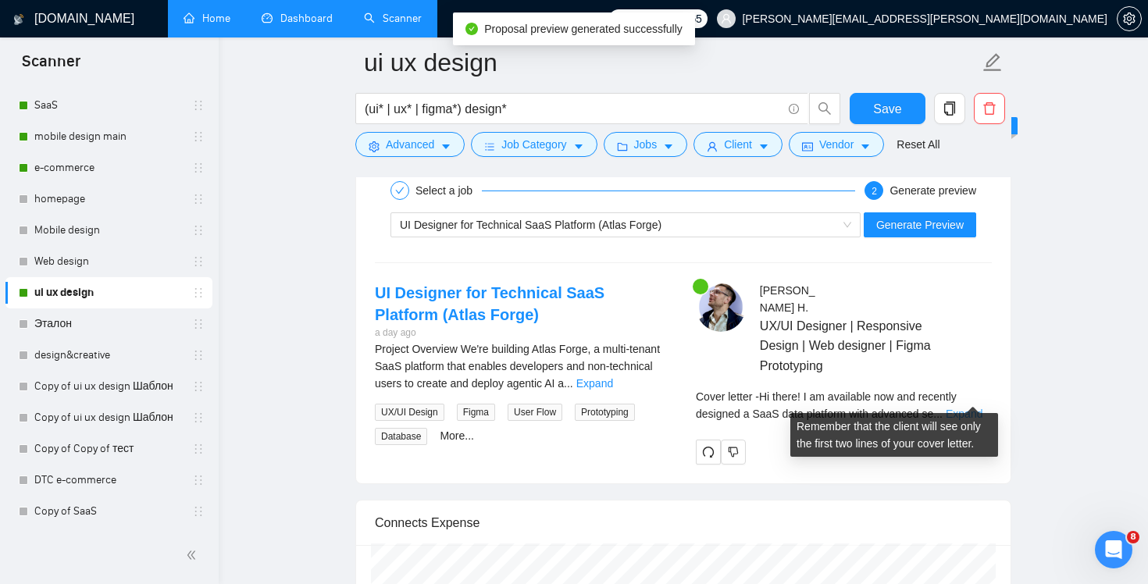
click at [974, 408] on link "Expand" at bounding box center [964, 414] width 37 height 12
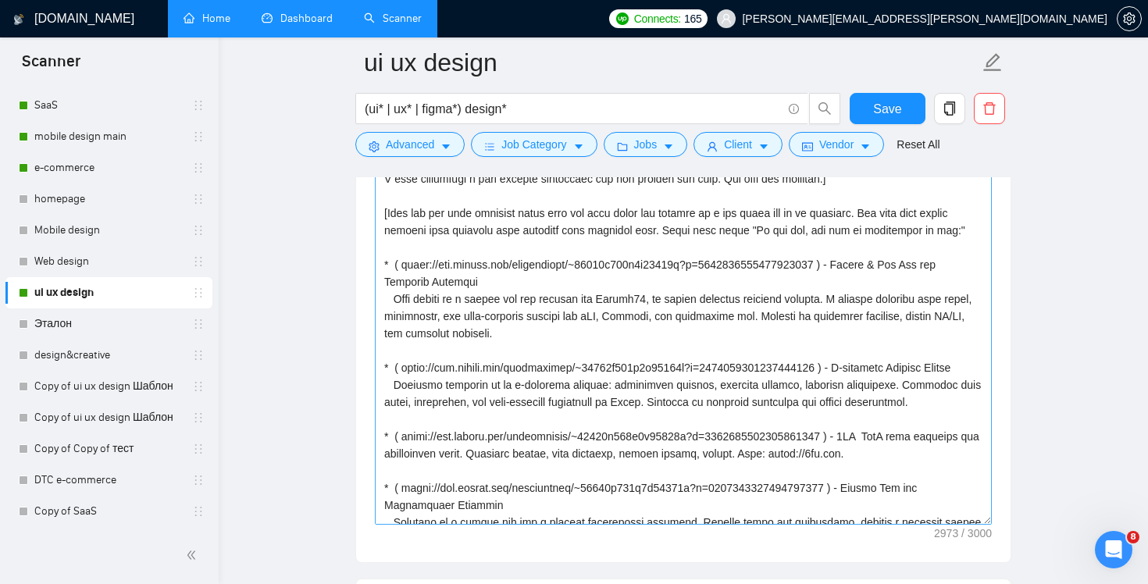
scroll to position [0, 0]
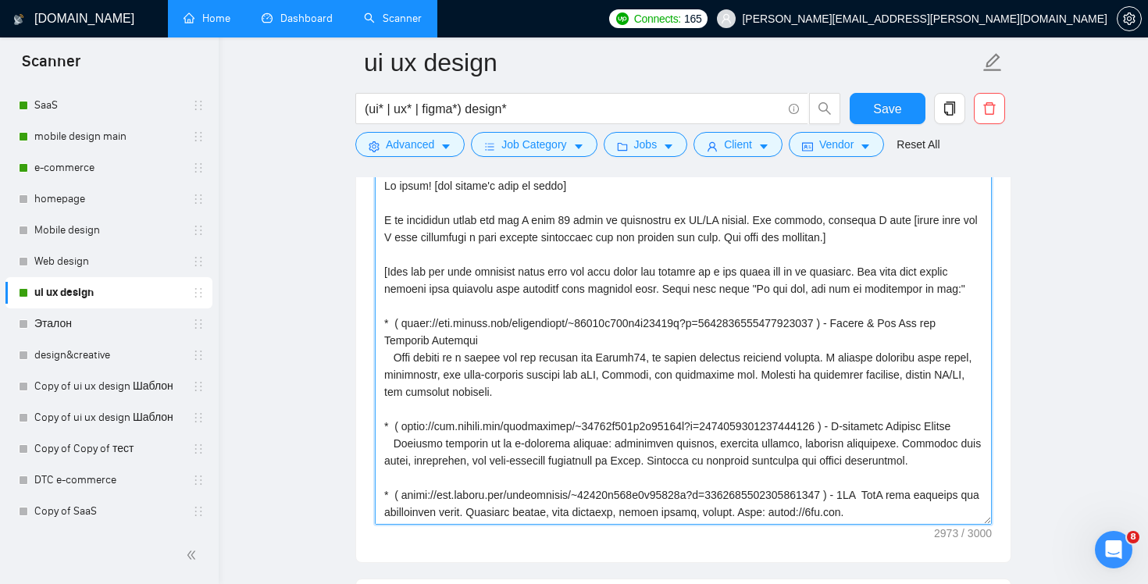
click at [662, 289] on textarea "Cover letter template:" at bounding box center [683, 348] width 617 height 351
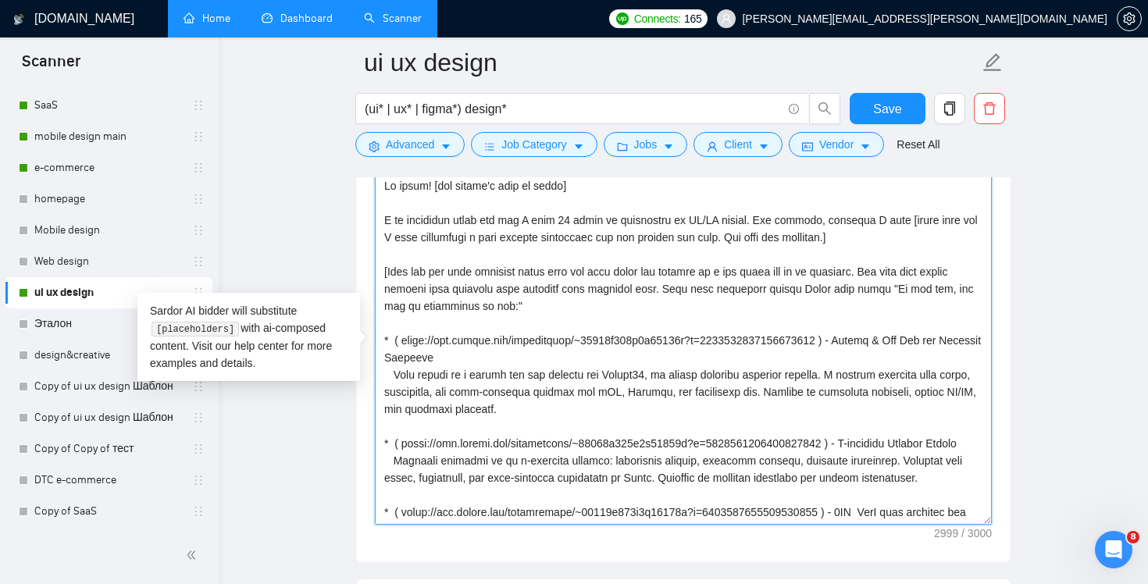
click at [800, 290] on textarea "Cover letter template:" at bounding box center [683, 348] width 617 height 351
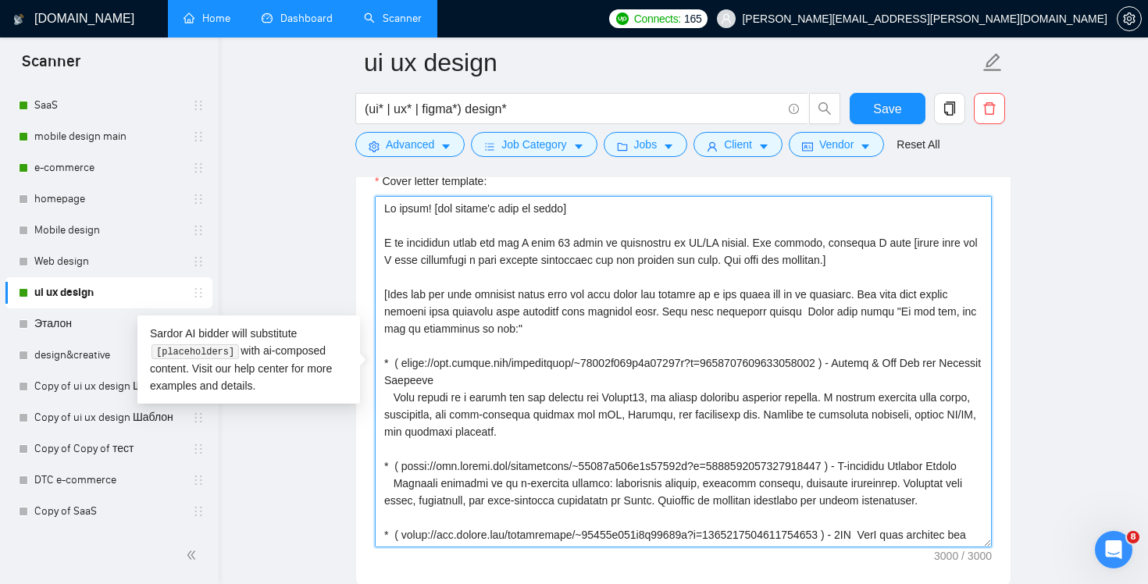
click at [664, 310] on textarea "Cover letter template:" at bounding box center [683, 371] width 617 height 351
click at [710, 311] on textarea "Cover letter template:" at bounding box center [683, 371] width 617 height 351
click at [723, 312] on textarea "Cover letter template:" at bounding box center [683, 371] width 617 height 351
click at [789, 308] on textarea "Cover letter template:" at bounding box center [683, 371] width 617 height 351
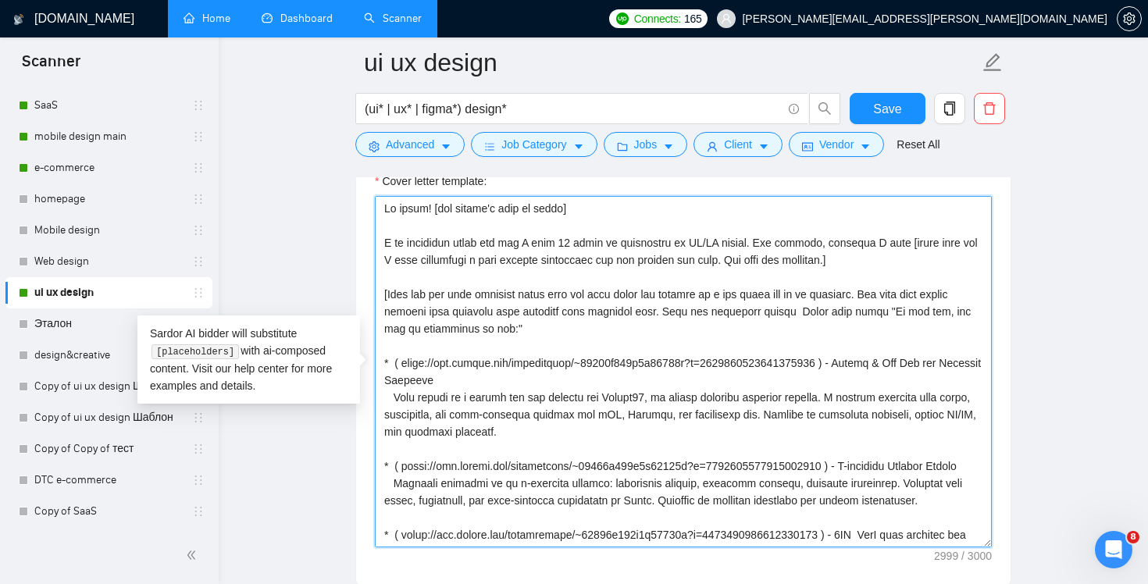
click at [777, 315] on textarea "Cover letter template:" at bounding box center [683, 371] width 617 height 351
click at [664, 314] on textarea "Cover letter template:" at bounding box center [683, 371] width 617 height 351
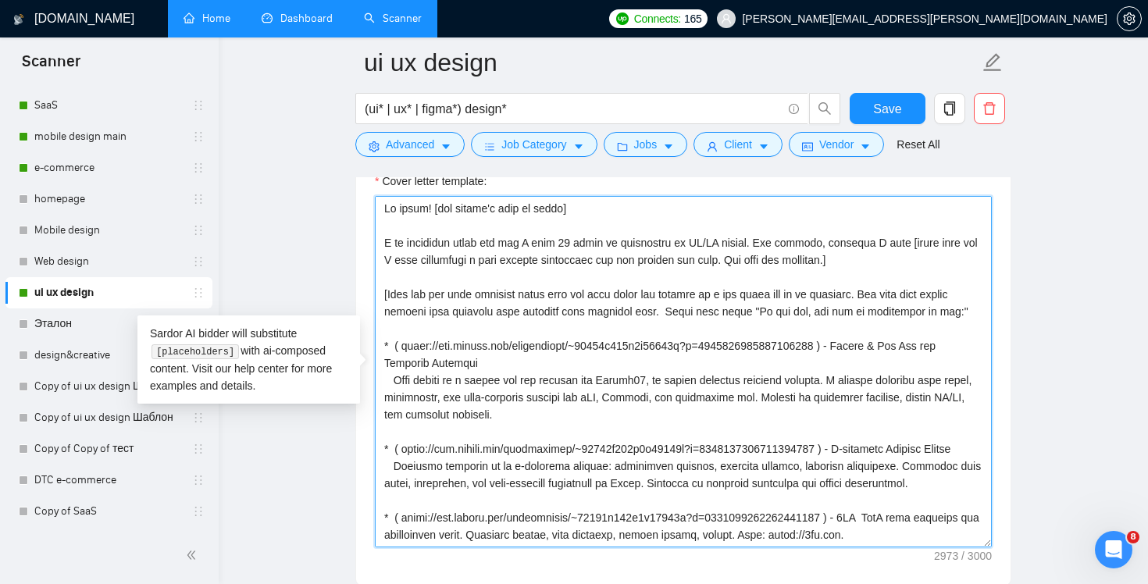
click at [654, 317] on textarea "Cover letter template:" at bounding box center [683, 371] width 617 height 351
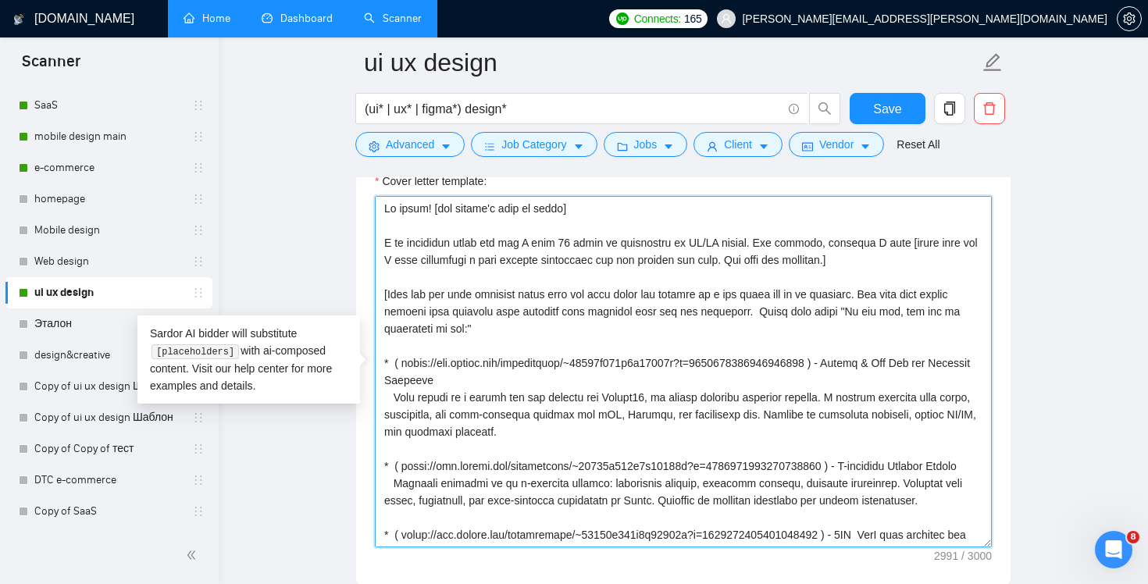
click at [730, 313] on textarea "Cover letter template:" at bounding box center [683, 371] width 617 height 351
paste textarea "h"
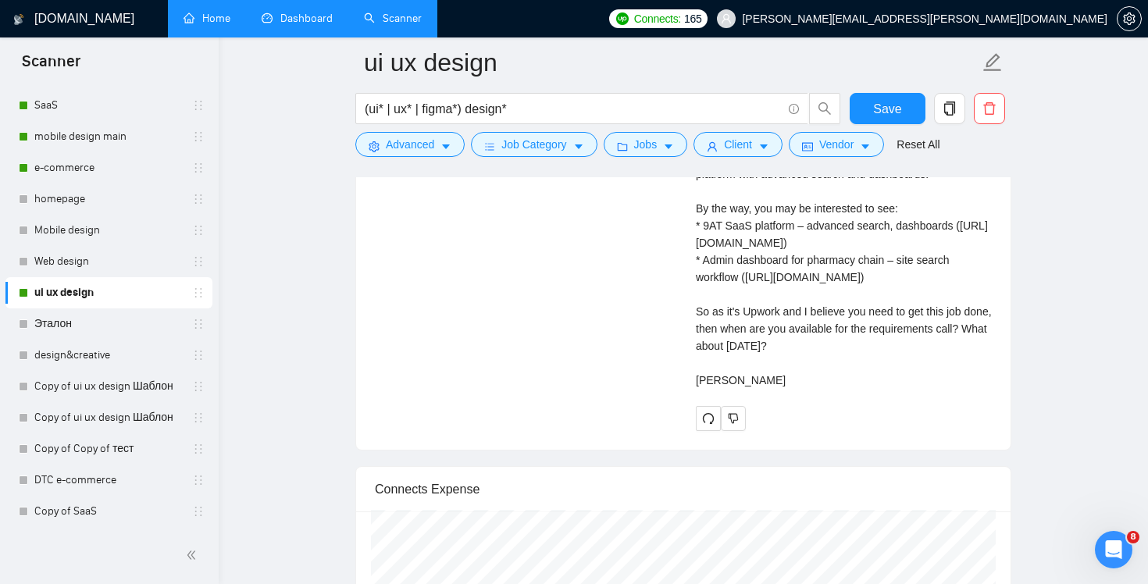
scroll to position [3312, 0]
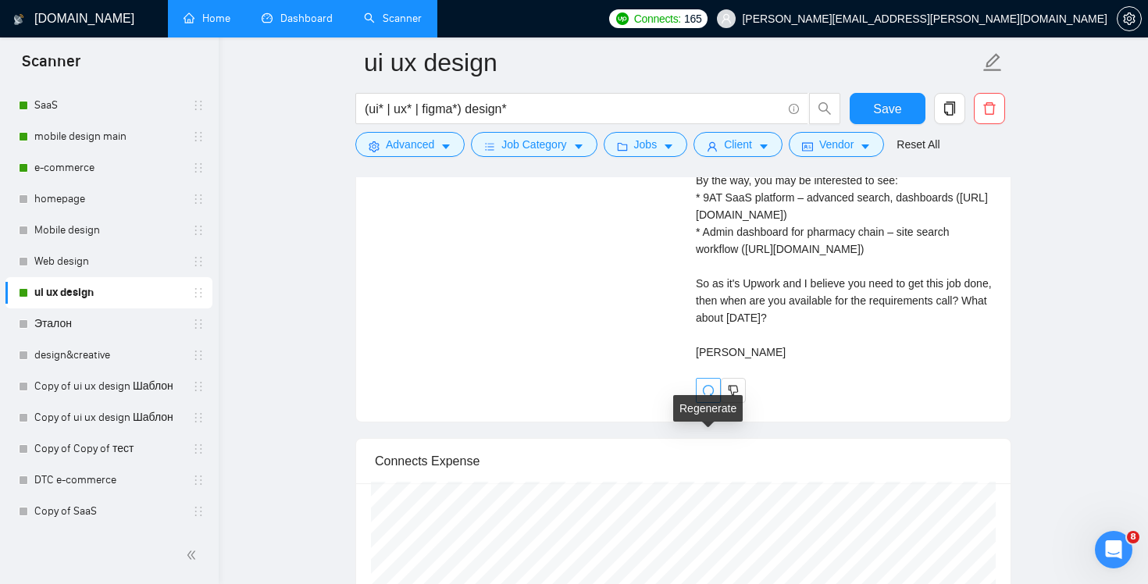
click at [712, 396] on icon "redo" at bounding box center [708, 390] width 11 height 11
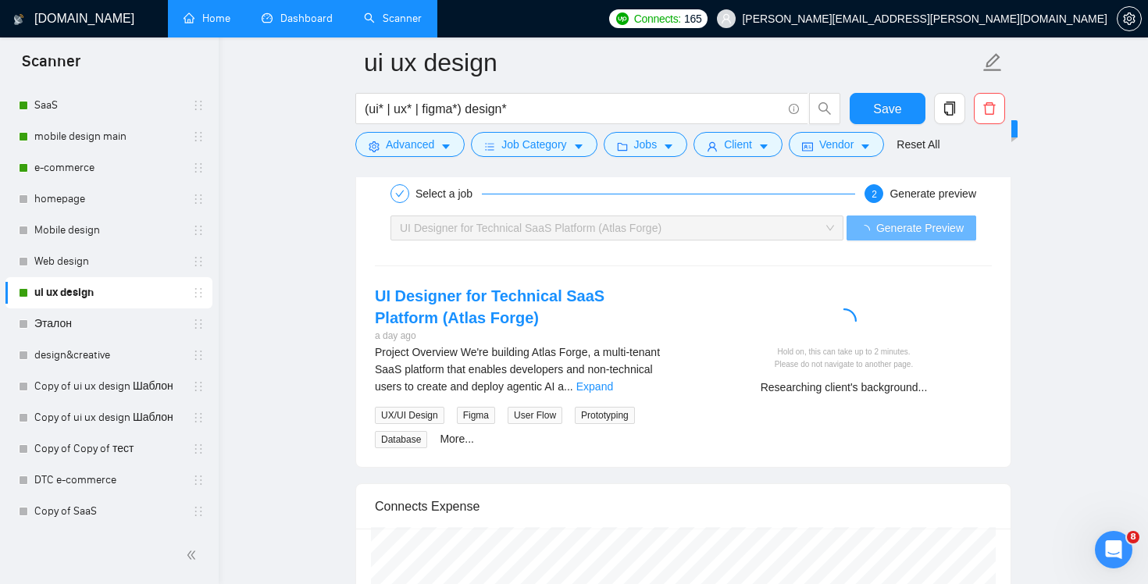
scroll to position [2985, 0]
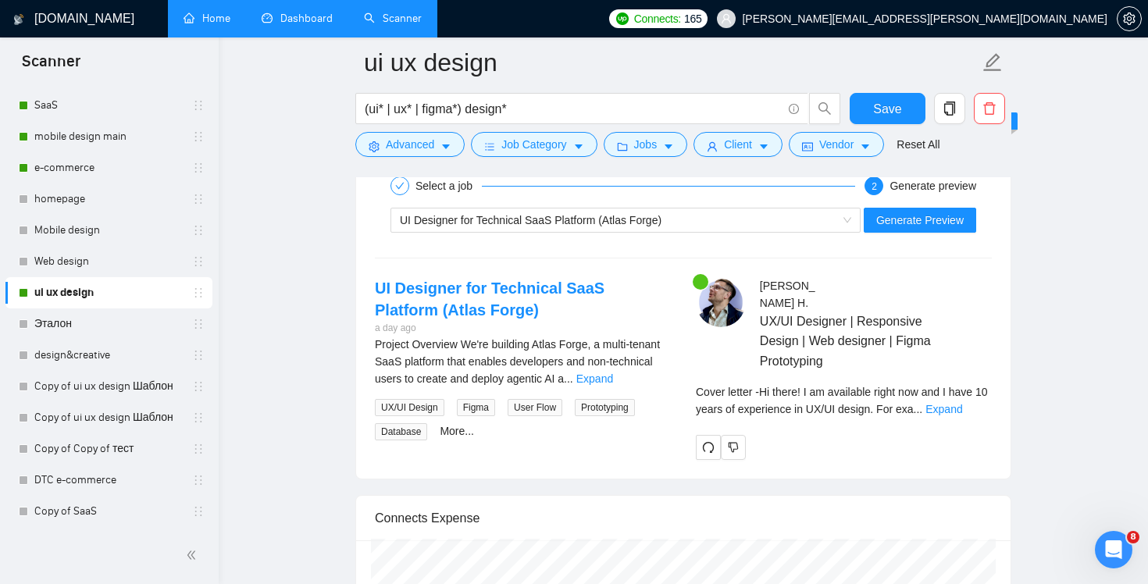
click at [977, 399] on div "Cover letter - Hi there! I am available right now and I have 10 years of experi…" at bounding box center [844, 405] width 296 height 45
click at [962, 403] on link "Expand" at bounding box center [943, 409] width 37 height 12
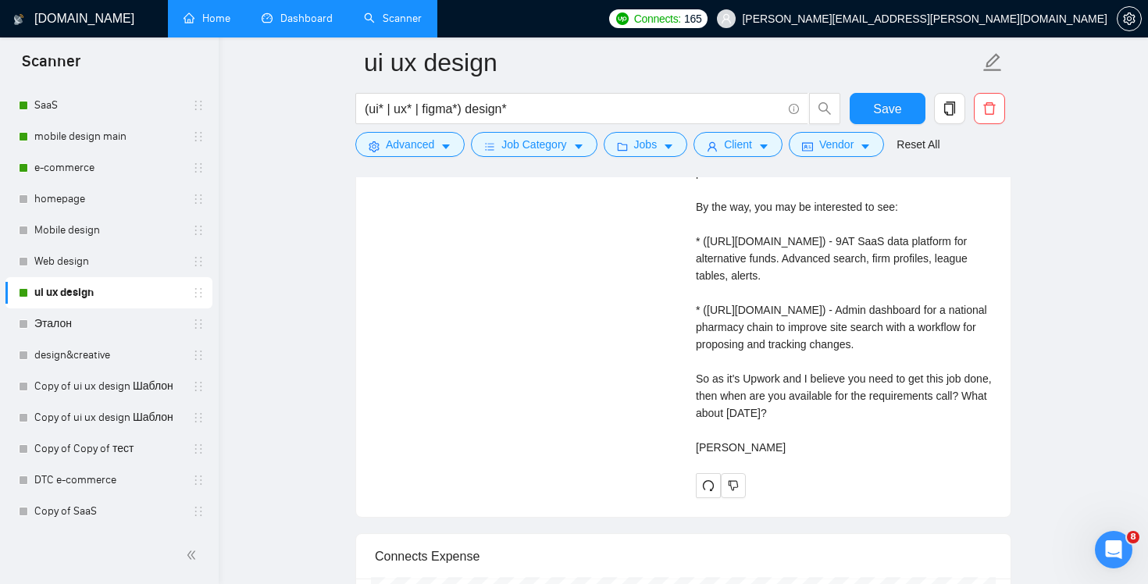
scroll to position [3483, 0]
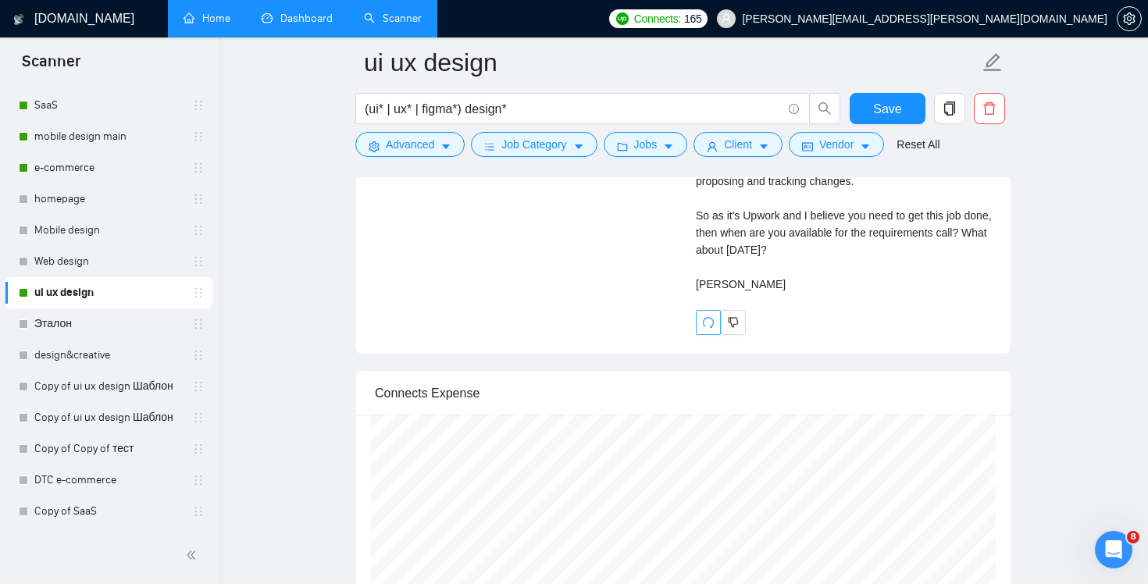
click at [711, 329] on icon "redo" at bounding box center [708, 322] width 12 height 12
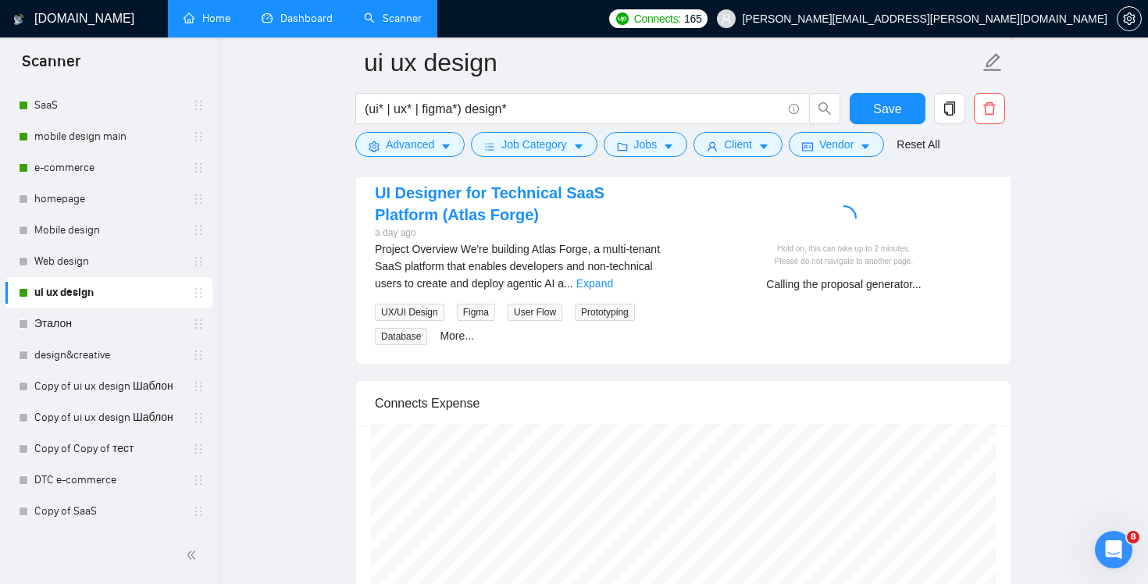
scroll to position [2905, 0]
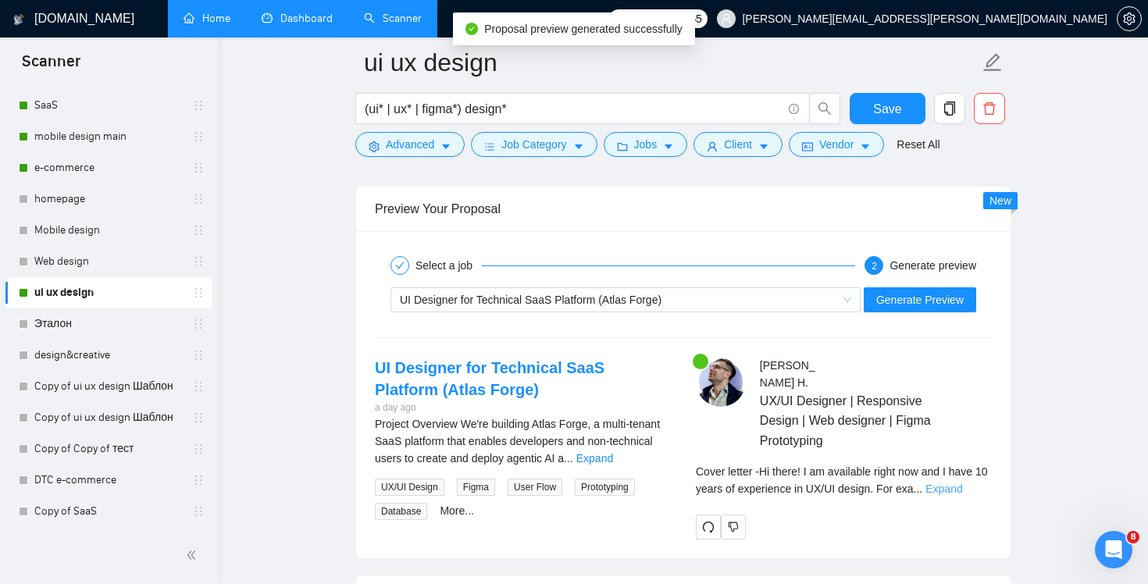
click at [962, 483] on link "Expand" at bounding box center [943, 489] width 37 height 12
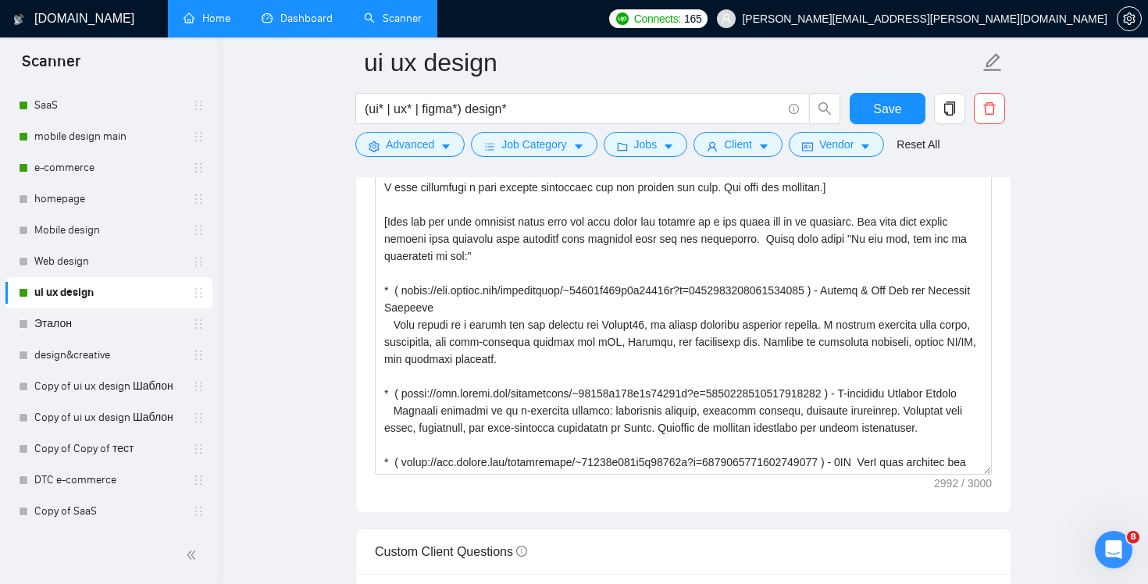
scroll to position [1727, 0]
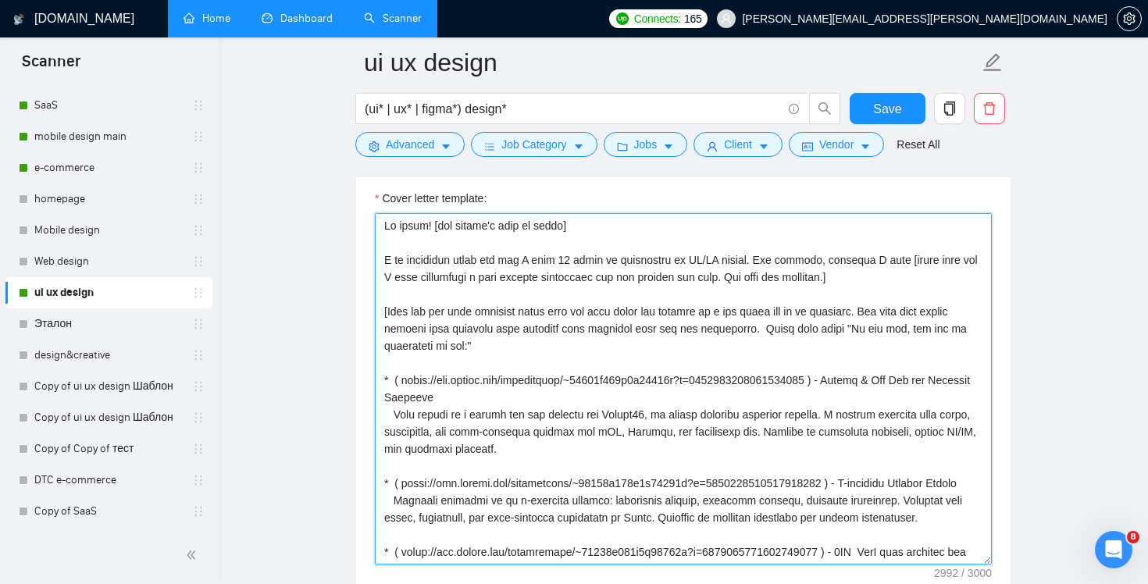
click at [888, 312] on textarea "Cover letter template:" at bounding box center [683, 388] width 617 height 351
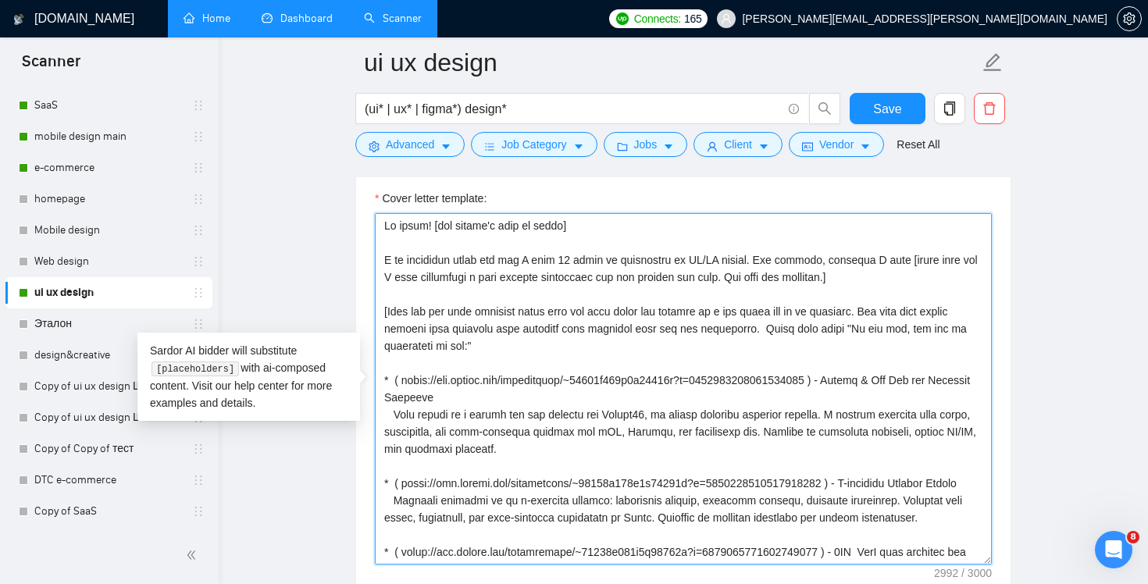
click at [885, 314] on textarea "Cover letter template:" at bounding box center [683, 388] width 617 height 351
click at [769, 331] on textarea "Cover letter template:" at bounding box center [683, 388] width 617 height 351
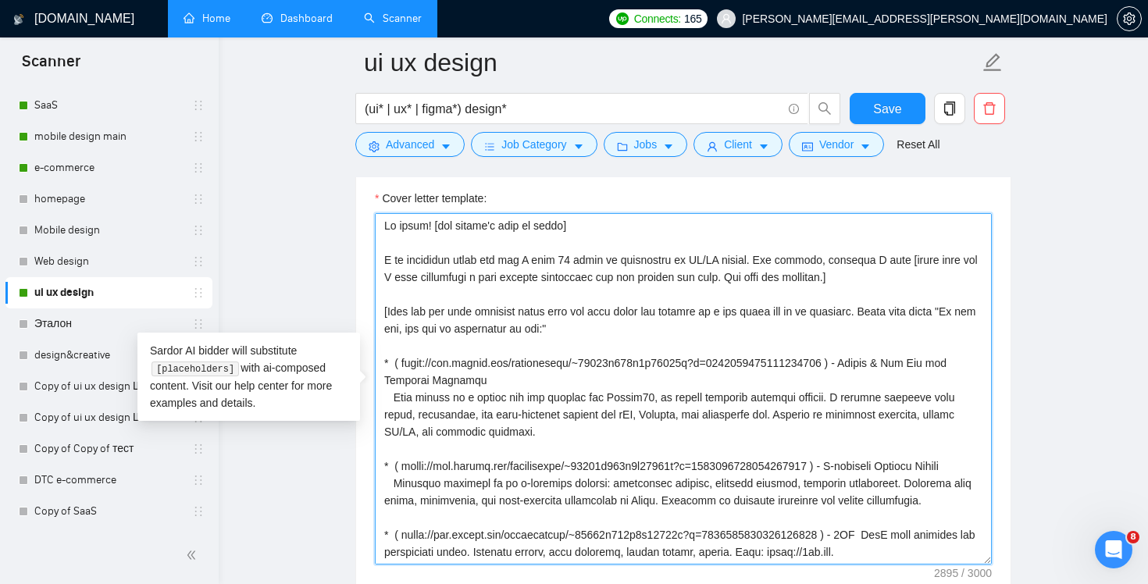
click at [606, 326] on textarea "Cover letter template:" at bounding box center [683, 388] width 617 height 351
paste textarea "(please always re-number the list starting from 1, even if you use only 2–3 cas…"
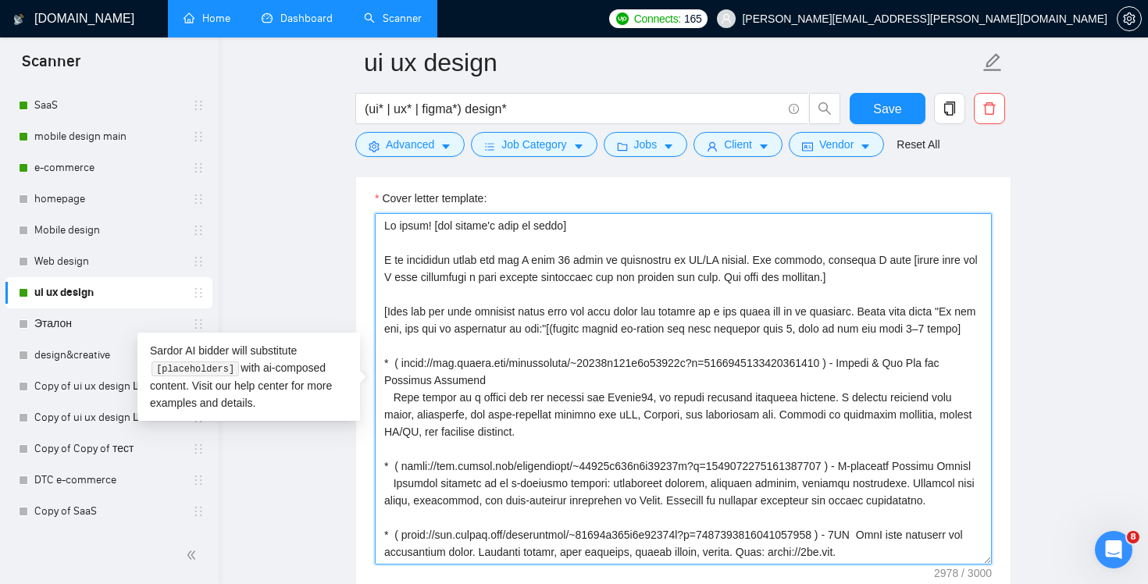
click at [617, 326] on textarea "Cover letter template:" at bounding box center [683, 388] width 617 height 351
drag, startPoint x: 611, startPoint y: 326, endPoint x: 631, endPoint y: 359, distance: 38.2
click at [611, 326] on textarea "Cover letter template:" at bounding box center [683, 388] width 617 height 351
click at [413, 346] on textarea "Cover letter template:" at bounding box center [683, 388] width 617 height 351
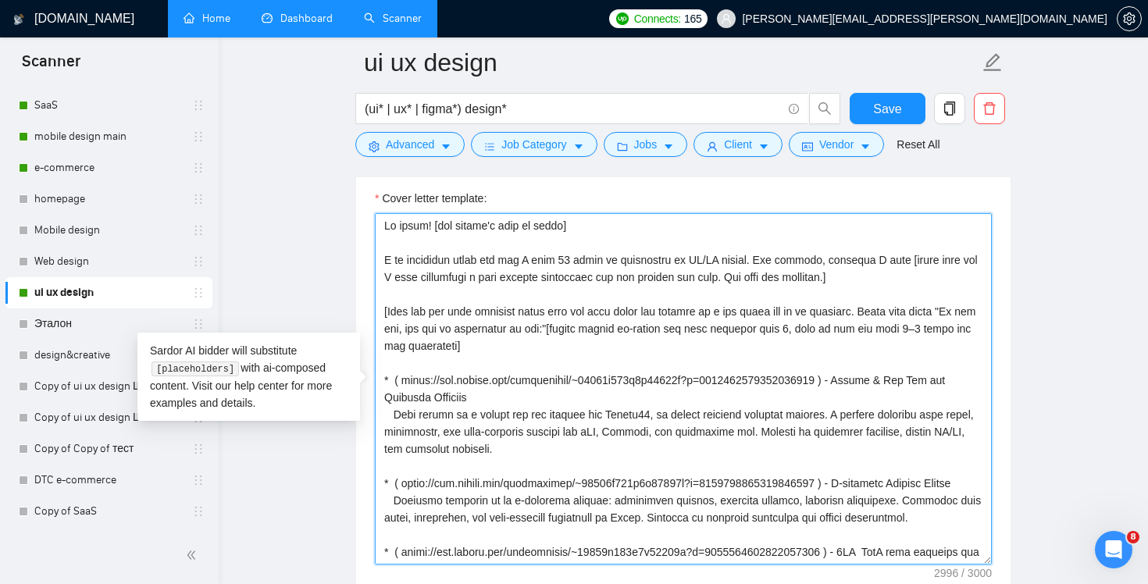
drag, startPoint x: 389, startPoint y: 382, endPoint x: 408, endPoint y: 396, distance: 23.4
click at [388, 382] on textarea "Cover letter template:" at bounding box center [683, 388] width 617 height 351
click at [384, 475] on textarea "Cover letter template:" at bounding box center [683, 388] width 617 height 351
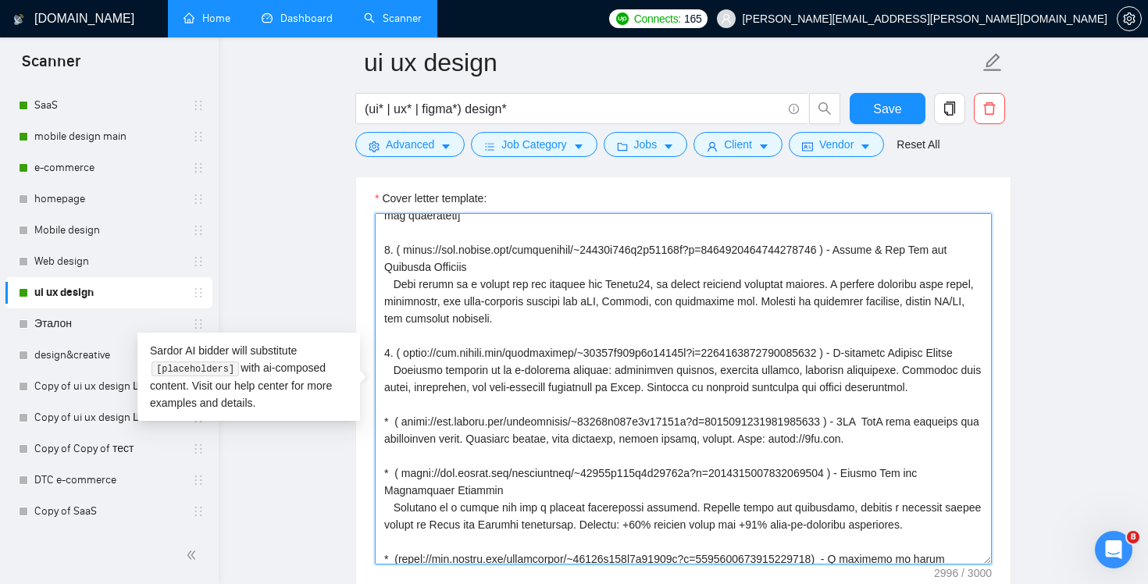
scroll to position [131, 0]
drag, startPoint x: 396, startPoint y: 435, endPoint x: 382, endPoint y: 435, distance: 14.1
click at [382, 435] on textarea "Cover letter template:" at bounding box center [683, 388] width 617 height 351
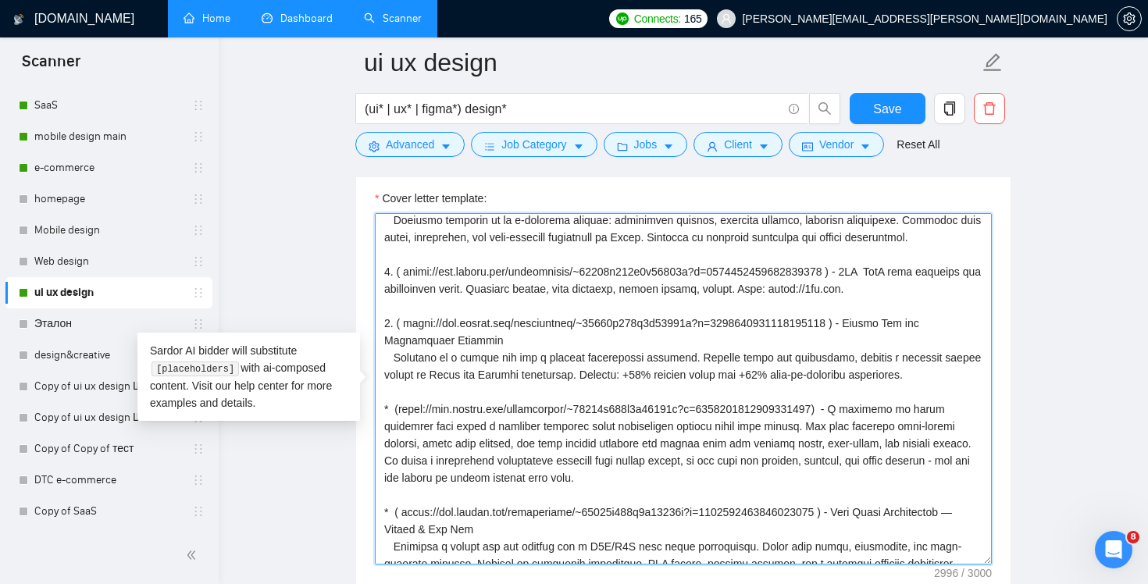
scroll to position [325, 0]
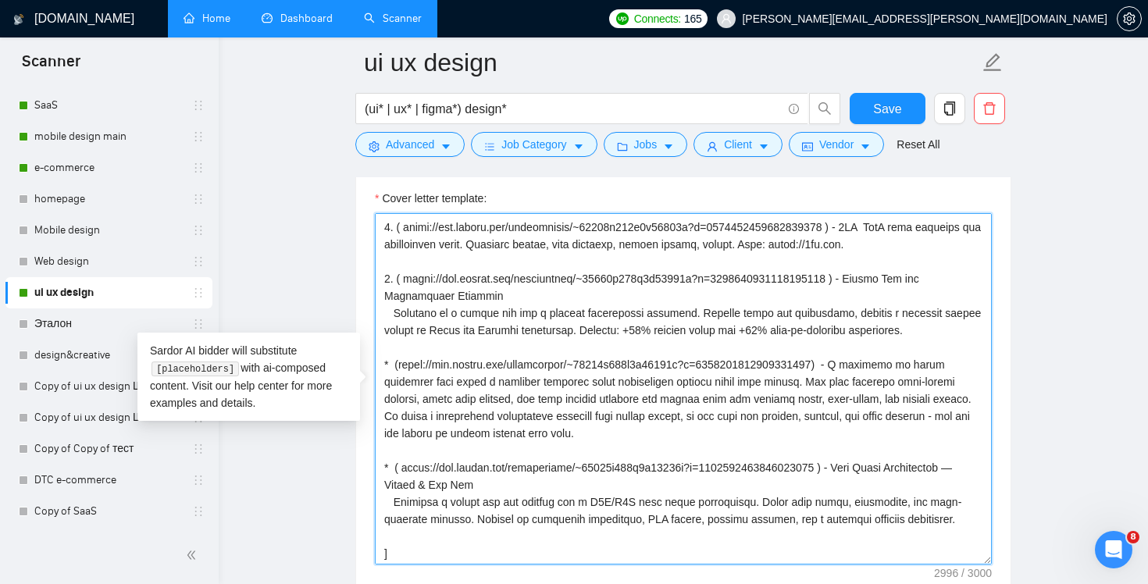
drag, startPoint x: 394, startPoint y: 381, endPoint x: 381, endPoint y: 381, distance: 13.3
click at [381, 381] on textarea "Cover letter template:" at bounding box center [683, 388] width 617 height 351
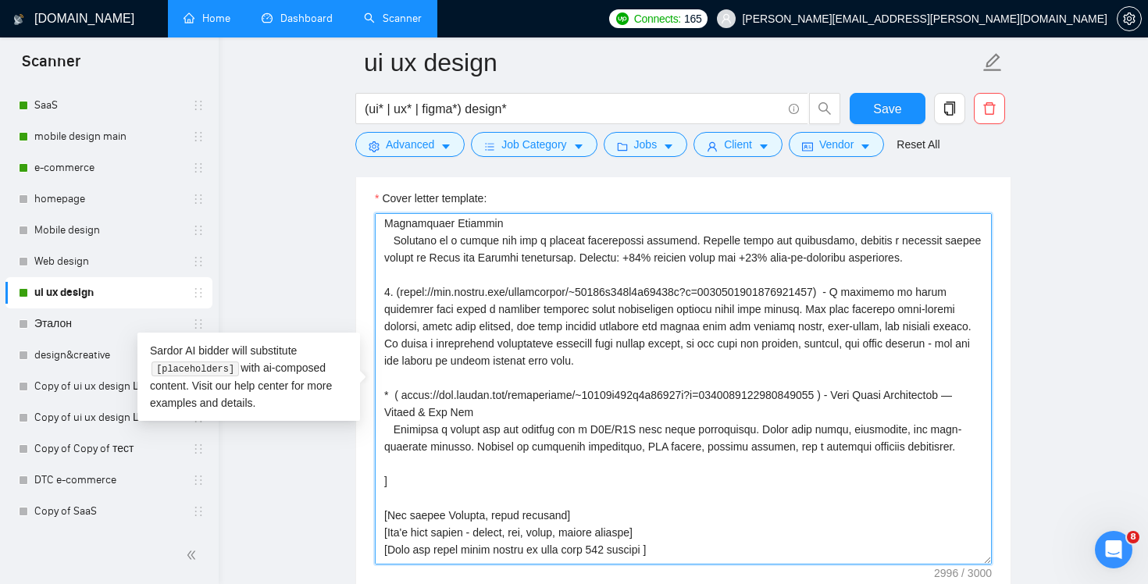
scroll to position [398, 0]
drag, startPoint x: 396, startPoint y: 408, endPoint x: 379, endPoint y: 408, distance: 16.4
click at [379, 408] on textarea "Cover letter template:" at bounding box center [683, 388] width 617 height 351
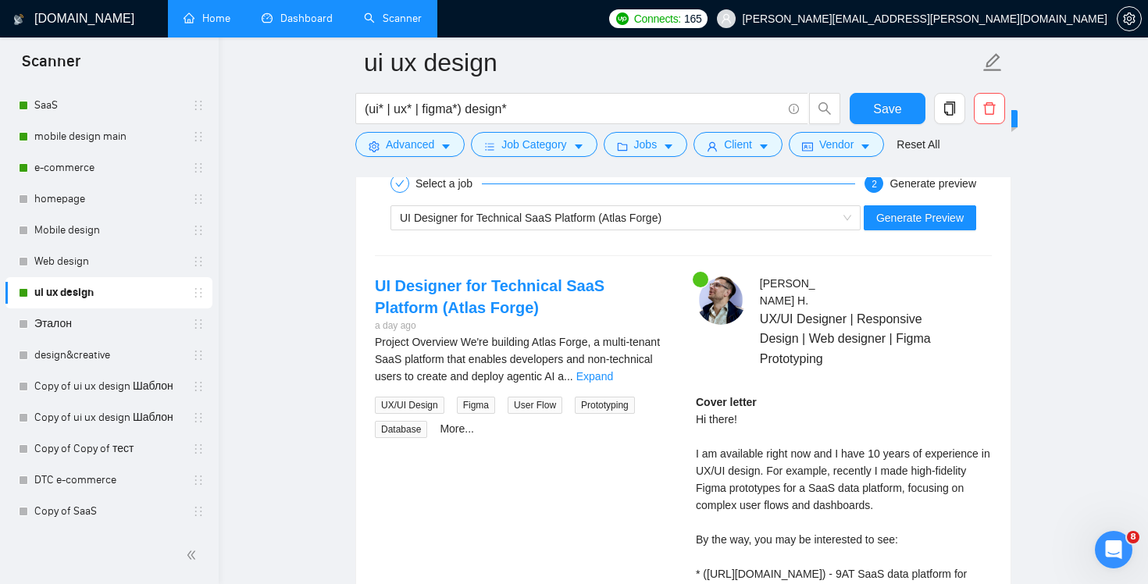
scroll to position [2985, 0]
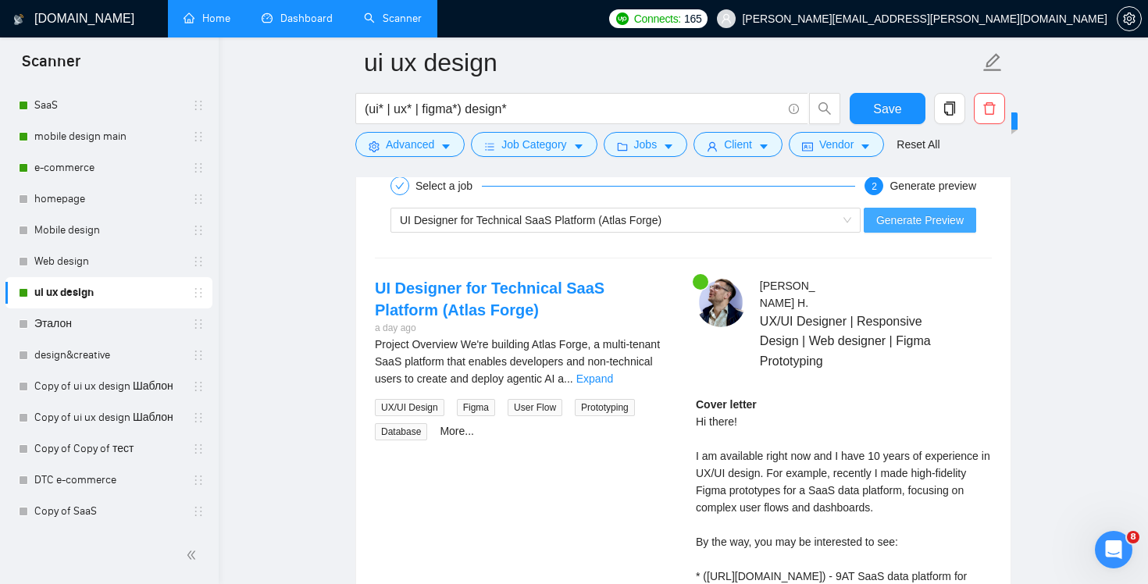
click at [940, 217] on span "Generate Preview" at bounding box center [919, 220] width 87 height 17
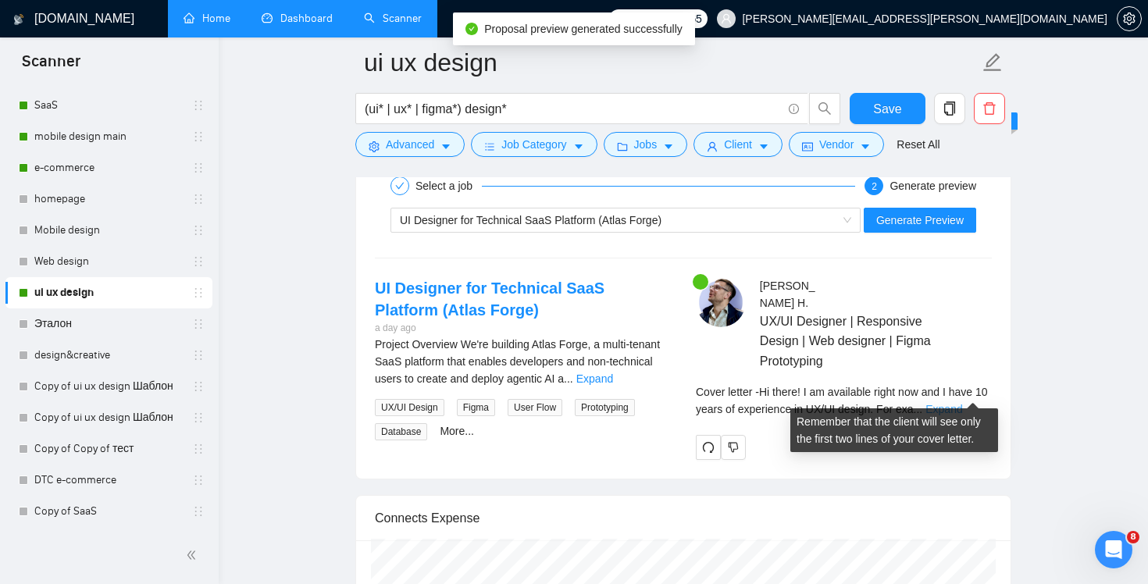
click at [961, 403] on link "Expand" at bounding box center [943, 409] width 37 height 12
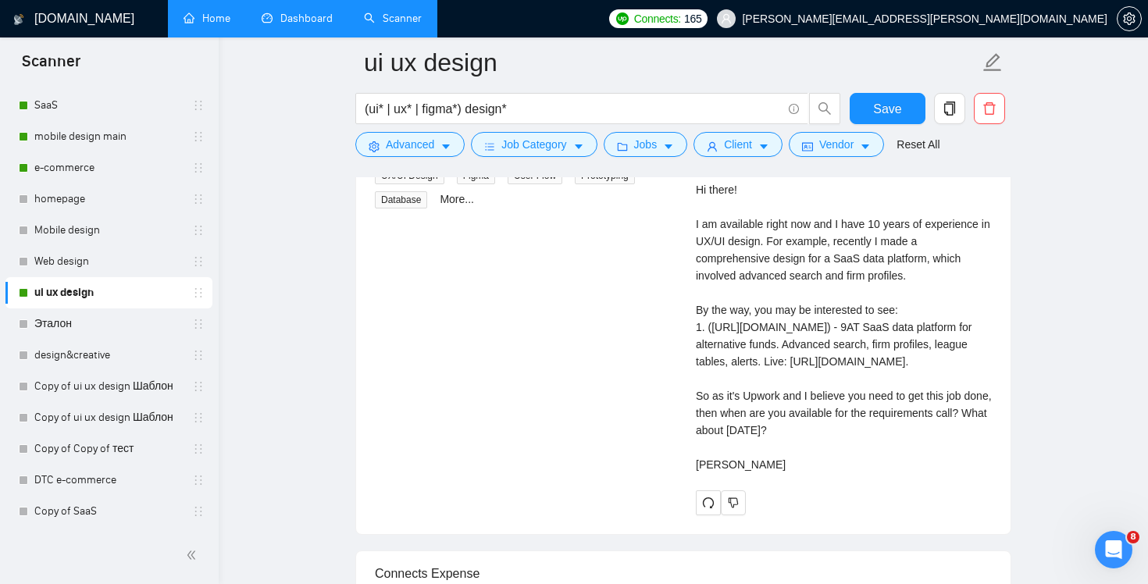
scroll to position [3214, 0]
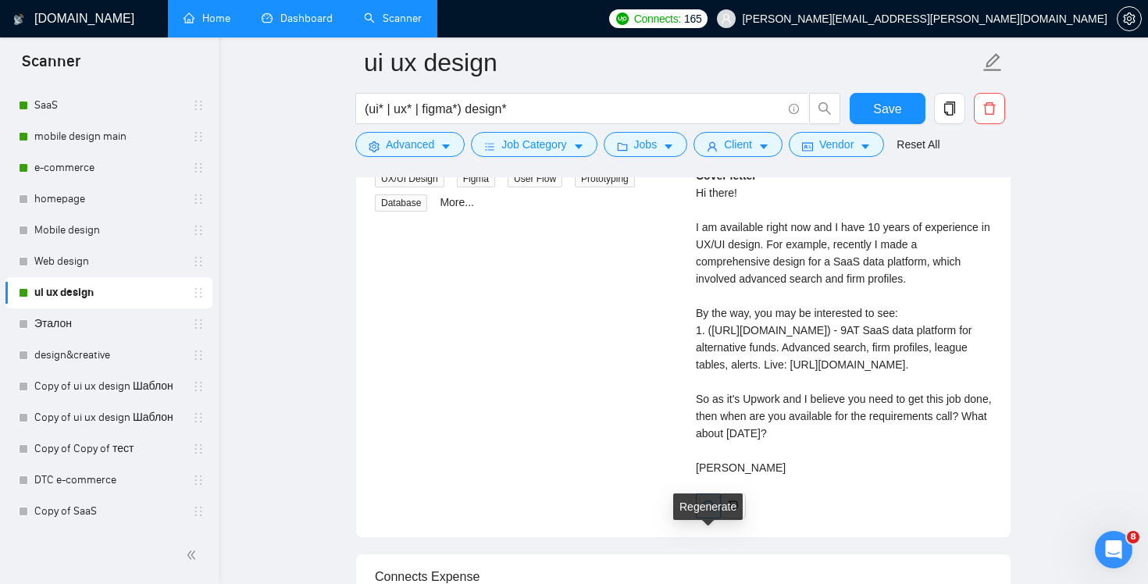
click at [707, 512] on icon "redo" at bounding box center [708, 506] width 12 height 12
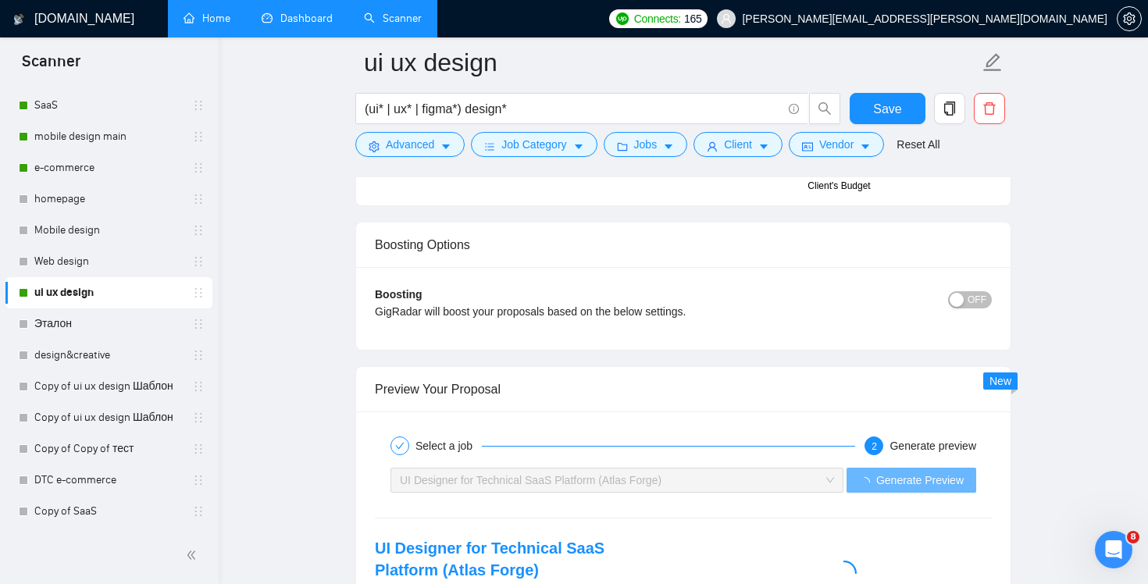
scroll to position [2927, 0]
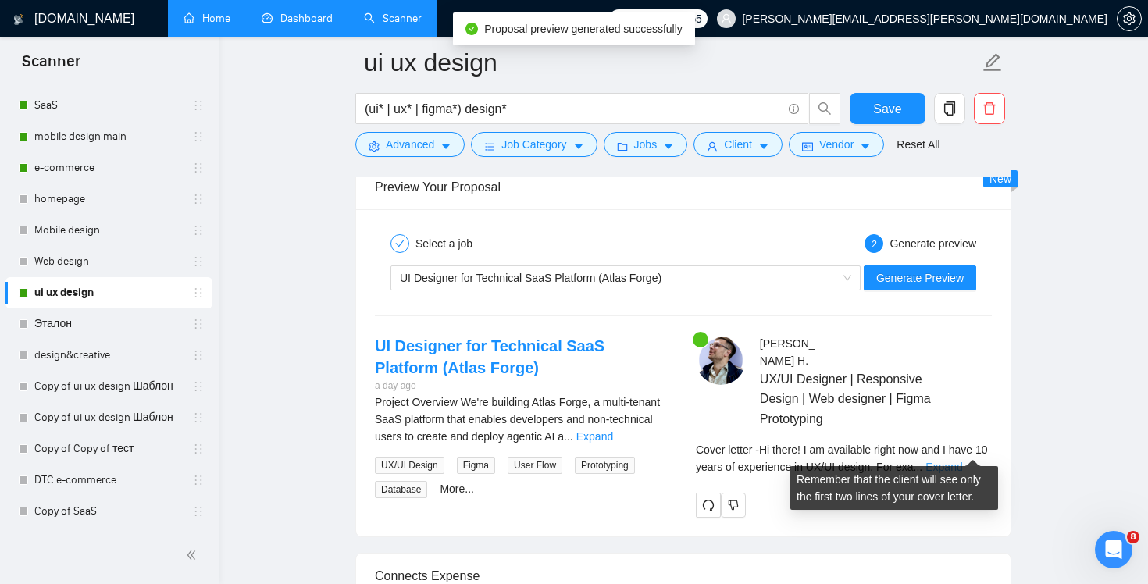
click at [962, 461] on link "Expand" at bounding box center [943, 467] width 37 height 12
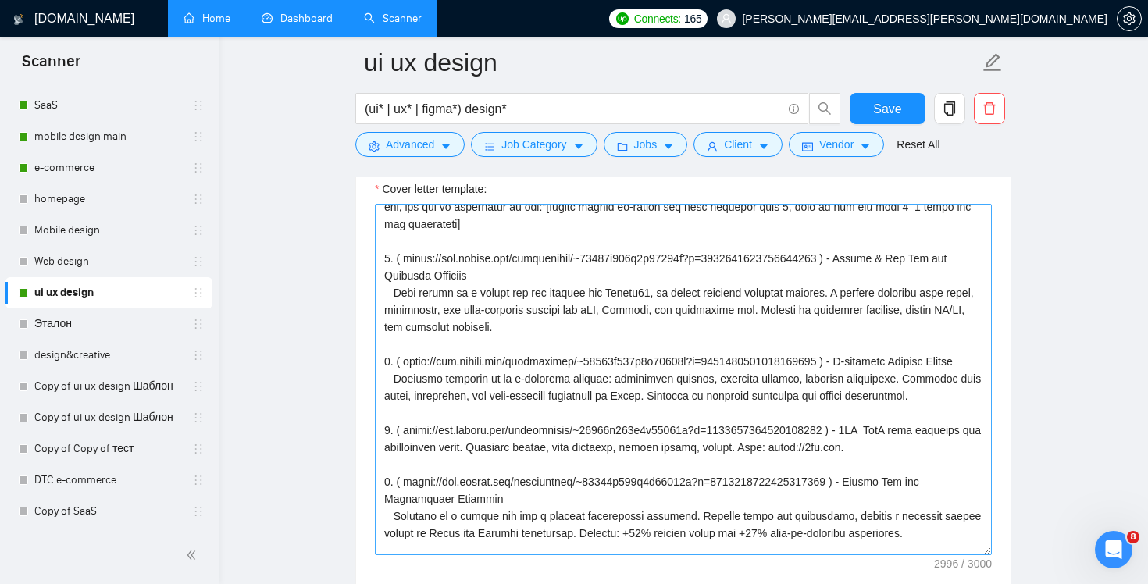
scroll to position [0, 0]
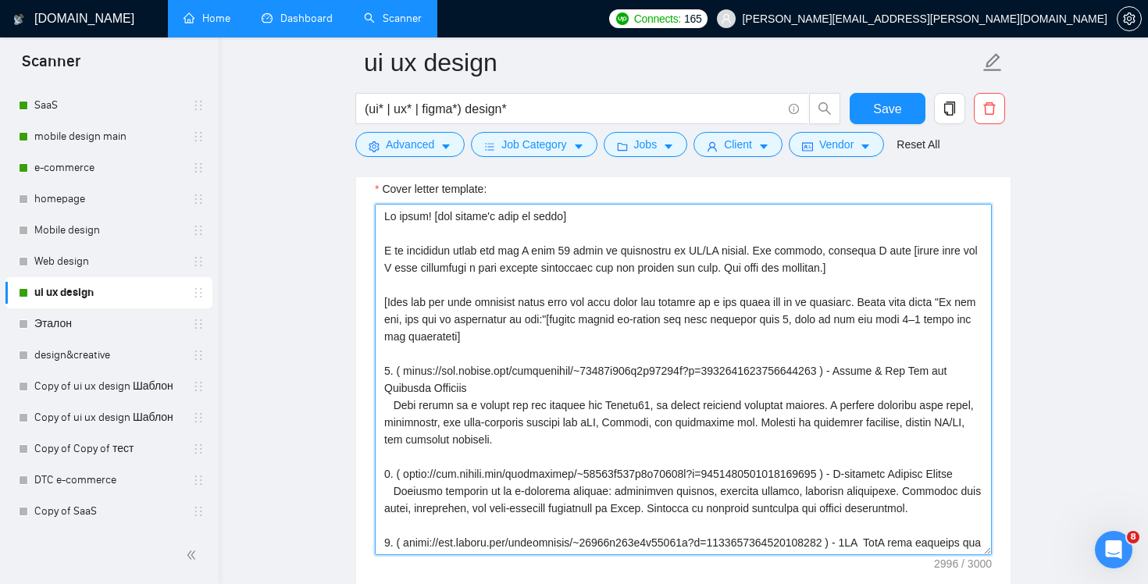
click at [515, 338] on textarea "Cover letter template:" at bounding box center [683, 379] width 617 height 351
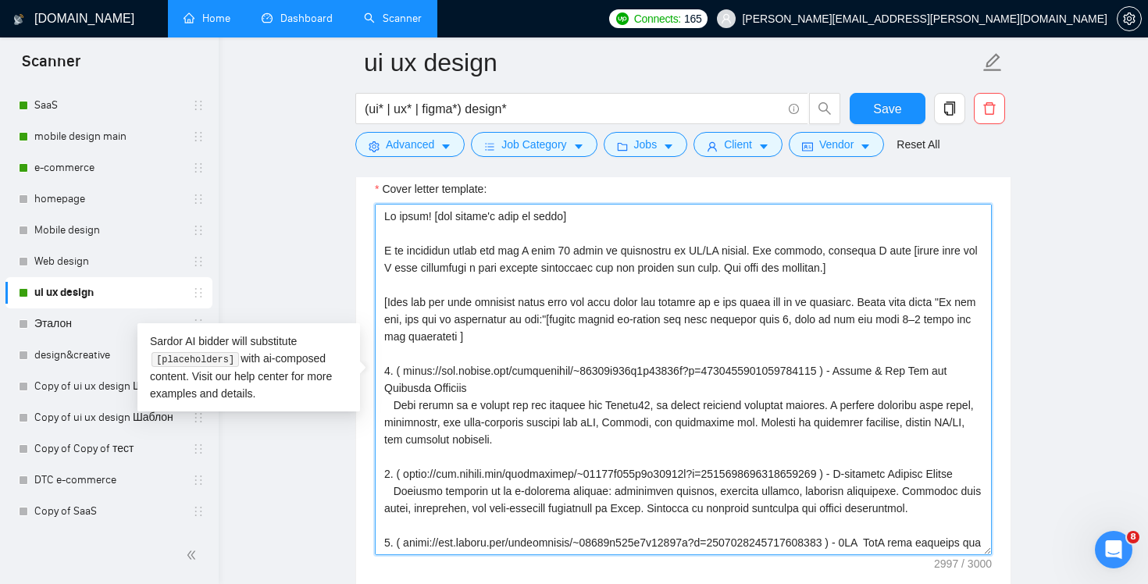
click at [846, 316] on textarea "Cover letter template:" at bounding box center [683, 379] width 617 height 351
click at [449, 333] on textarea "Cover letter template:" at bounding box center [683, 379] width 617 height 351
click at [420, 337] on textarea "Cover letter template:" at bounding box center [683, 379] width 617 height 351
drag, startPoint x: 418, startPoint y: 337, endPoint x: 452, endPoint y: 337, distance: 34.4
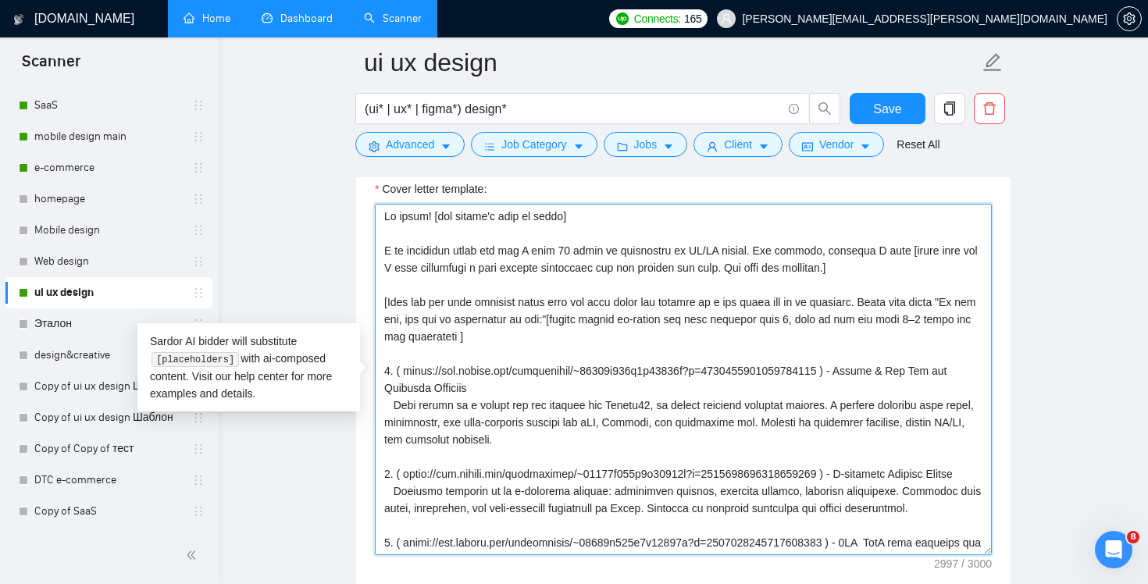
click at [452, 337] on textarea "Cover letter template:" at bounding box center [683, 379] width 617 height 351
click at [513, 334] on textarea "Cover letter template:" at bounding box center [683, 379] width 617 height 351
click at [848, 320] on textarea "Cover letter template:" at bounding box center [683, 379] width 617 height 351
click at [417, 337] on textarea "Cover letter template:" at bounding box center [683, 379] width 617 height 351
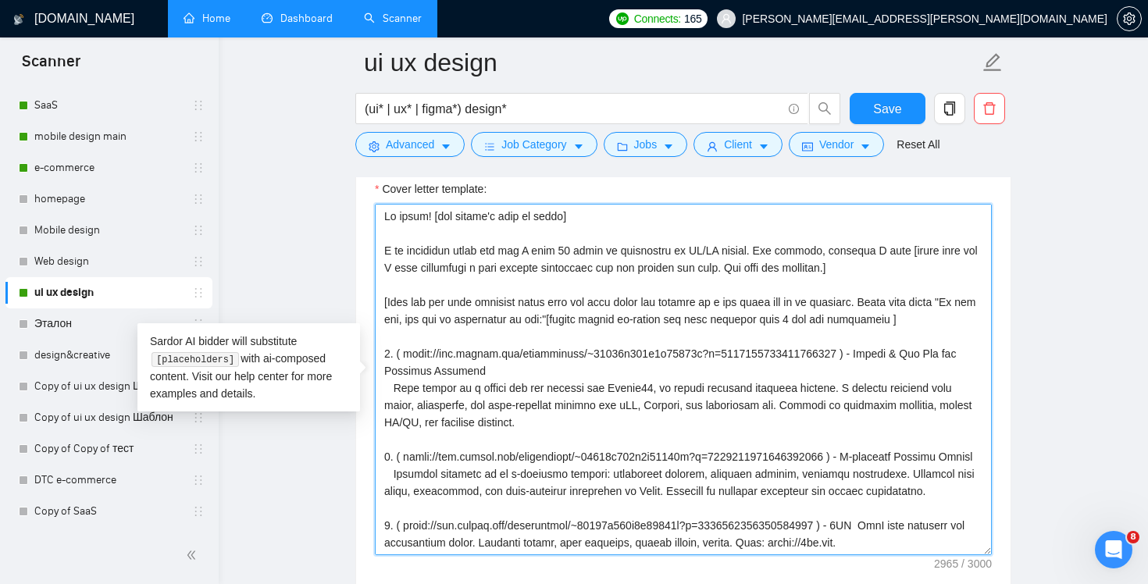
click at [946, 322] on textarea "Cover letter template:" at bounding box center [683, 379] width 617 height 351
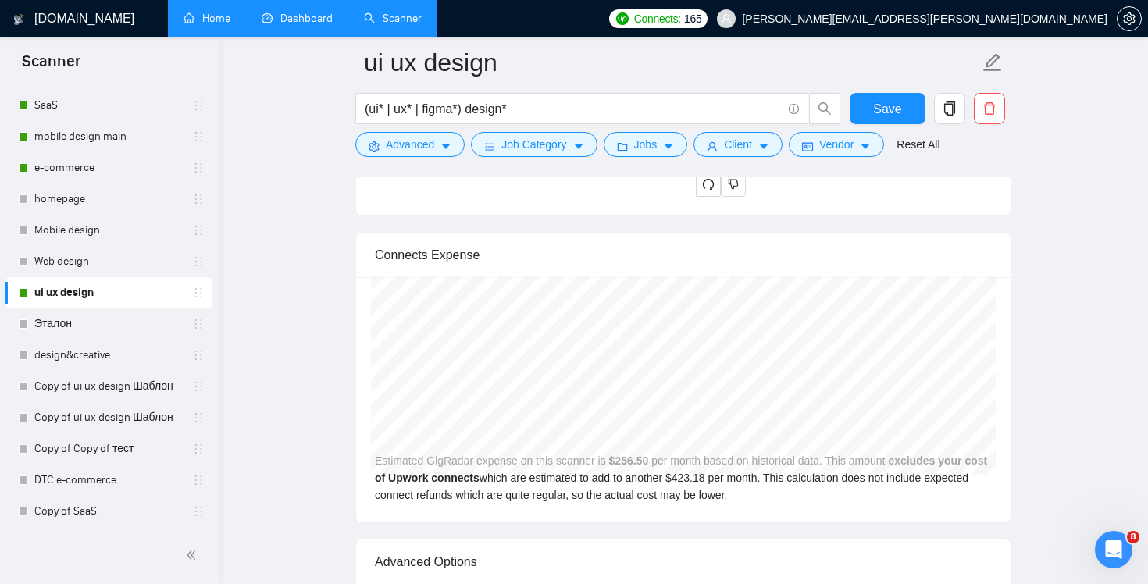
scroll to position [3326, 0]
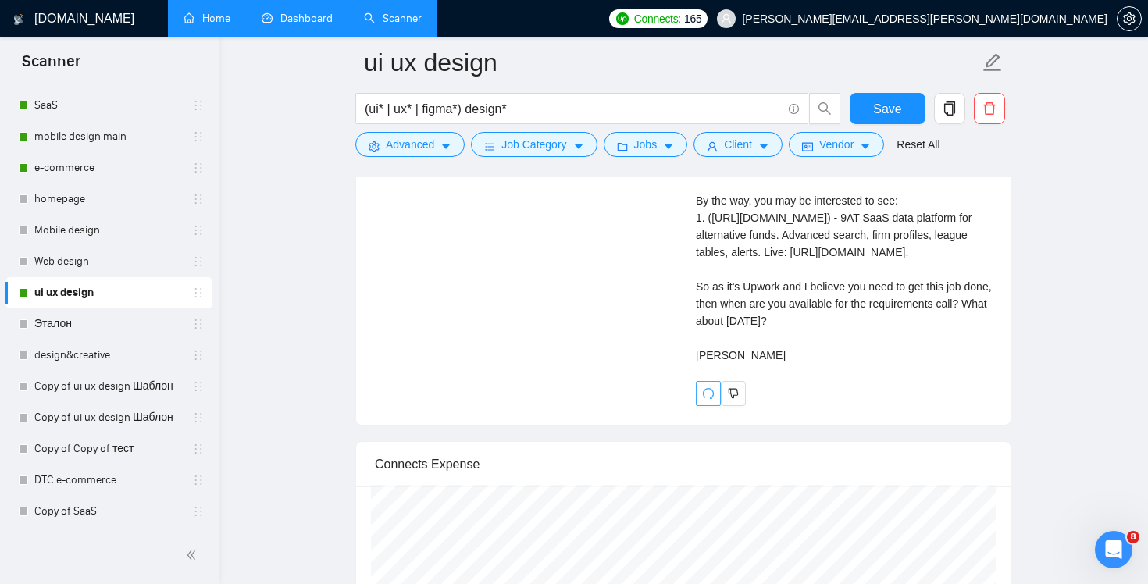
type textarea "Hi there! [use client's name if found] I am available right now and I have 10 y…"
click at [704, 400] on icon "redo" at bounding box center [708, 393] width 12 height 12
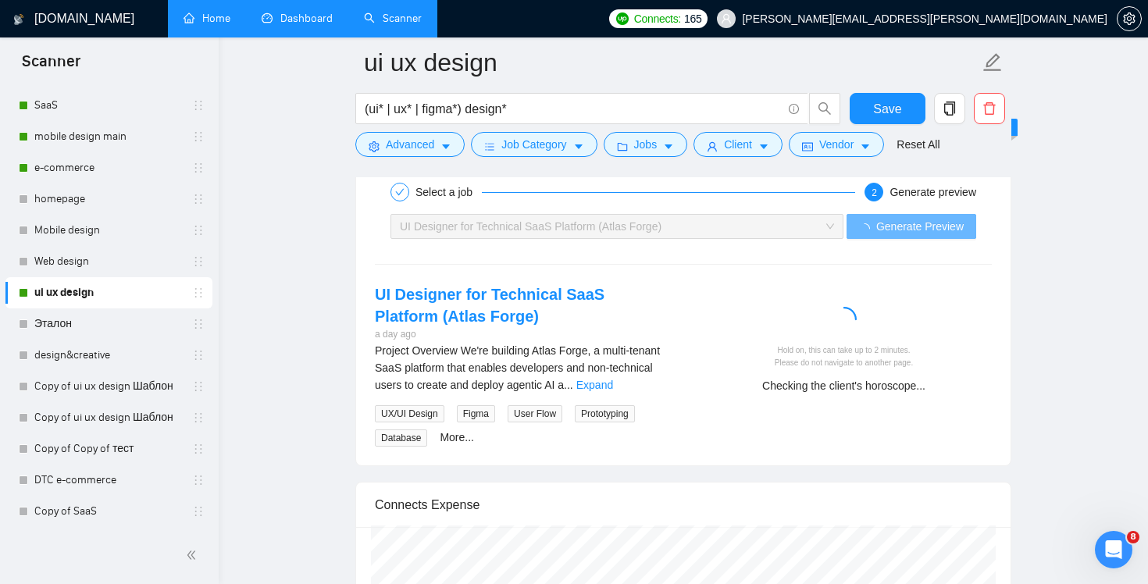
scroll to position [2979, 0]
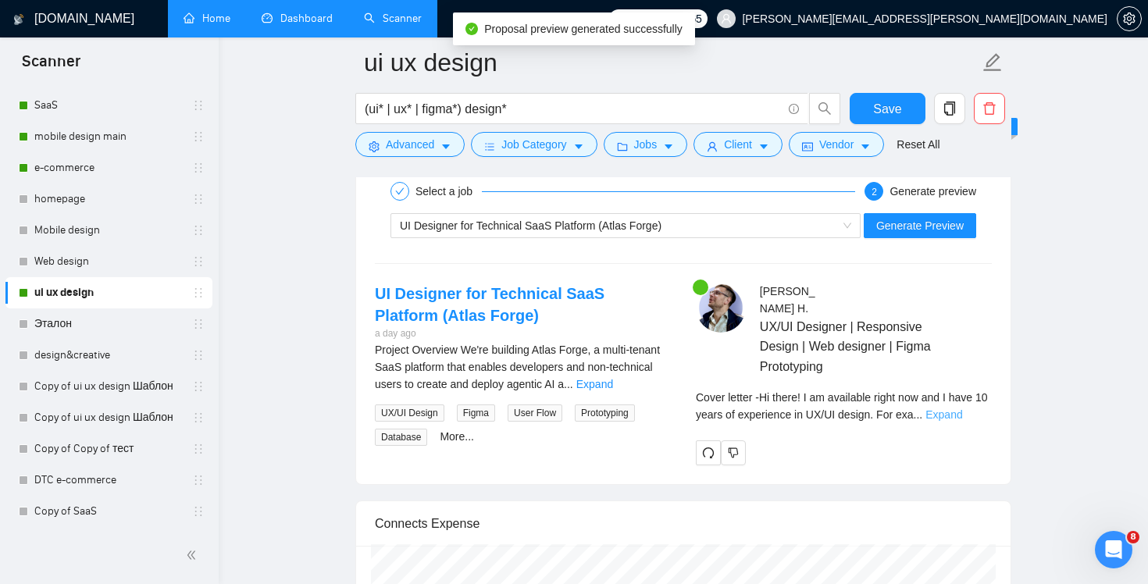
click at [962, 408] on link "Expand" at bounding box center [943, 414] width 37 height 12
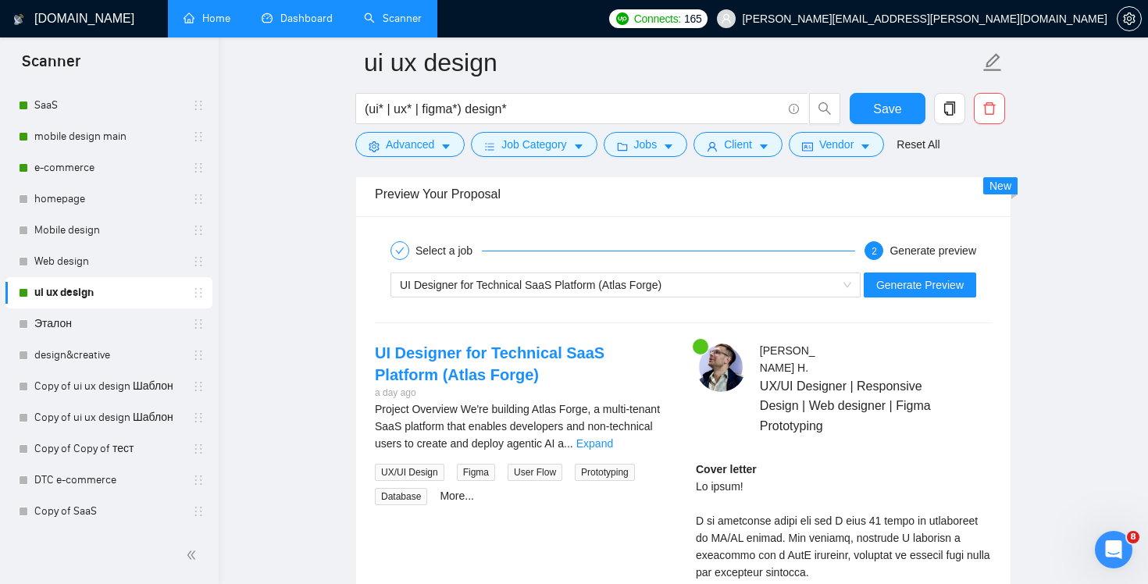
scroll to position [2830, 0]
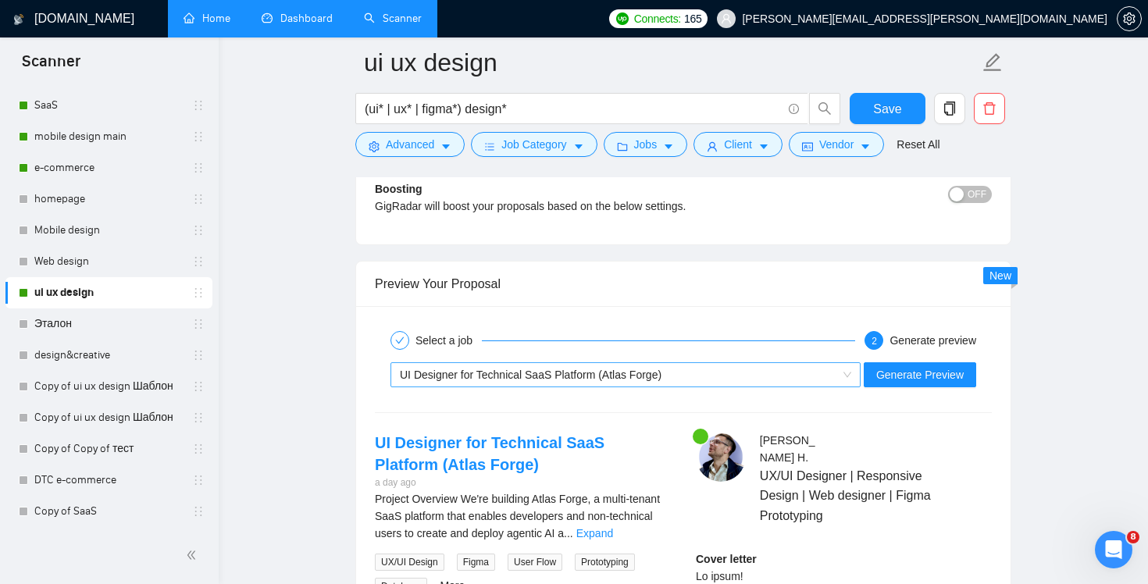
click at [813, 382] on div "UI Designer for Technical SaaS Platform (Atlas Forge)" at bounding box center [618, 374] width 437 height 23
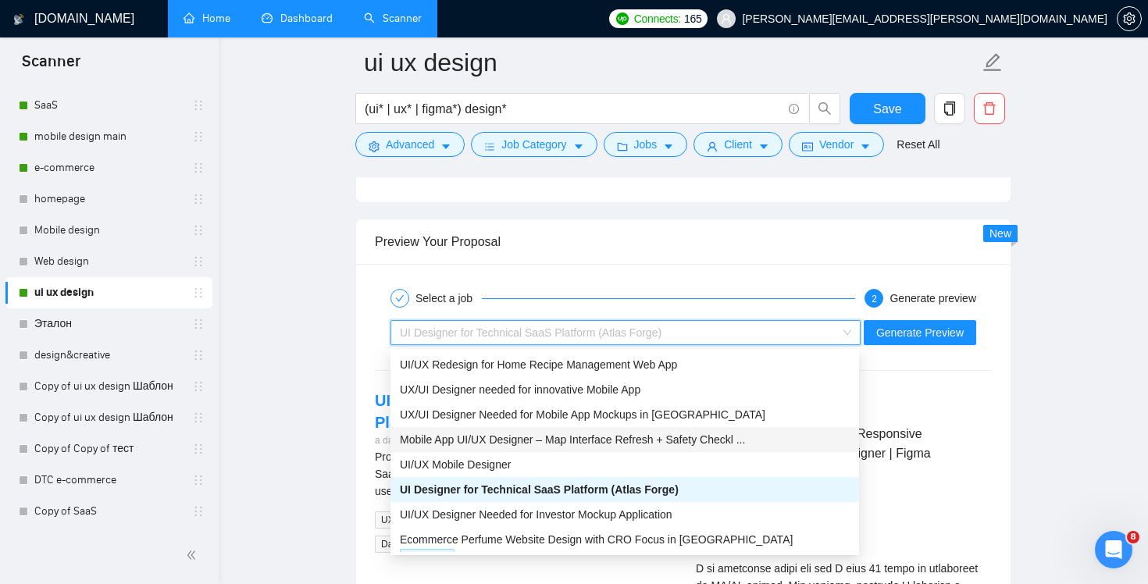
scroll to position [2876, 0]
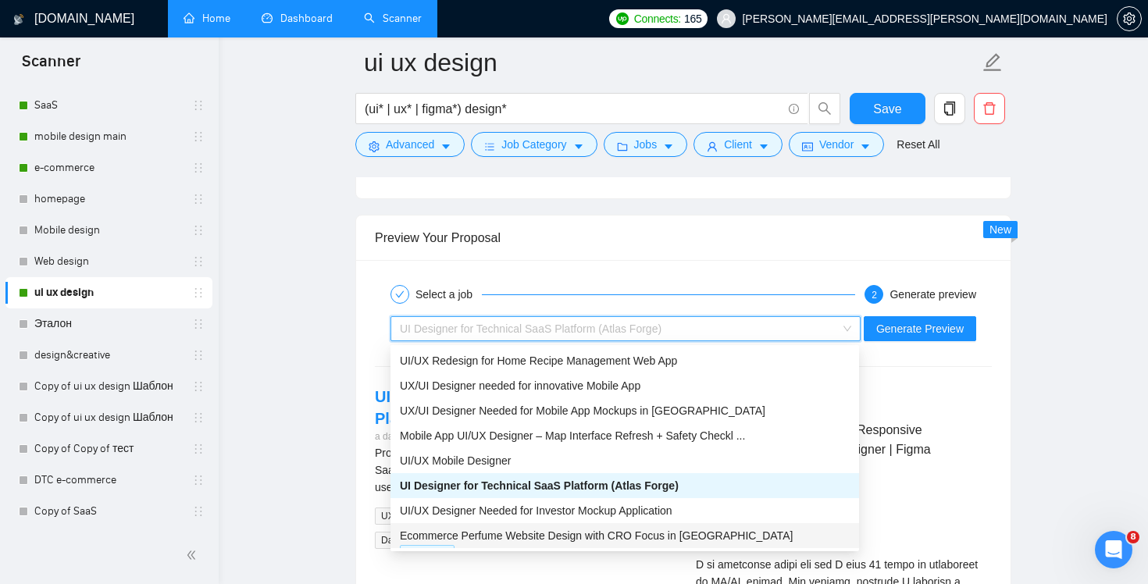
click at [713, 536] on span "Ecommerce Perfume Website Design with CRO Focus in [GEOGRAPHIC_DATA]" at bounding box center [596, 535] width 393 height 12
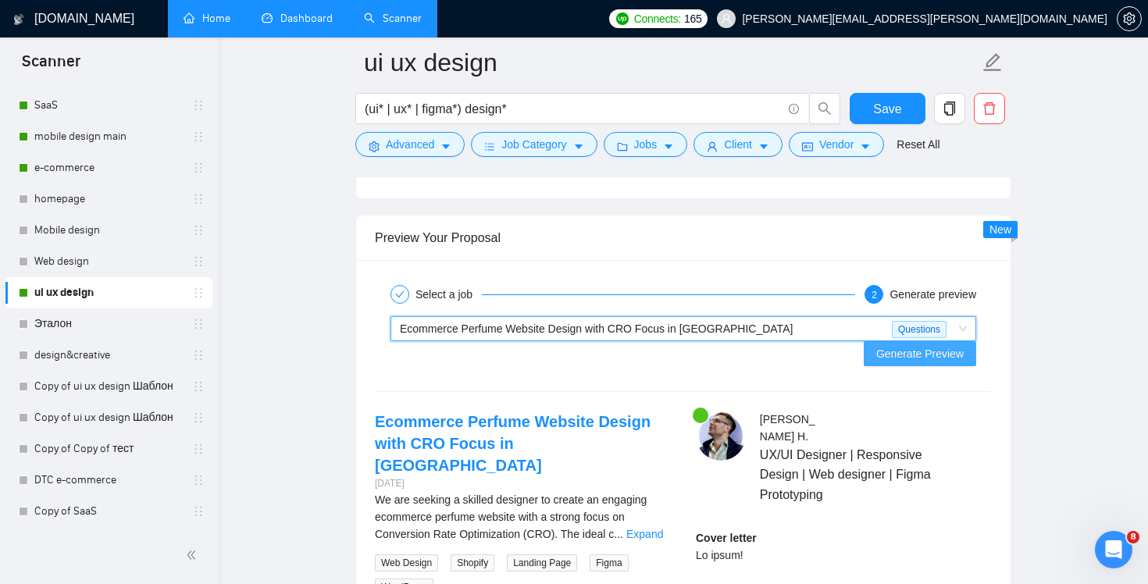
click at [929, 345] on span "Generate Preview" at bounding box center [919, 353] width 87 height 17
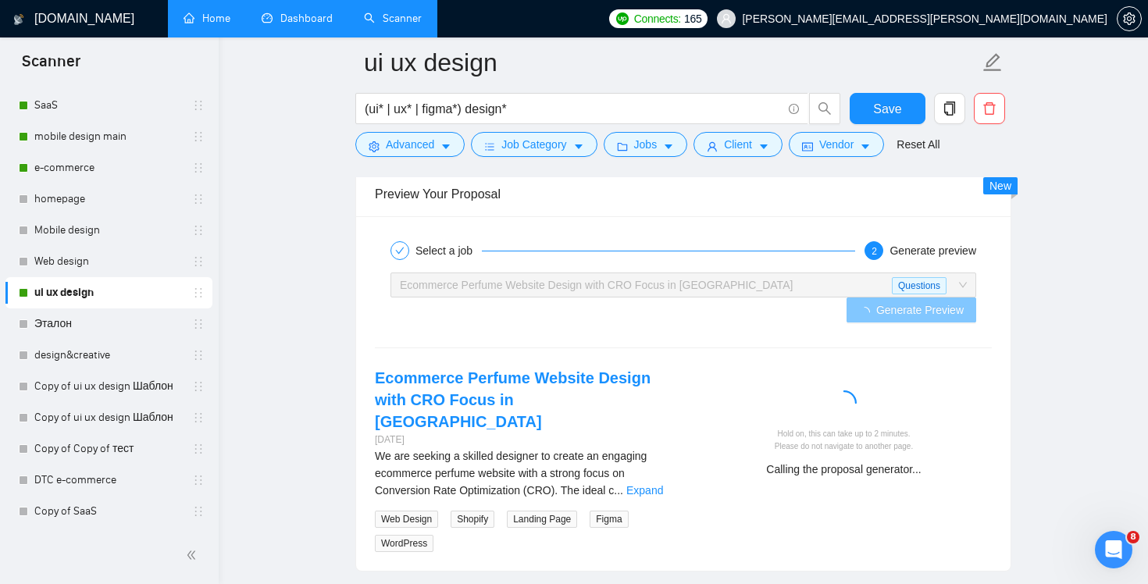
scroll to position [2967, 0]
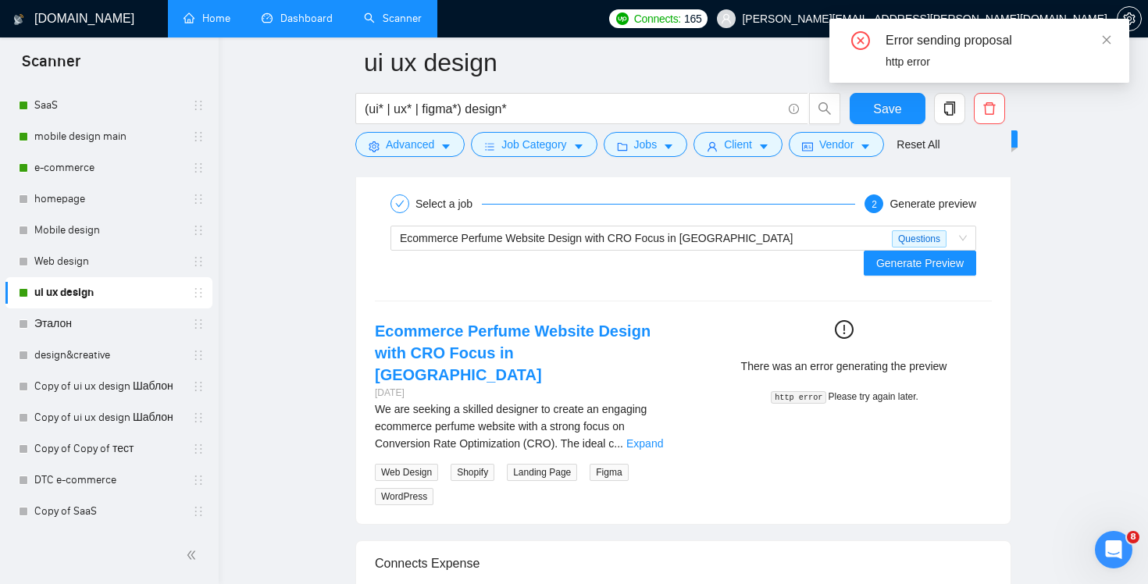
click at [1113, 43] on div "Error sending proposal http error" at bounding box center [979, 51] width 300 height 64
click at [1108, 41] on icon "close" at bounding box center [1106, 39] width 9 height 9
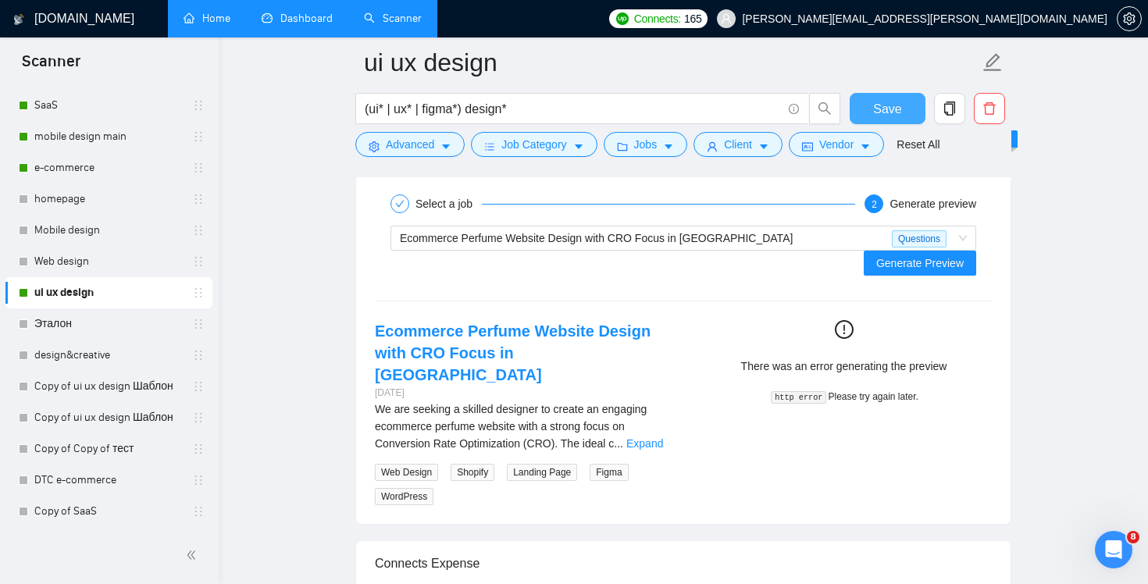
click at [866, 112] on button "Save" at bounding box center [887, 108] width 76 height 31
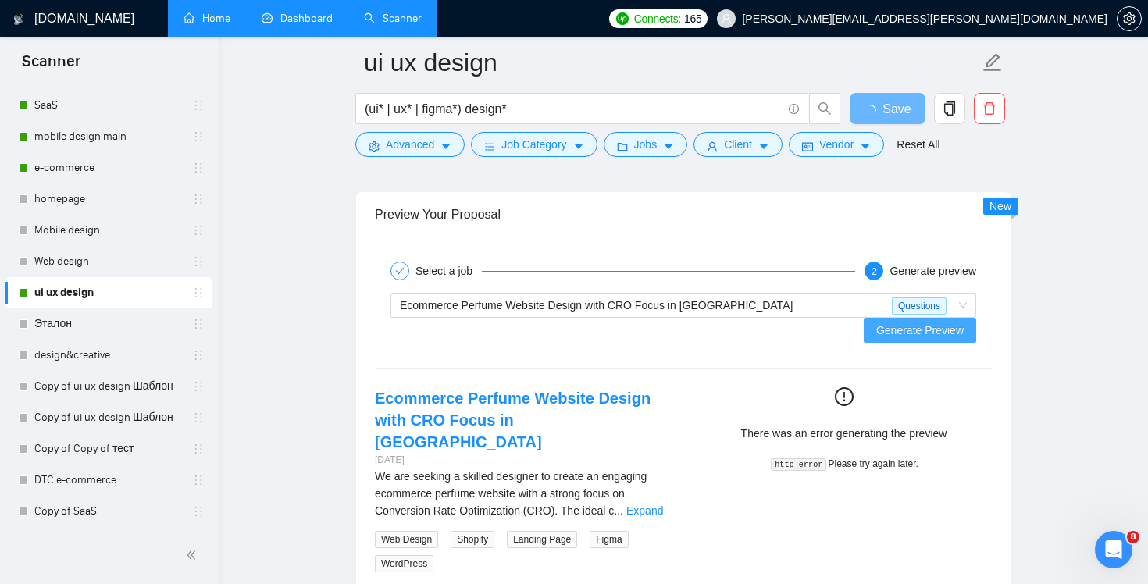
click at [928, 322] on span "Generate Preview" at bounding box center [919, 330] width 87 height 17
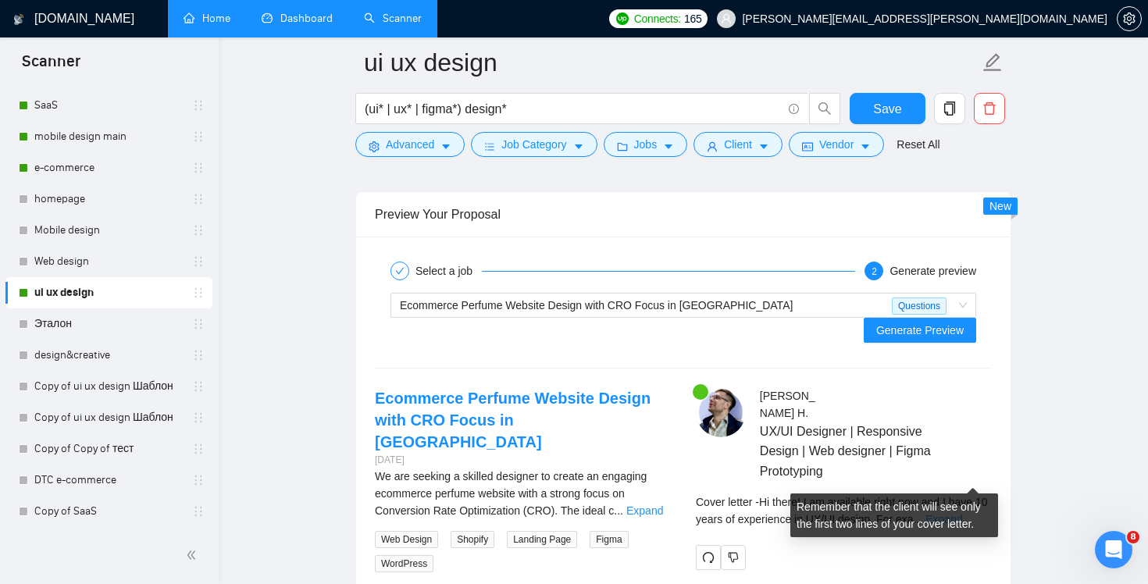
click at [962, 513] on link "Expand" at bounding box center [943, 519] width 37 height 12
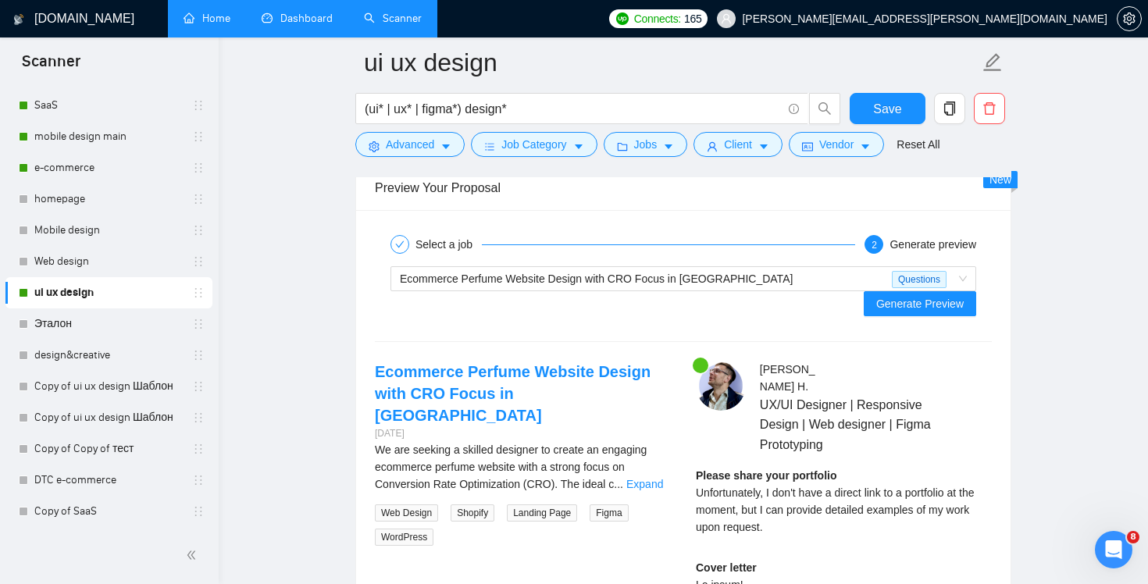
scroll to position [2929, 0]
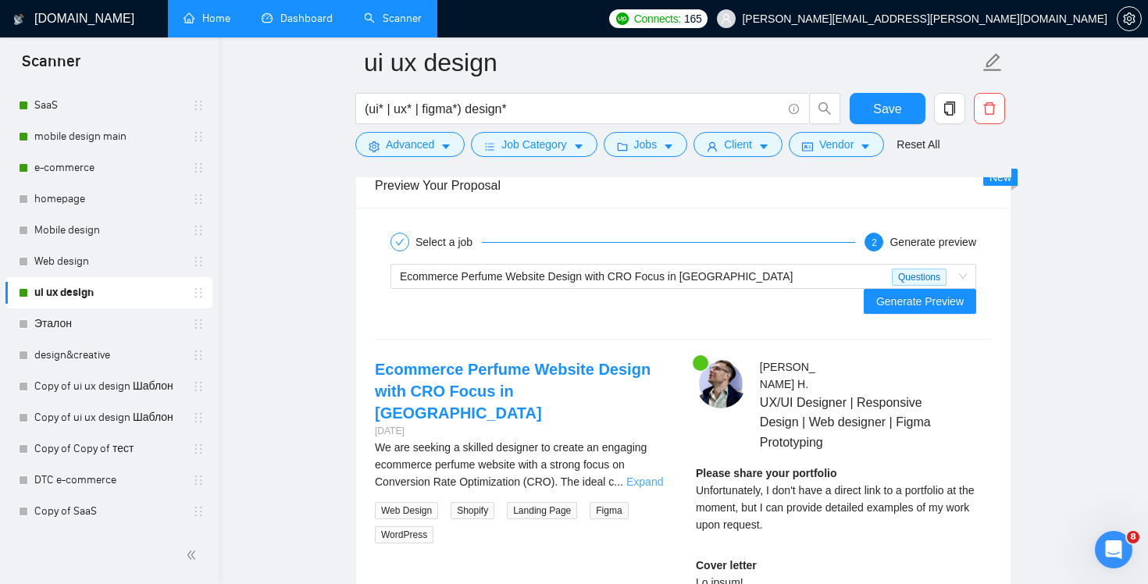
click at [654, 475] on link "Expand" at bounding box center [644, 481] width 37 height 12
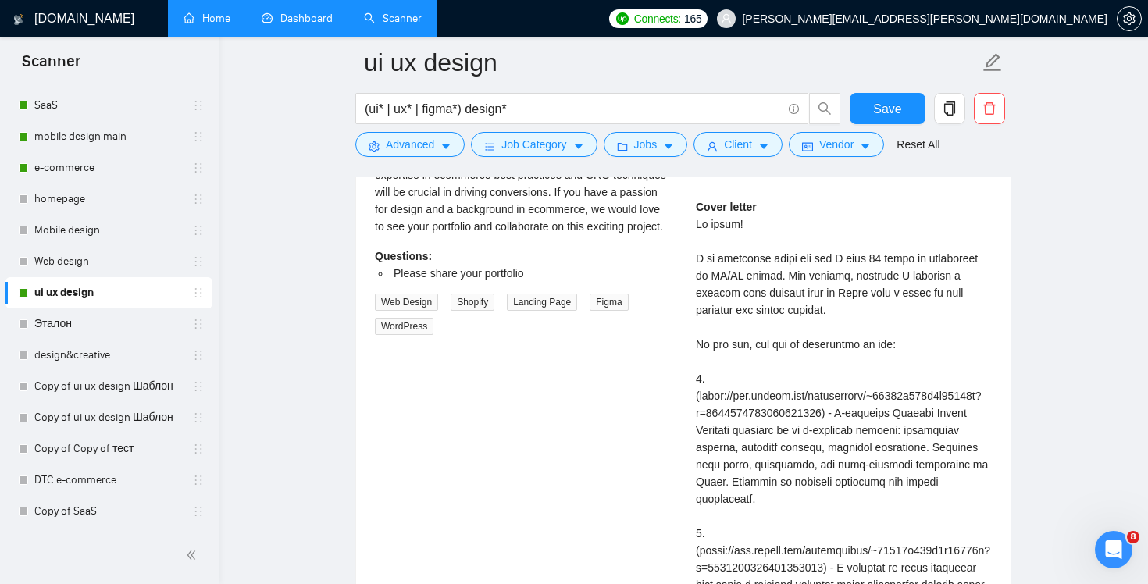
scroll to position [3342, 0]
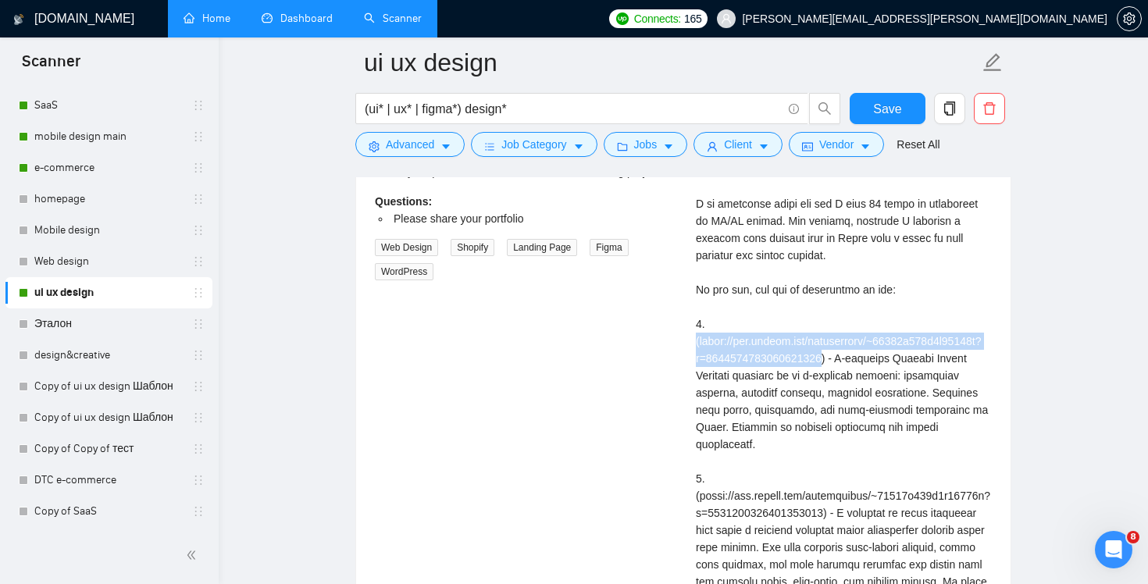
drag, startPoint x: 867, startPoint y: 315, endPoint x: 684, endPoint y: 304, distance: 183.9
click at [683, 304] on div "[PERSON_NAME] UX/UI Designer | Responsive Design | Web designer | Figma Prototy…" at bounding box center [843, 374] width 321 height 858
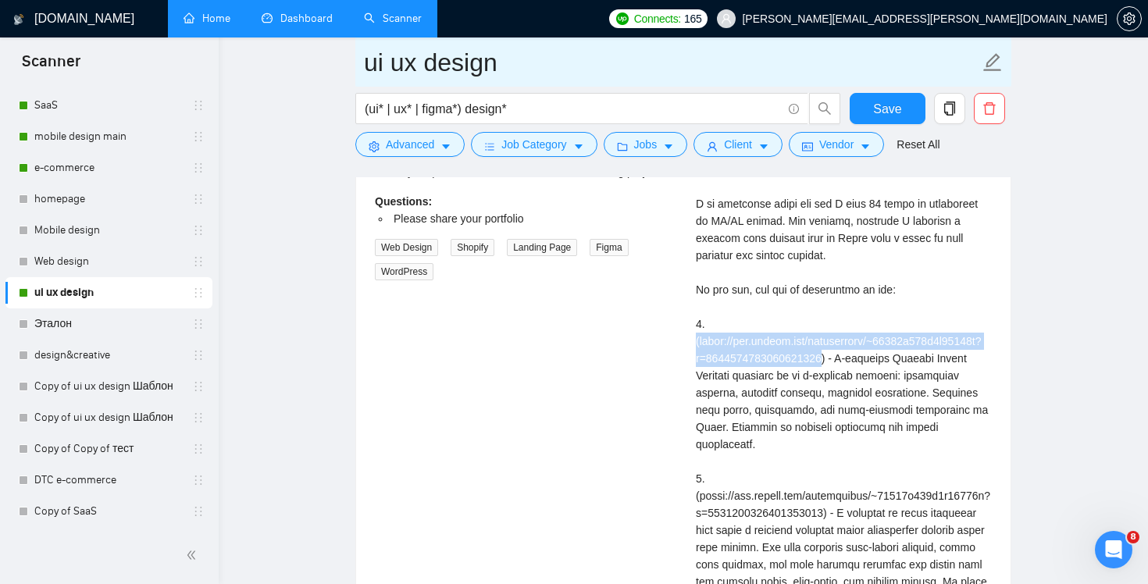
copy div "([URL][DOMAIN_NAME]"
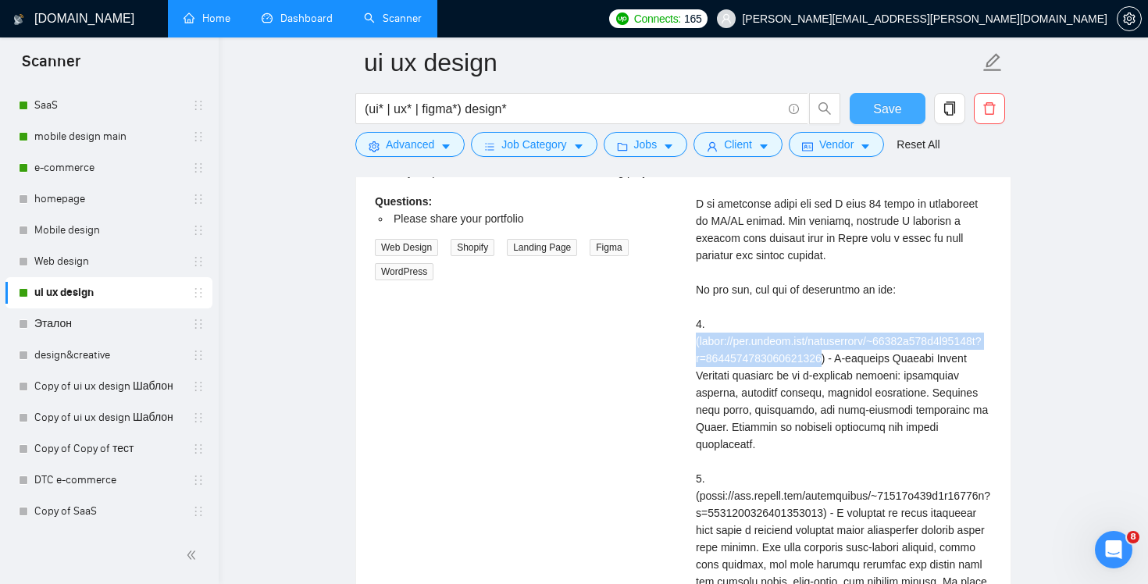
click at [889, 110] on span "Save" at bounding box center [887, 109] width 28 height 20
